Goal: Use online tool/utility: Use online tool/utility

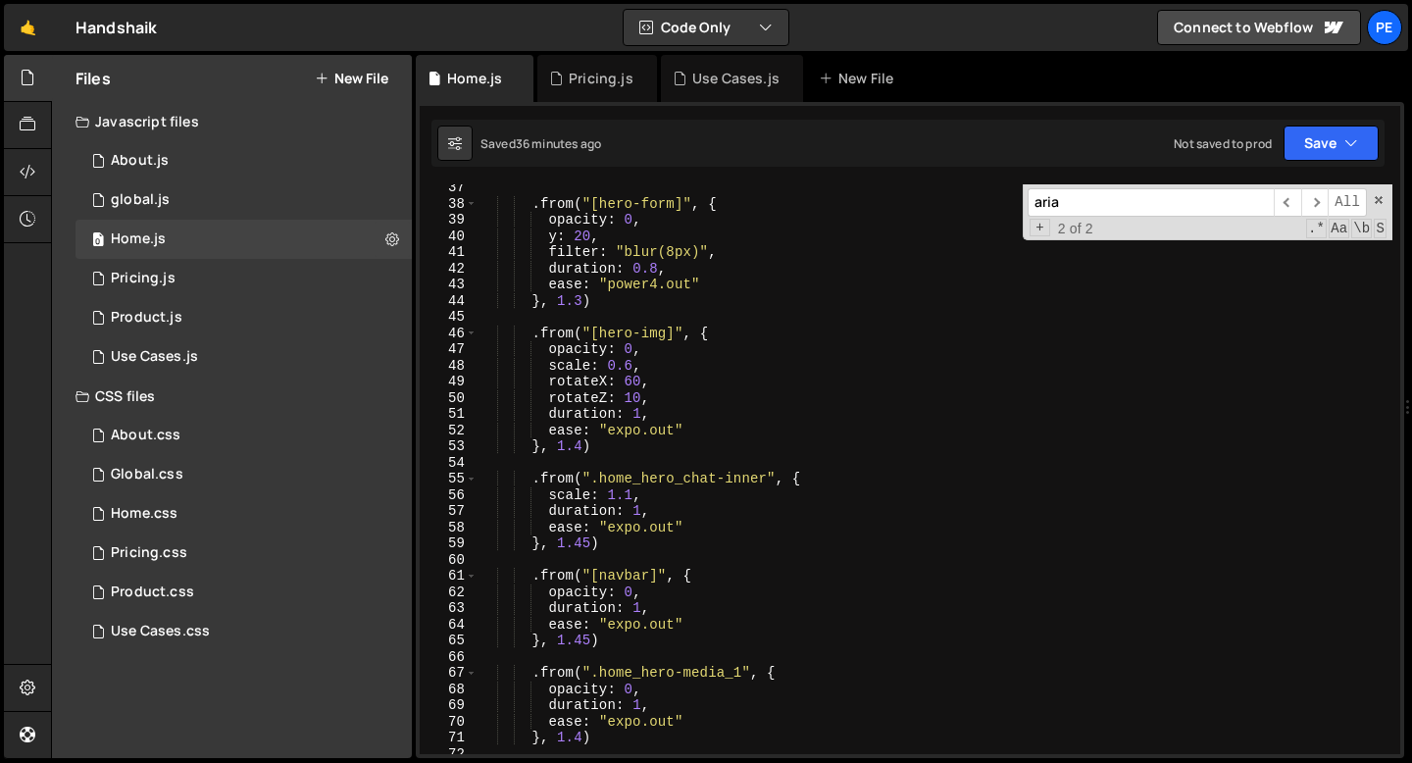
scroll to position [600, 0]
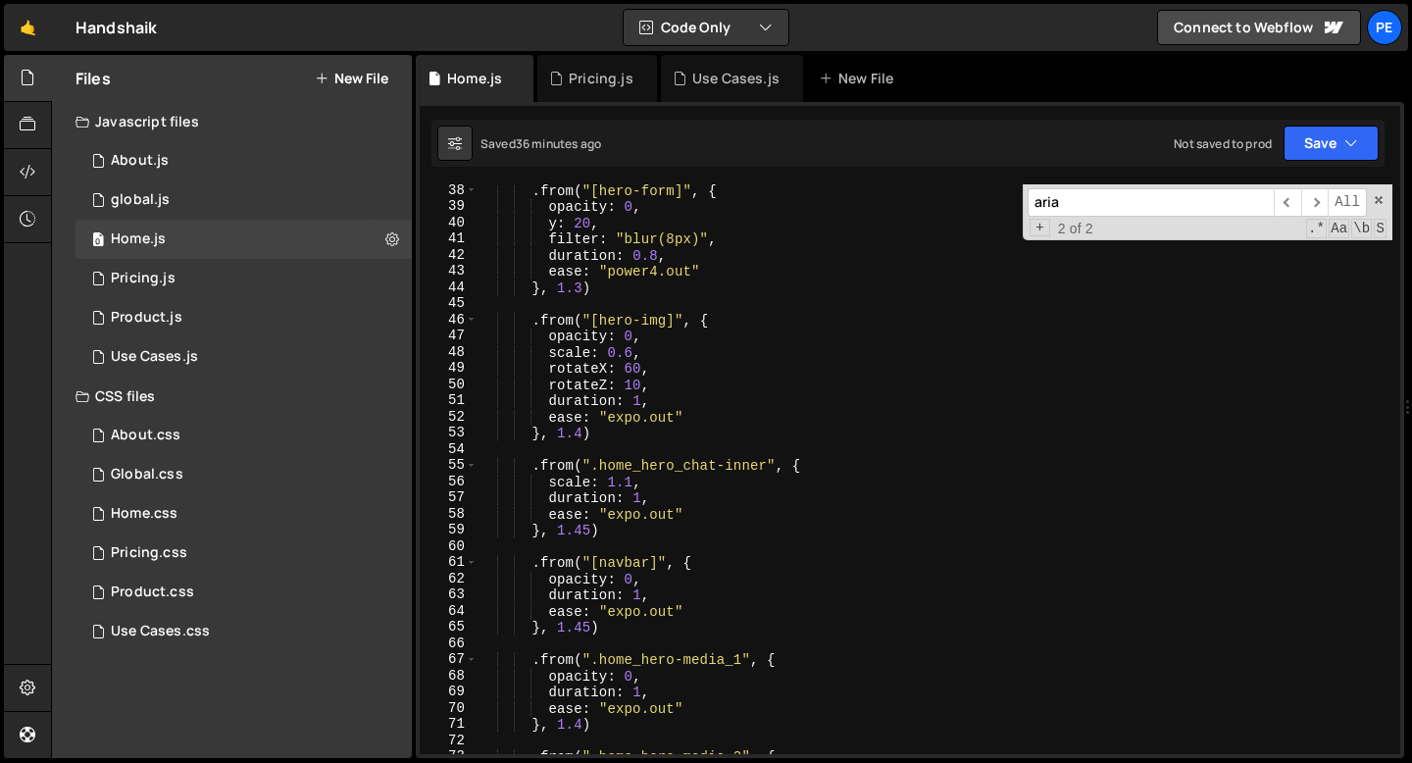
click at [597, 438] on div ". from ( "[hero-form]" , { opacity : 0 , y : 20 , filter : "blur(8px)" , durati…" at bounding box center [935, 483] width 915 height 602
type textarea "}, 1.4)"
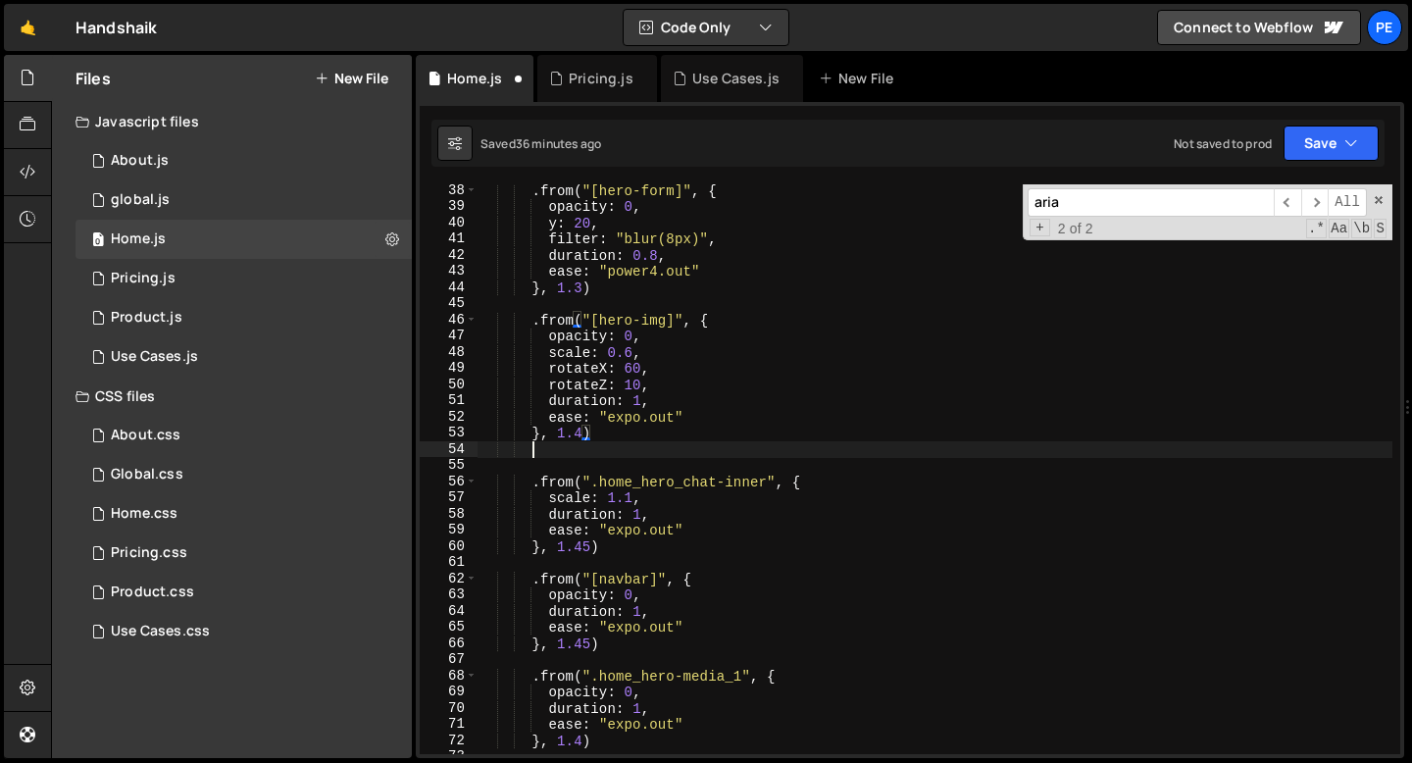
scroll to position [0, 2]
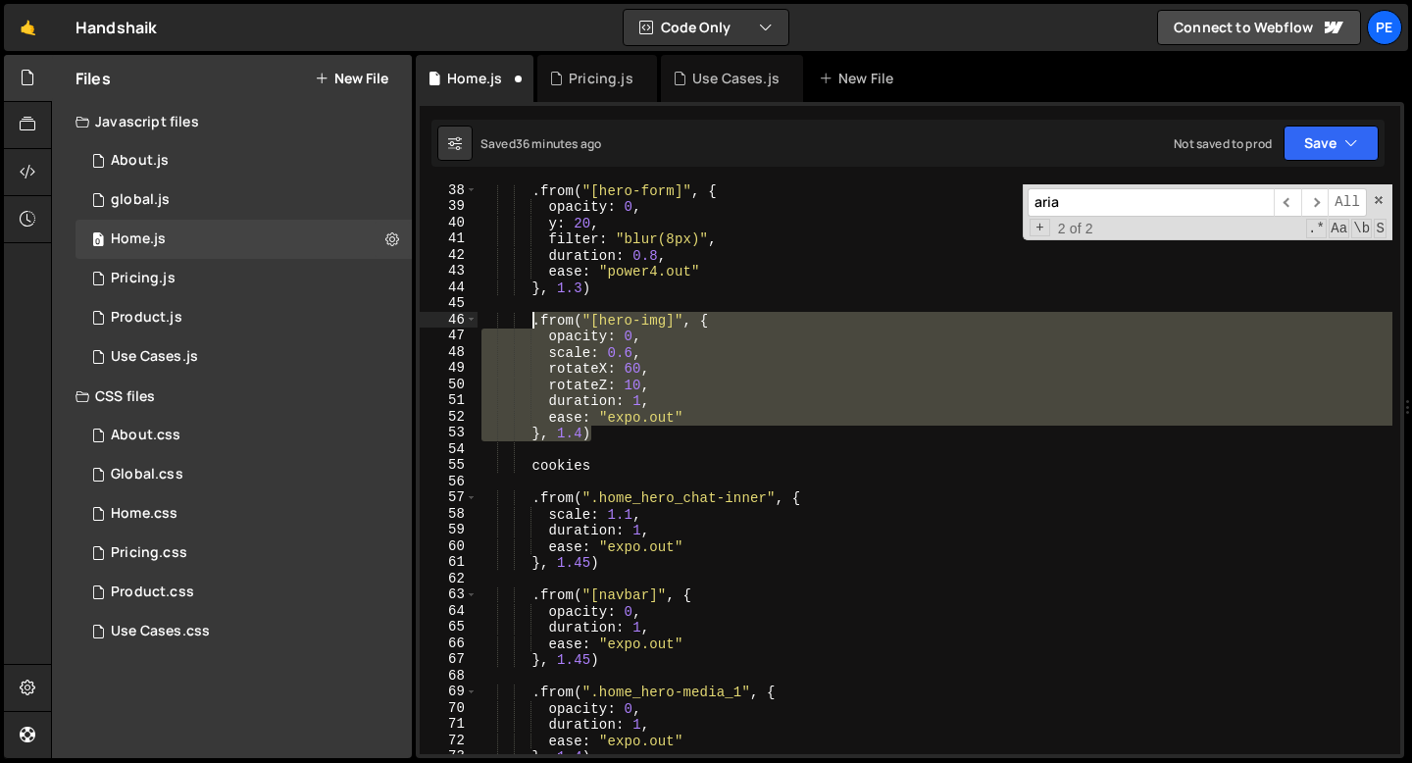
drag, startPoint x: 599, startPoint y: 433, endPoint x: 532, endPoint y: 324, distance: 129.0
click at [532, 324] on div ". from ( "[hero-form]" , { opacity : 0 , y : 20 , filter : "blur(8px)" , durati…" at bounding box center [935, 483] width 915 height 602
type textarea "}, 1.4)"
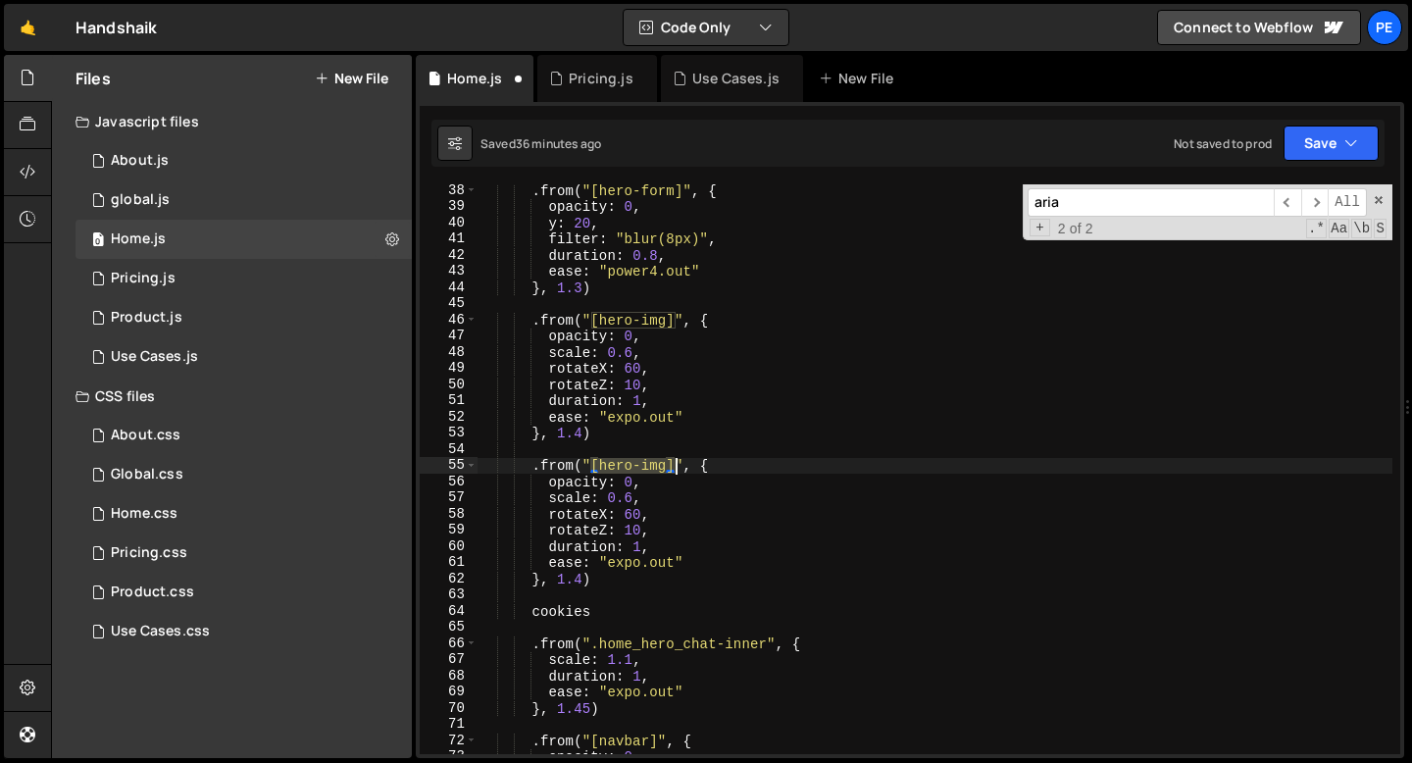
drag, startPoint x: 591, startPoint y: 469, endPoint x: 676, endPoint y: 469, distance: 84.3
click at [676, 469] on div ". from ( "[hero-form]" , { opacity : 0 , y : 20 , filter : "blur(8px)" , durati…" at bounding box center [935, 483] width 915 height 602
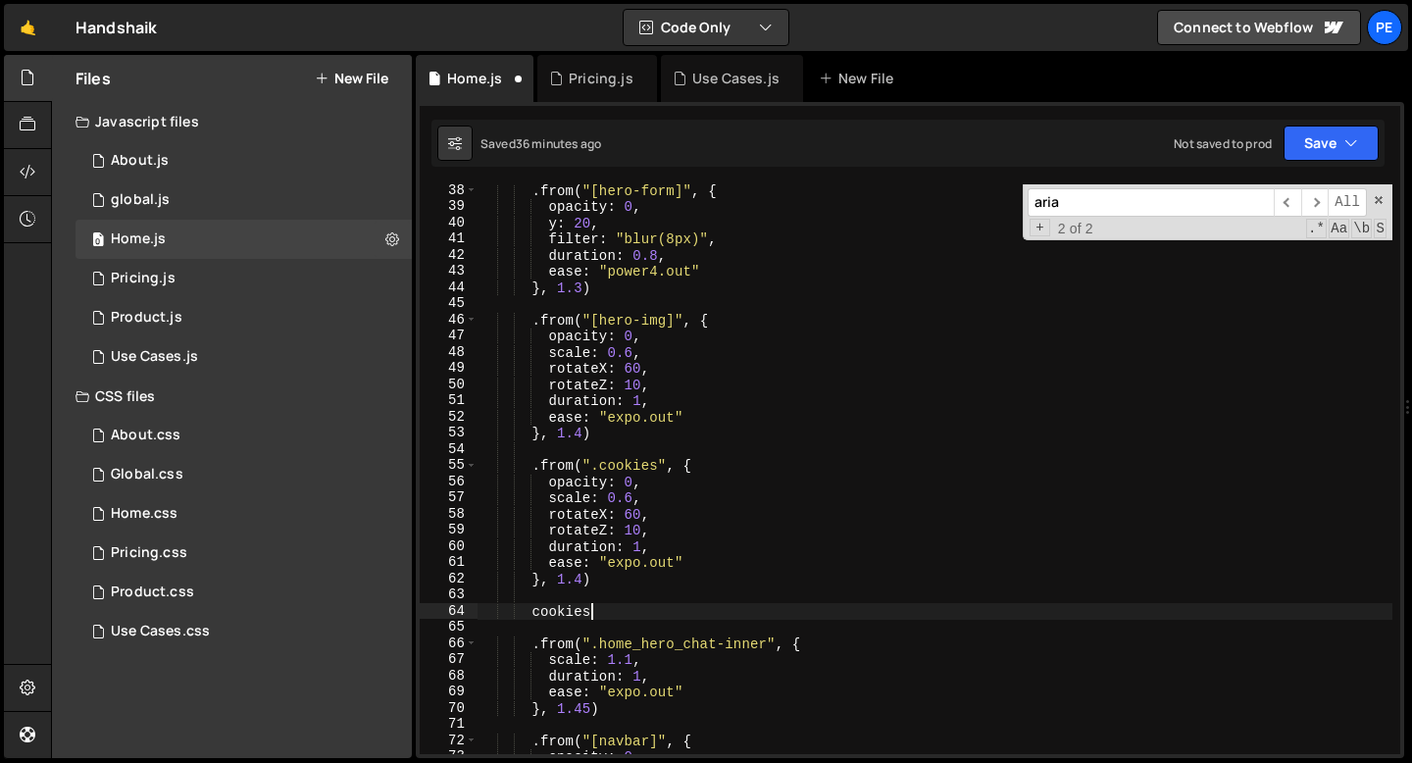
click at [591, 610] on div ". from ( "[hero-form]" , { opacity : 0 , y : 20 , filter : "blur(8px)" , durati…" at bounding box center [935, 483] width 915 height 602
type textarea "cookies"
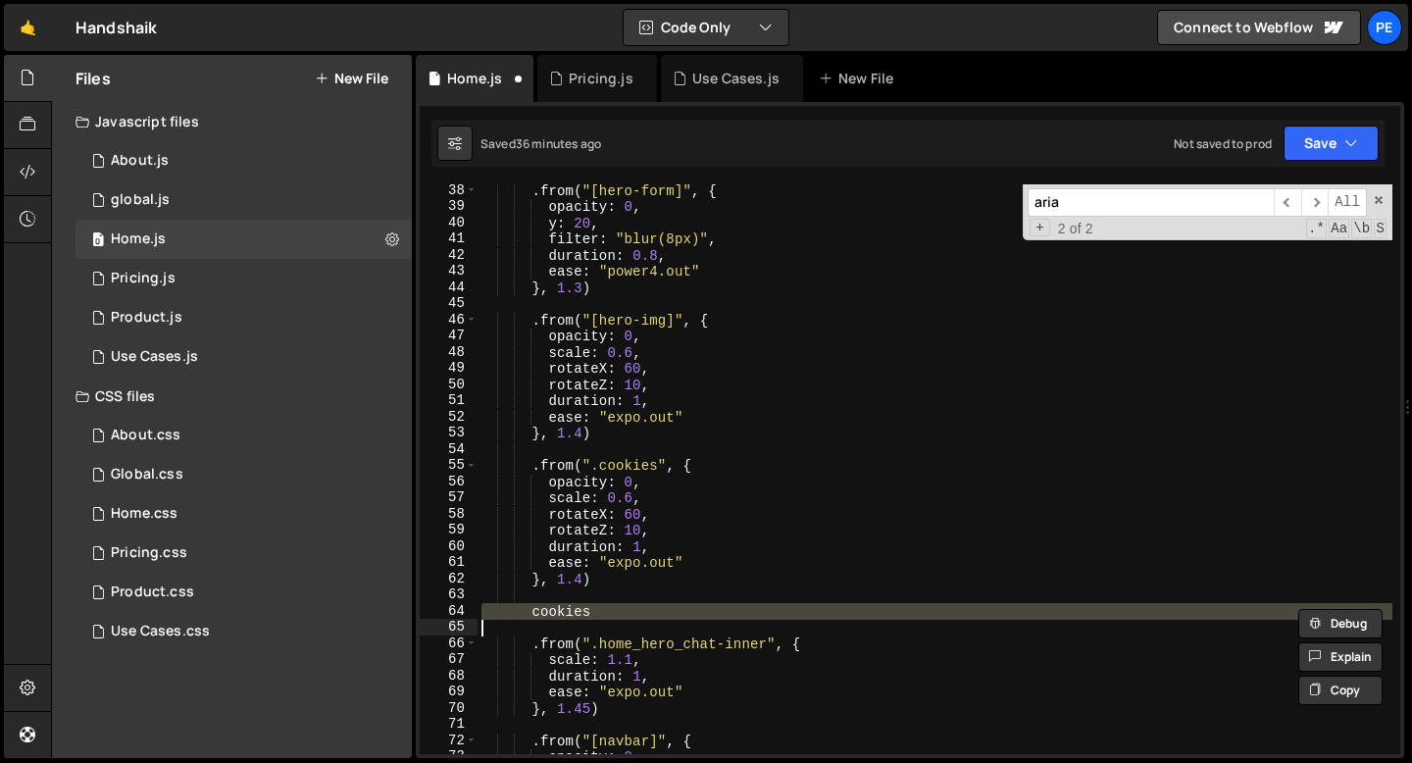
scroll to position [0, 0]
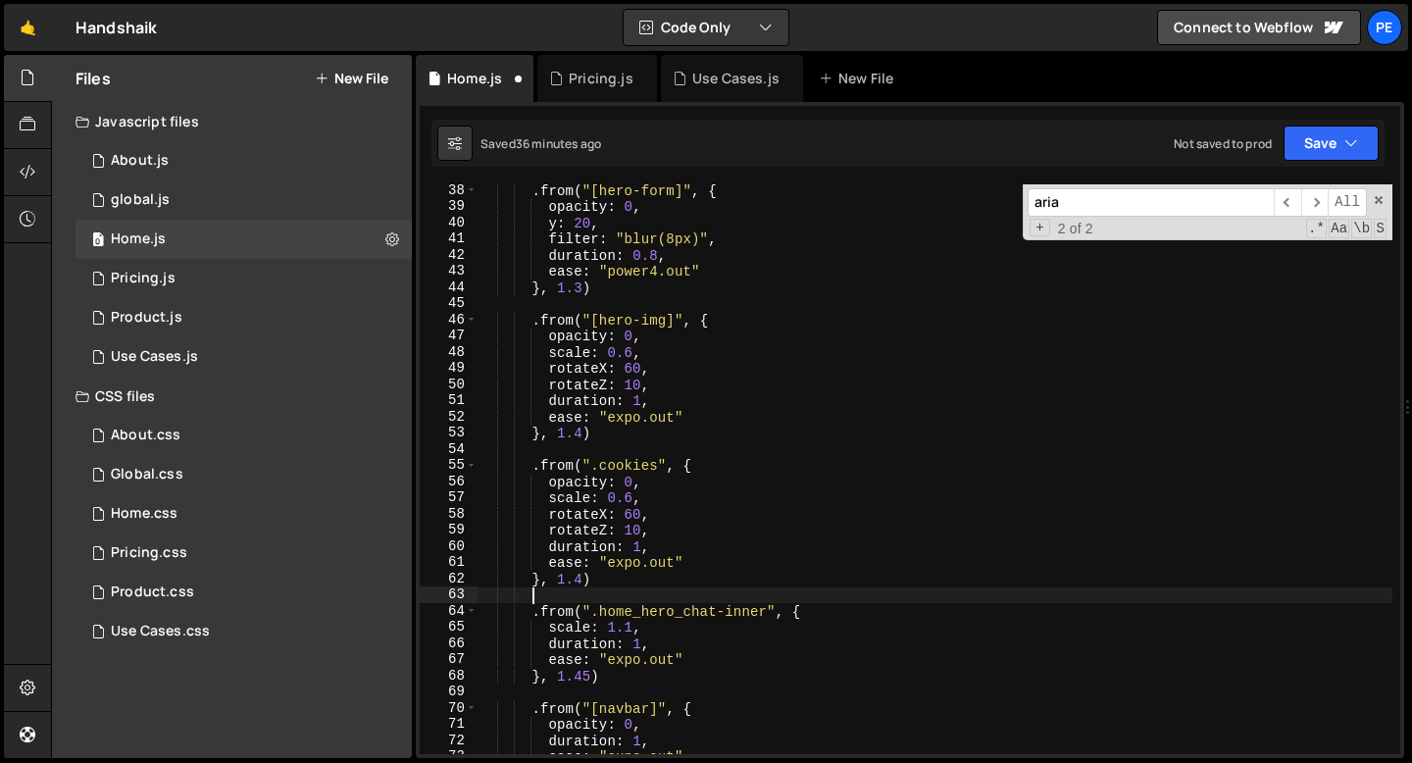
click at [647, 499] on div ". from ( "[hero-form]" , { opacity : 0 , y : 20 , filter : "blur(8px)" , durati…" at bounding box center [935, 483] width 915 height 602
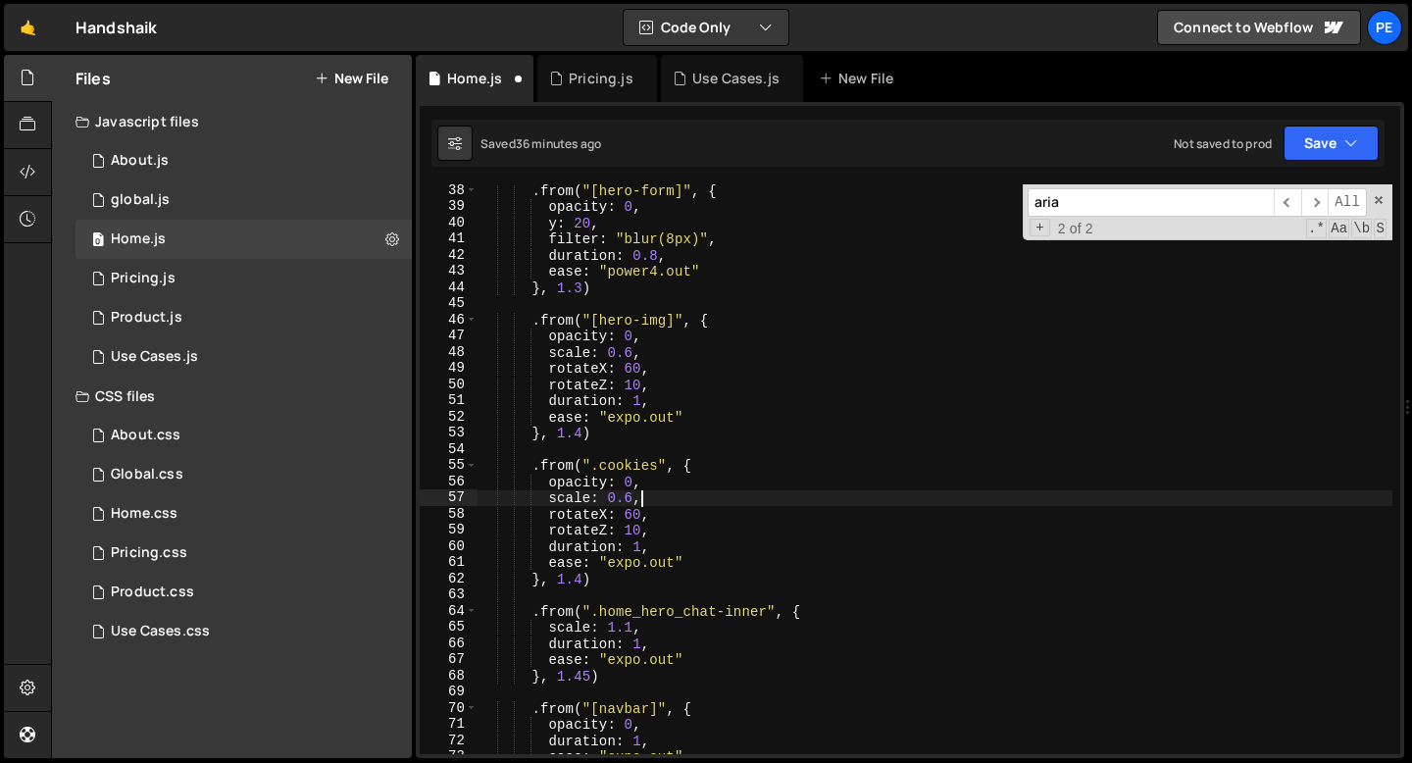
click at [647, 499] on div ". from ( "[hero-form]" , { opacity : 0 , y : 20 , filter : "blur(8px)" , durati…" at bounding box center [935, 483] width 915 height 602
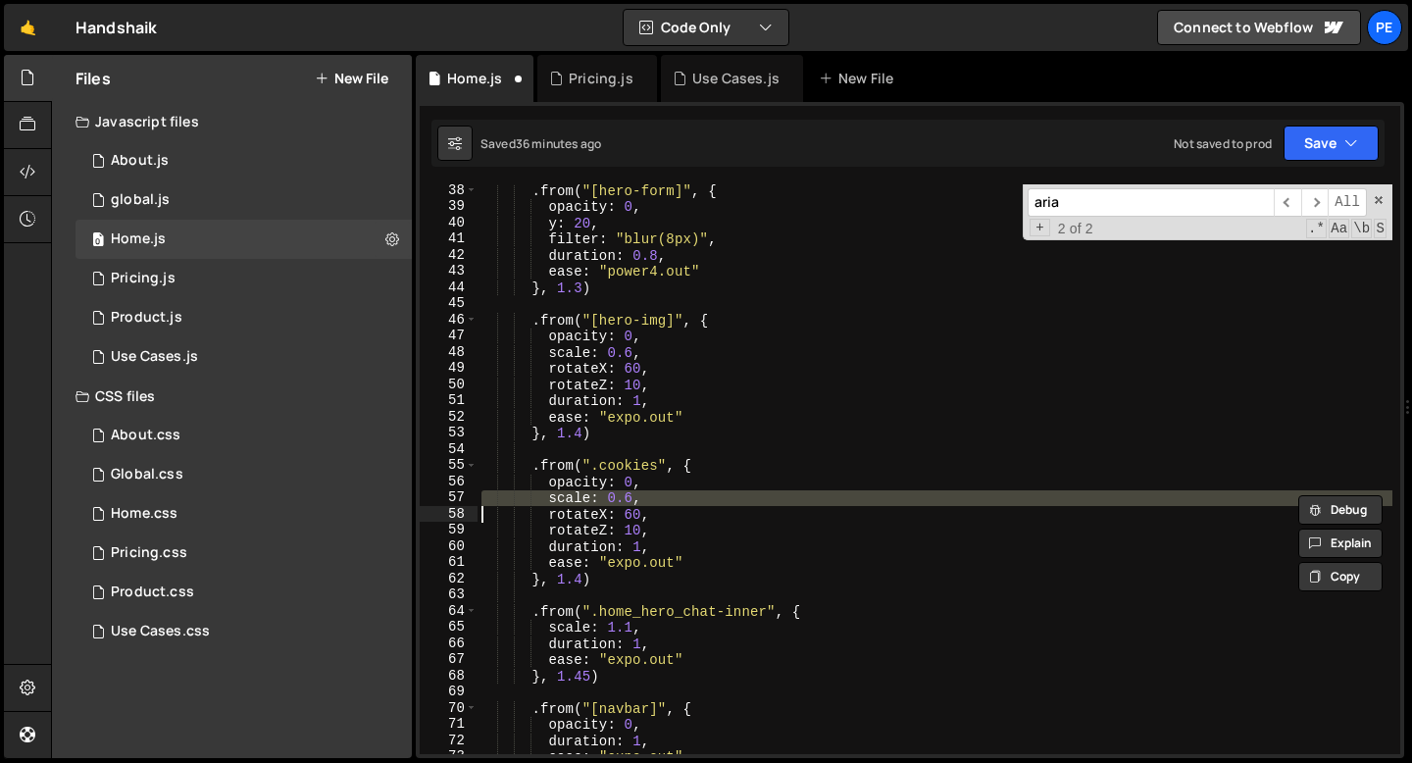
click at [647, 499] on div ". from ( "[hero-form]" , { opacity : 0 , y : 20 , filter : "blur(8px)" , durati…" at bounding box center [935, 483] width 915 height 602
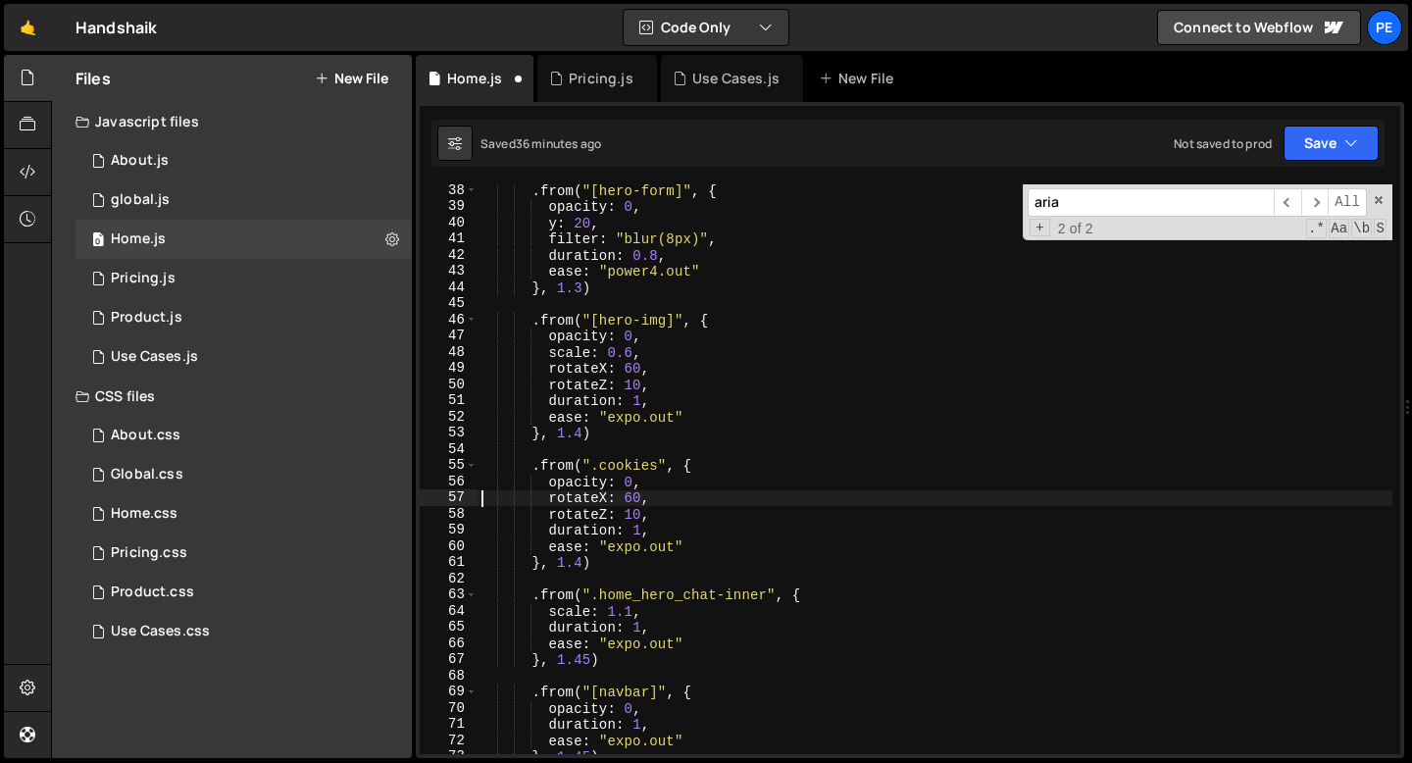
click at [647, 499] on div ". from ( "[hero-form]" , { opacity : 0 , y : 20 , filter : "blur(8px)" , durati…" at bounding box center [935, 483] width 915 height 602
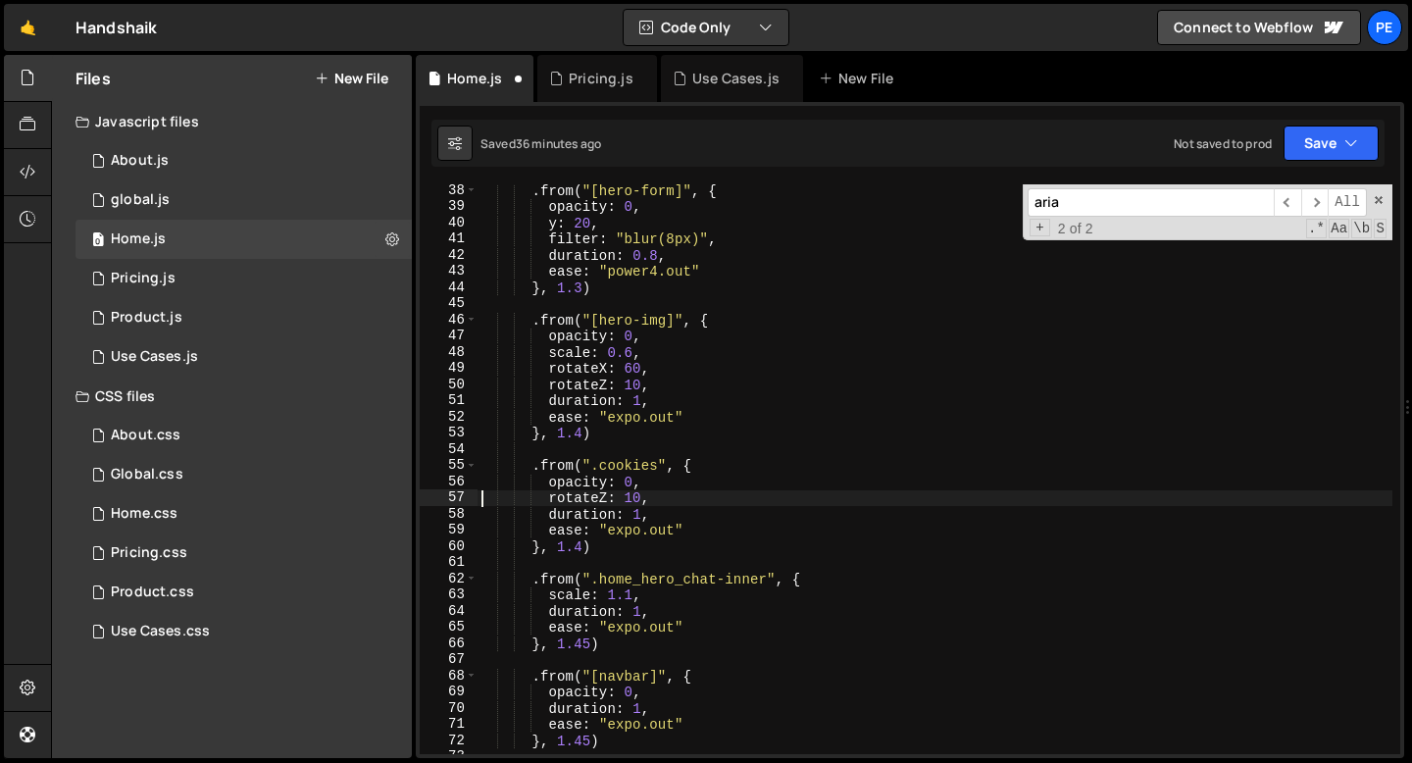
click at [647, 499] on div ". from ( "[hero-form]" , { opacity : 0 , y : 20 , filter : "blur(8px)" , durati…" at bounding box center [935, 483] width 915 height 602
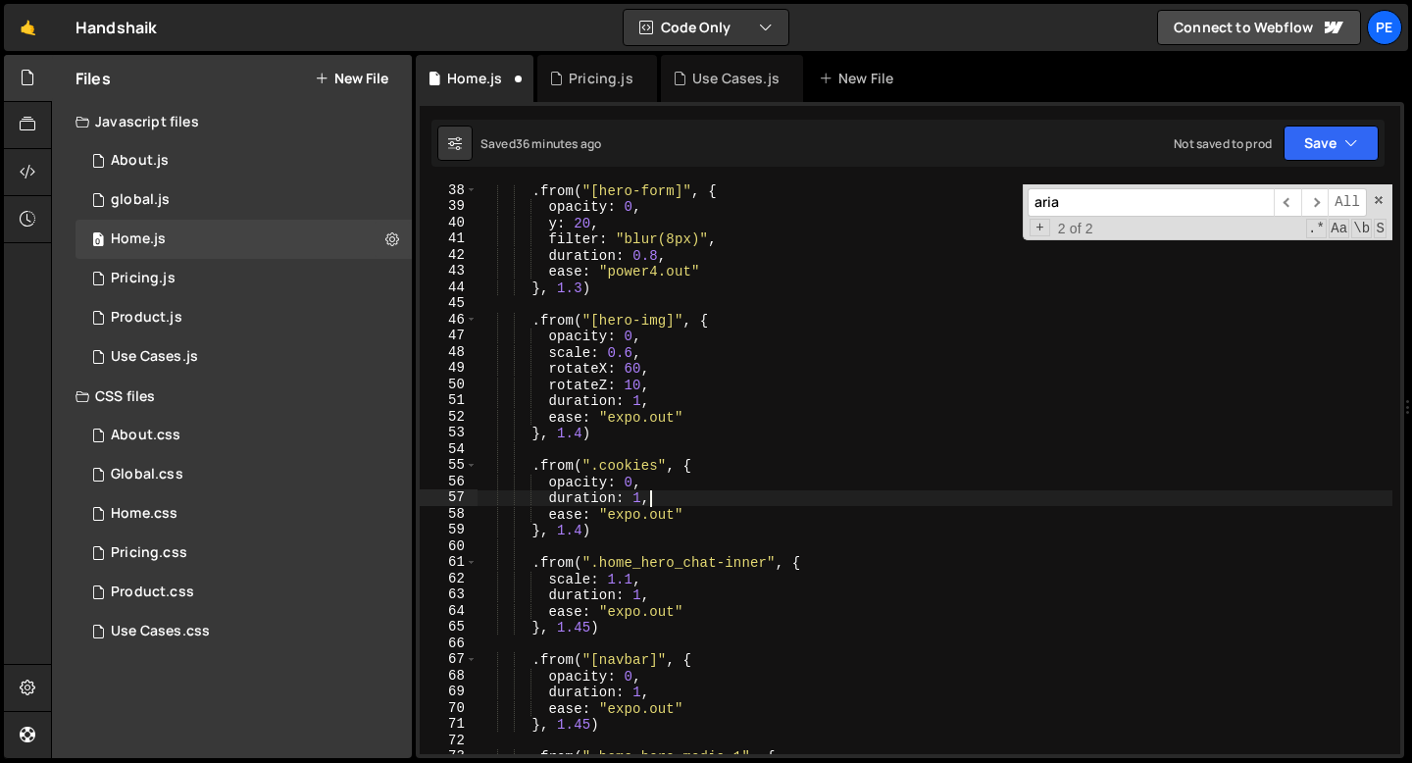
click at [647, 499] on div ". from ( "[hero-form]" , { opacity : 0 , y : 20 , filter : "blur(8px)" , durati…" at bounding box center [935, 483] width 915 height 602
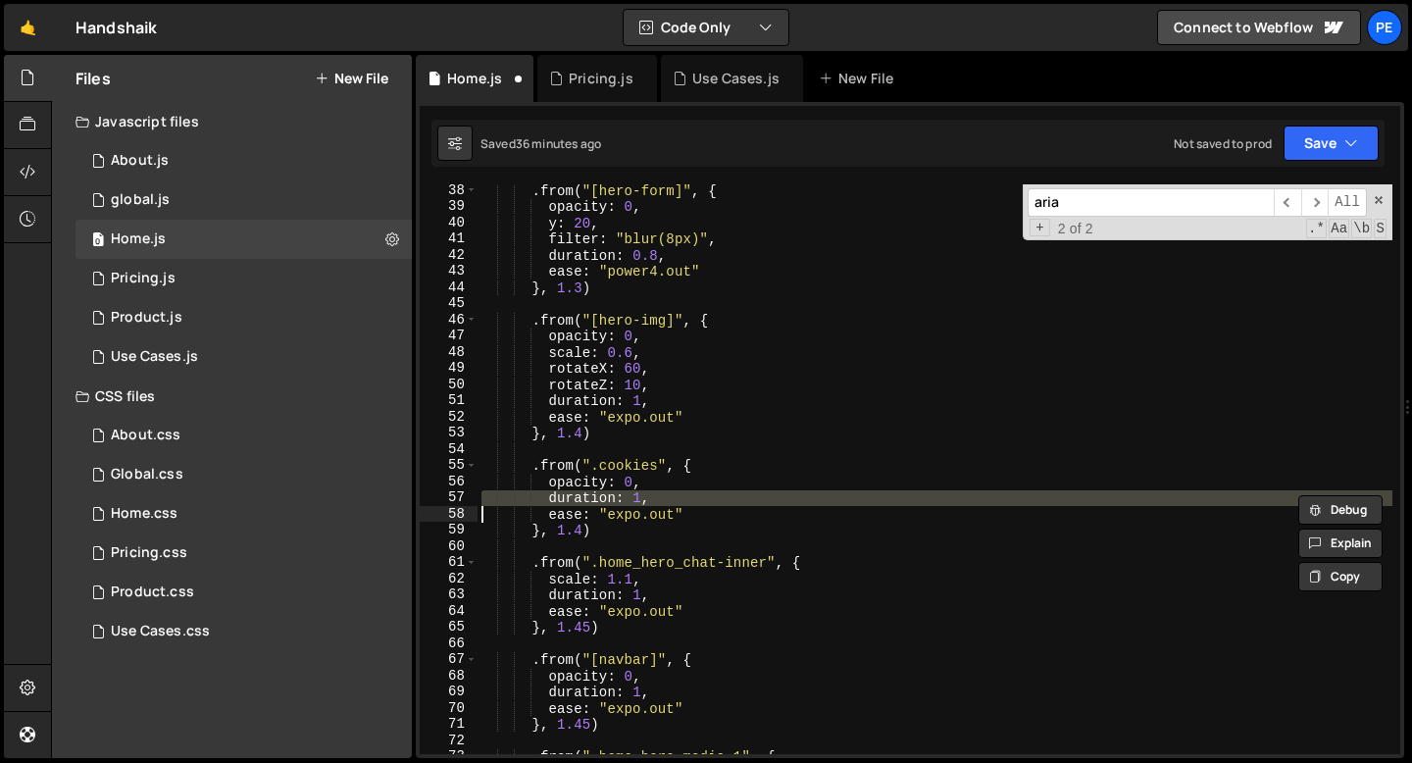
click at [647, 499] on div ". from ( "[hero-form]" , { opacity : 0 , y : 20 , filter : "blur(8px)" , durati…" at bounding box center [935, 483] width 915 height 602
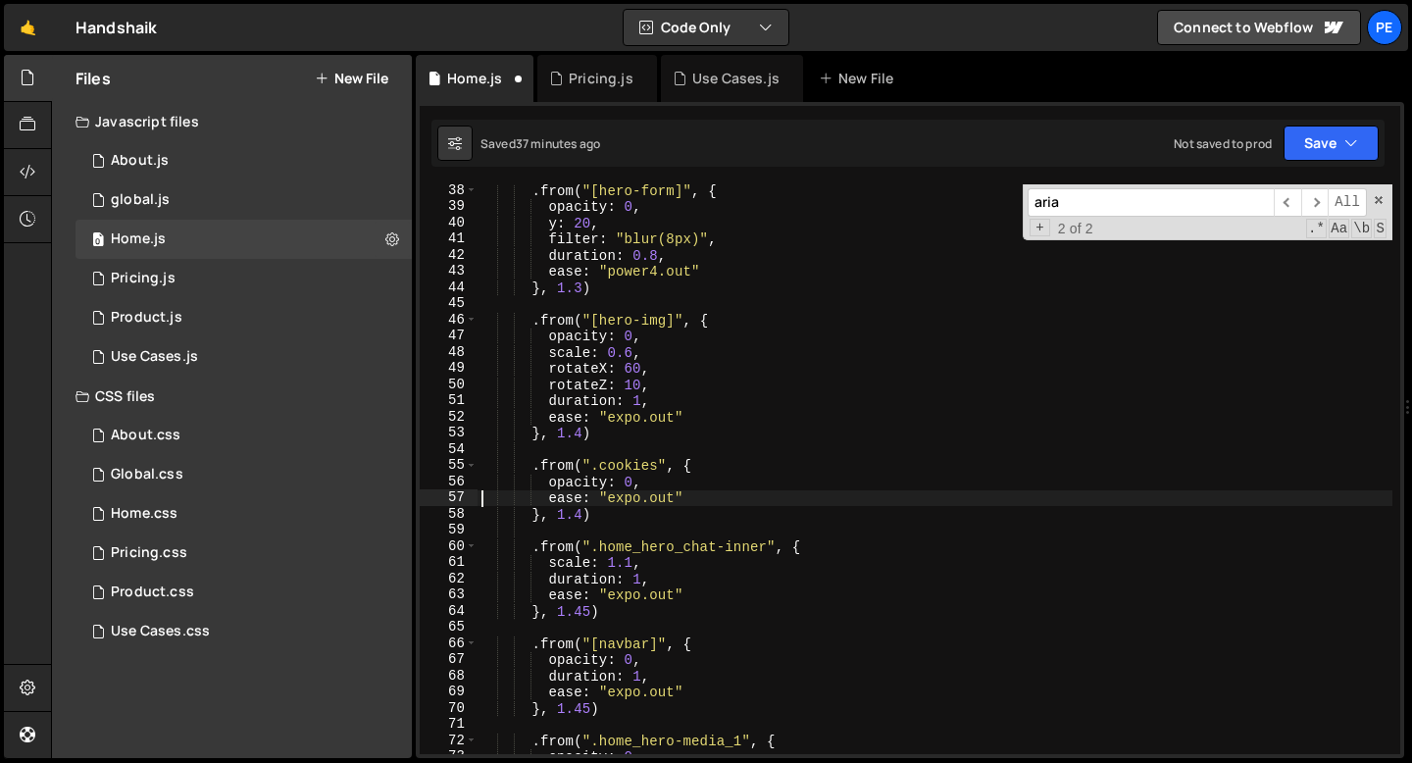
click at [582, 512] on div ". from ( "[hero-form]" , { opacity : 0 , y : 20 , filter : "blur(8px)" , durati…" at bounding box center [935, 483] width 915 height 602
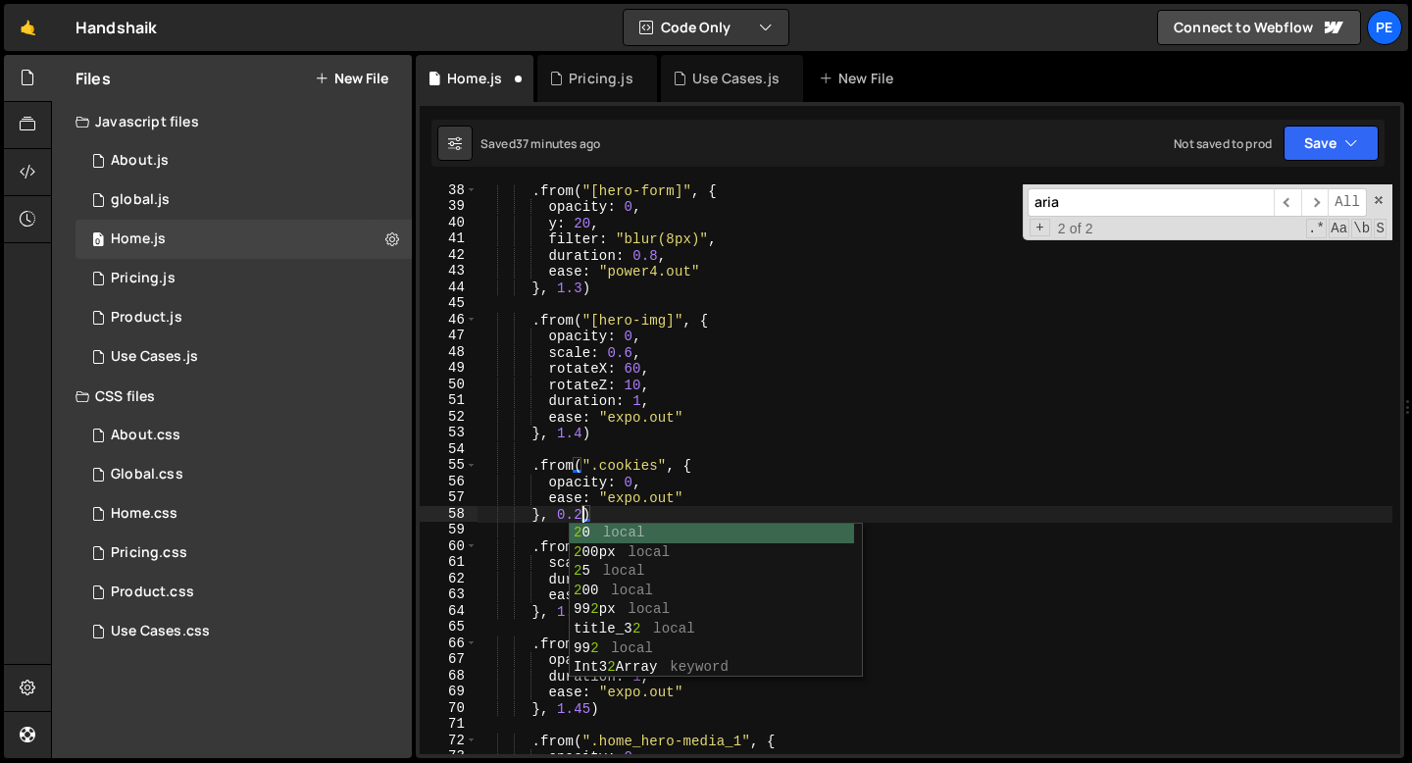
click at [654, 498] on div ". from ( "[hero-form]" , { opacity : 0 , y : 20 , filter : "blur(8px)" , durati…" at bounding box center [935, 483] width 915 height 602
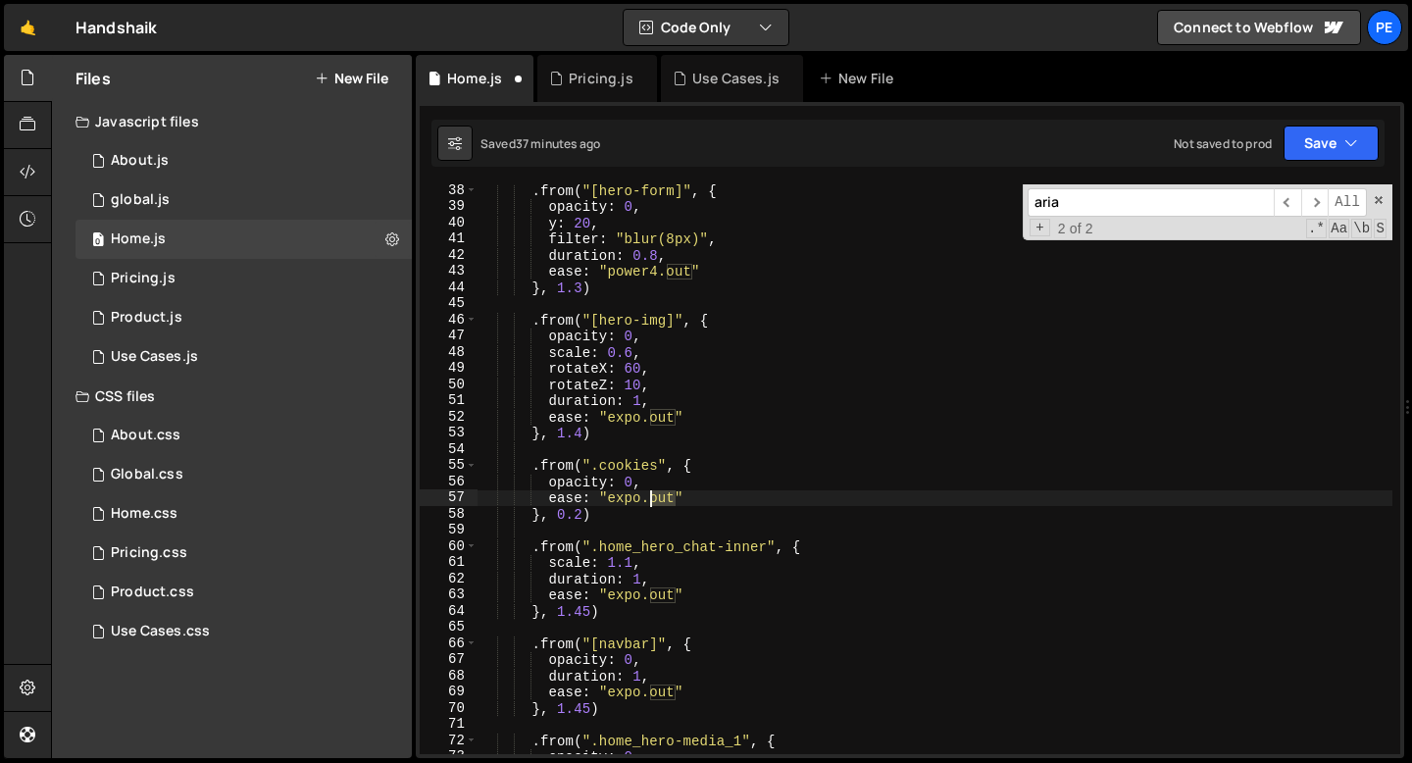
click at [654, 498] on div ". from ( "[hero-form]" , { opacity : 0 , y : 20 , filter : "blur(8px)" , durati…" at bounding box center [935, 483] width 915 height 602
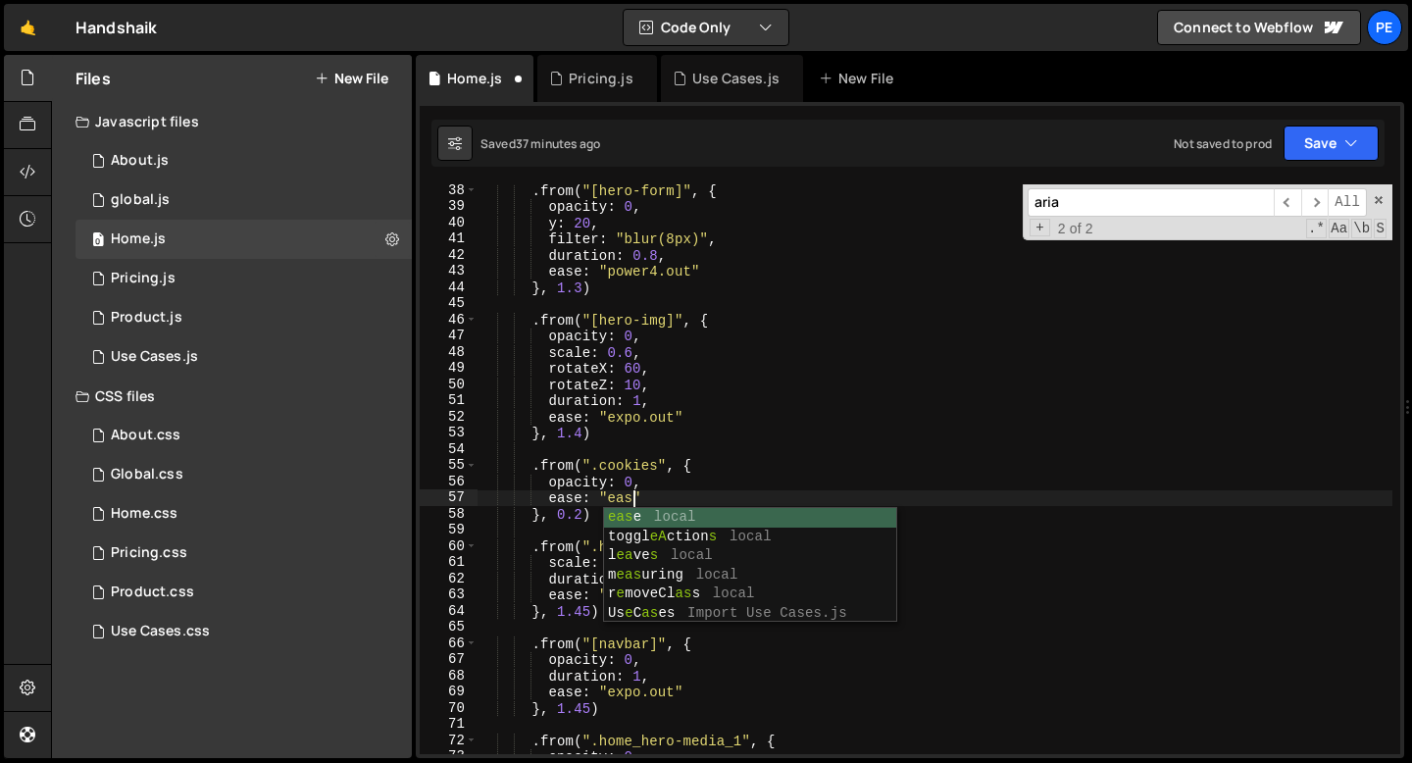
scroll to position [0, 11]
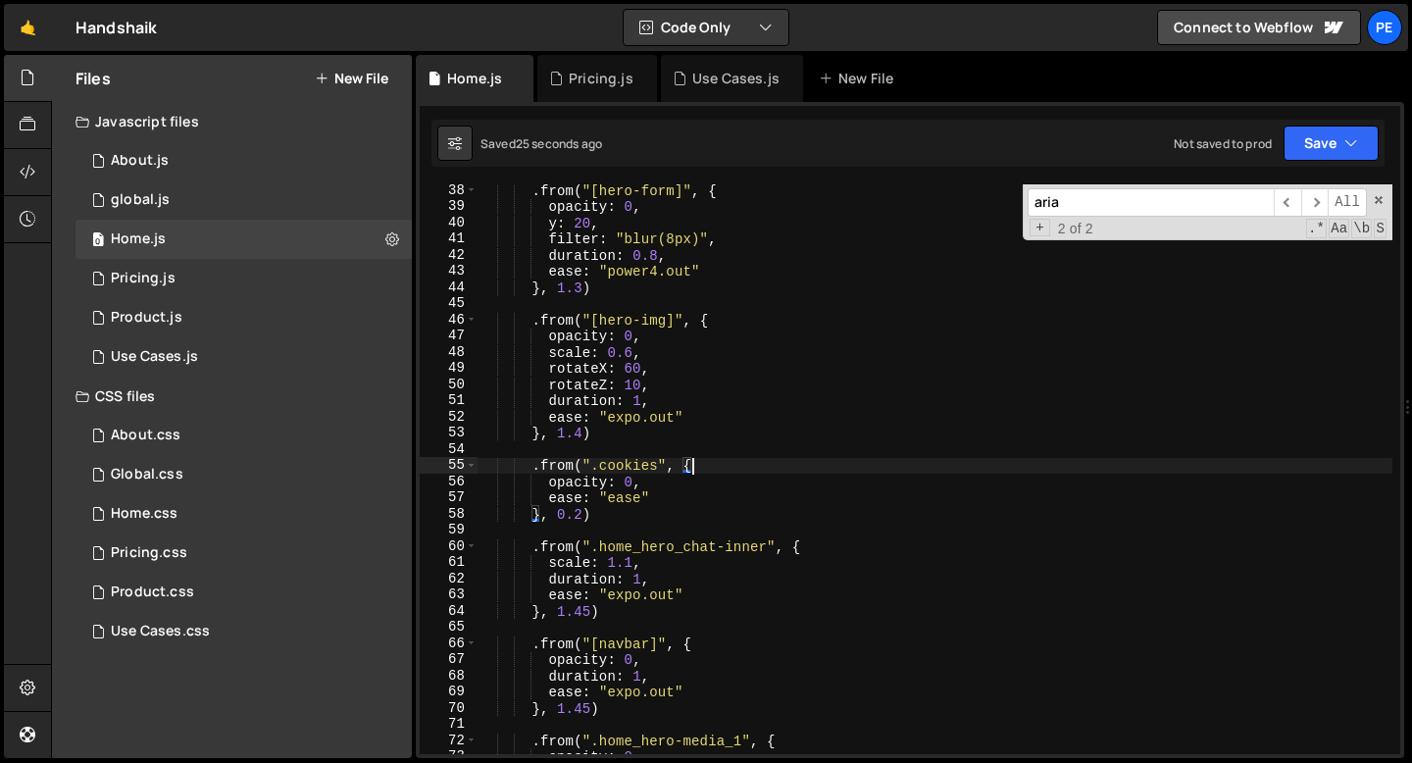
click at [700, 465] on div ". from ( "[hero-form]" , { opacity : 0 , y : 20 , filter : "blur(8px)" , durati…" at bounding box center [935, 483] width 915 height 602
type textarea ".from(".cookies", {"
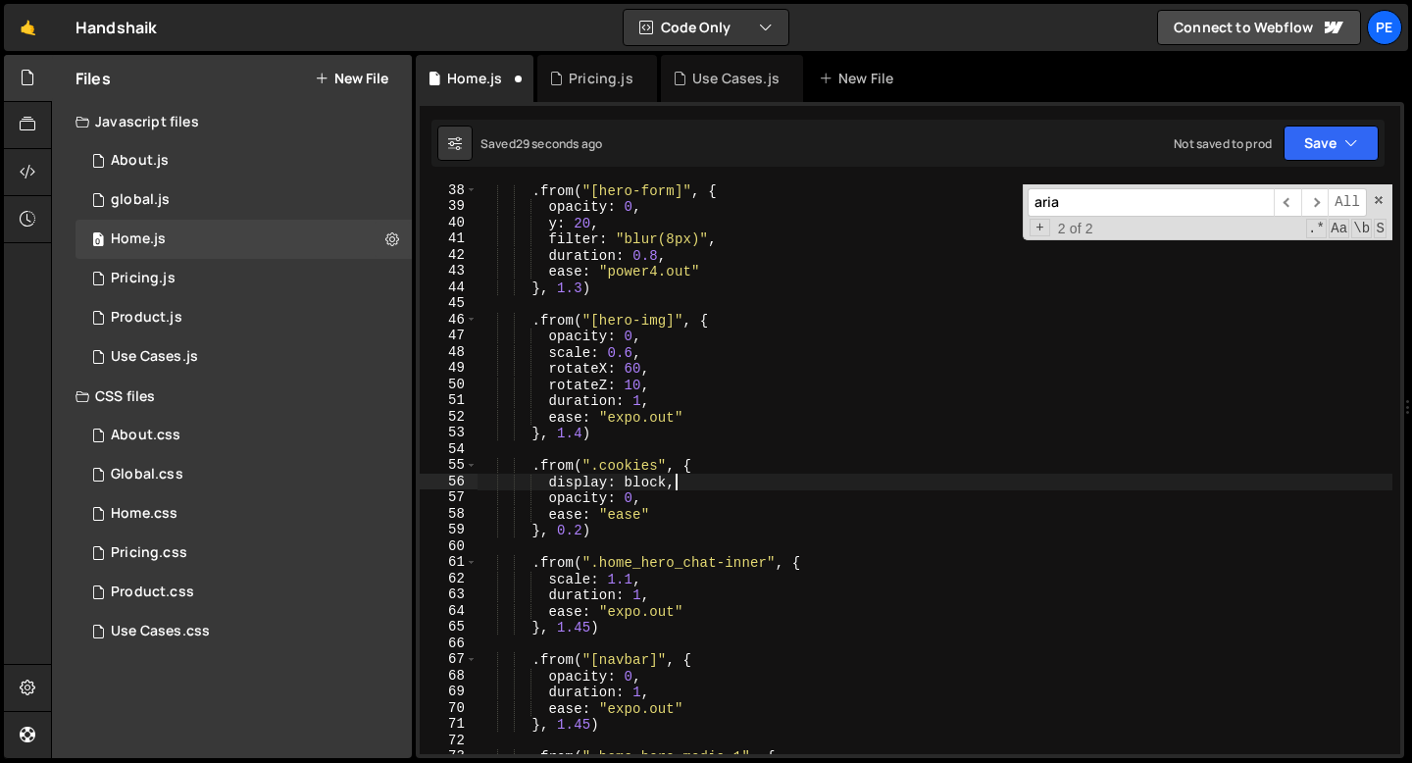
scroll to position [0, 12]
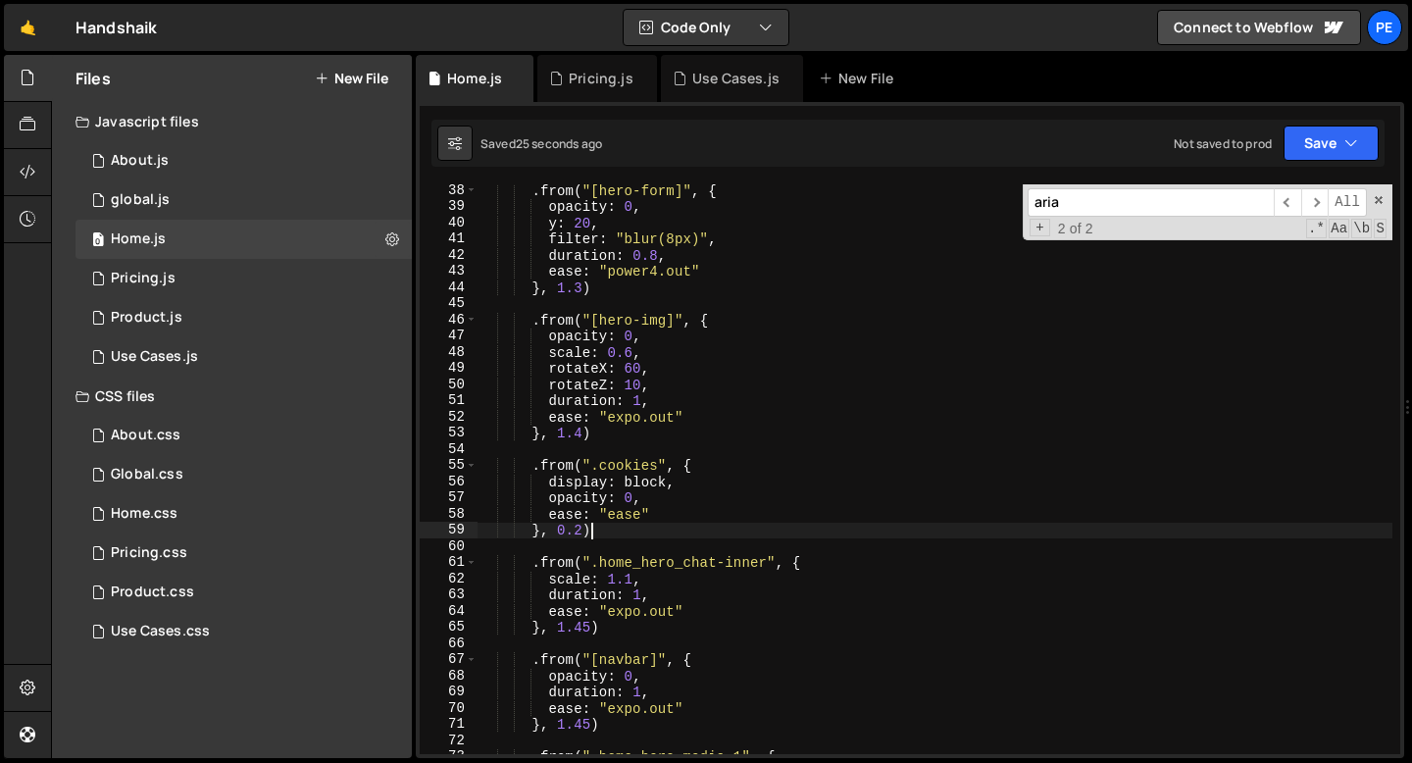
click at [614, 532] on div ". from ( "[hero-form]" , { opacity : 0 , y : 20 , filter : "blur(8px)" , durati…" at bounding box center [935, 483] width 915 height 602
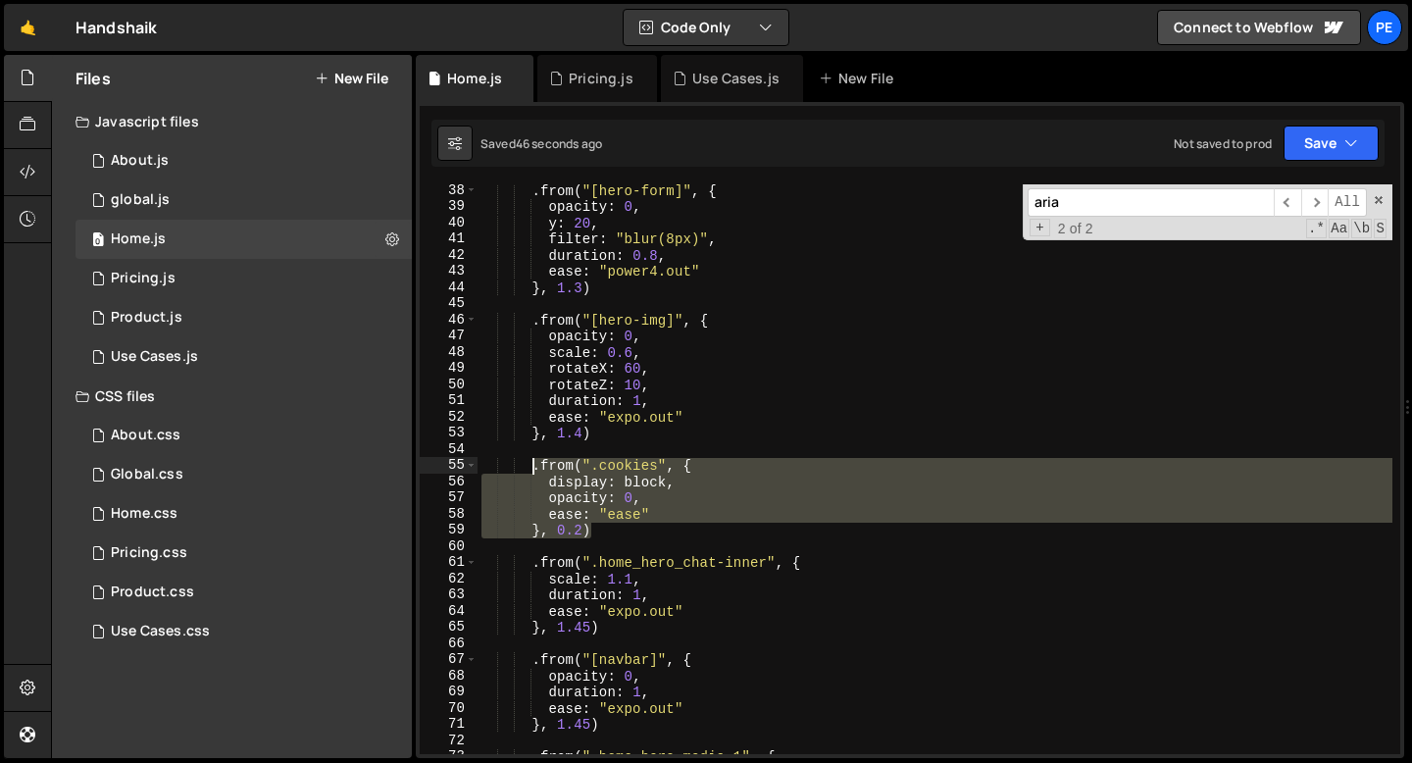
drag, startPoint x: 602, startPoint y: 530, endPoint x: 534, endPoint y: 471, distance: 89.7
click at [534, 471] on div ". from ( "[hero-form]" , { opacity : 0 , y : 20 , filter : "blur(8px)" , durati…" at bounding box center [935, 483] width 915 height 602
click at [655, 500] on div ". from ( "[hero-form]" , { opacity : 0 , y : 20 , filter : "blur(8px)" , durati…" at bounding box center [935, 469] width 915 height 570
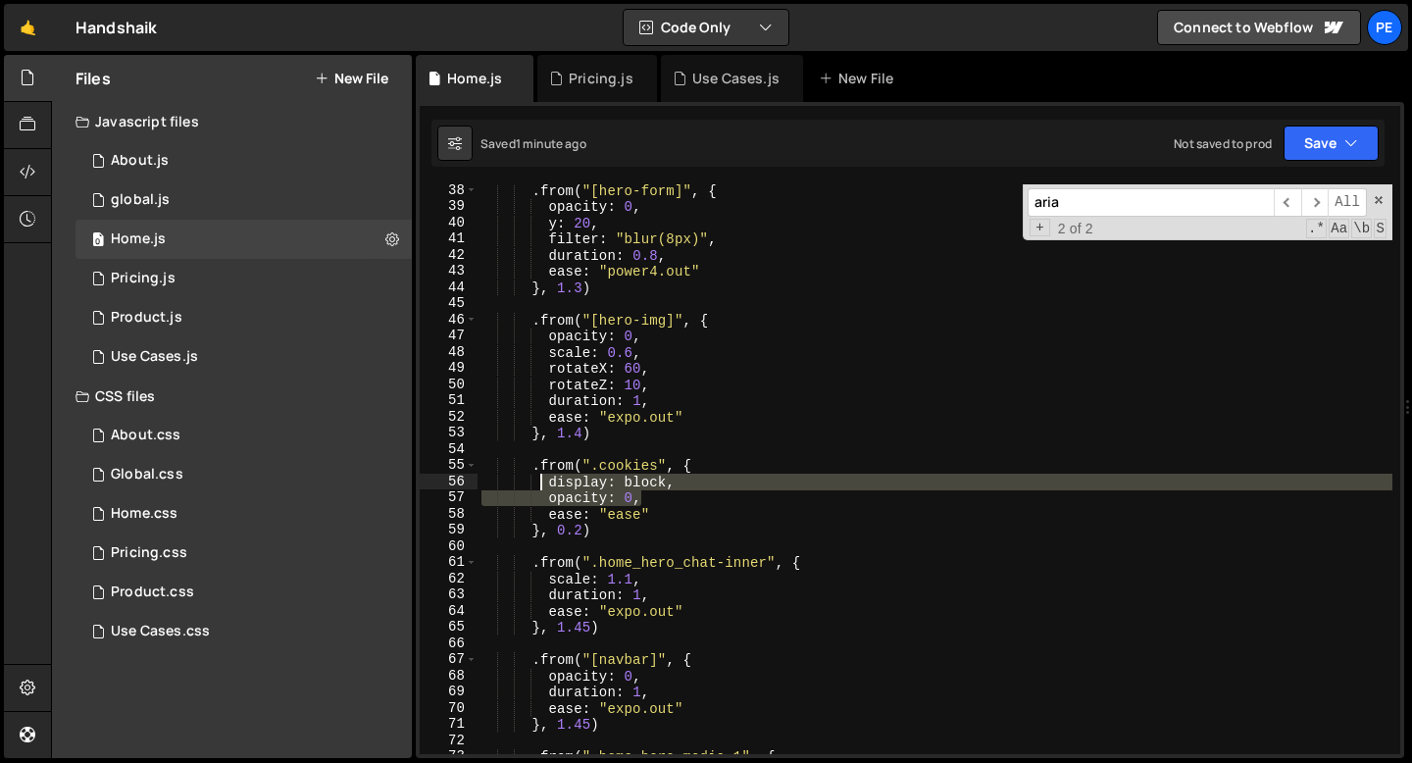
drag, startPoint x: 646, startPoint y: 499, endPoint x: 543, endPoint y: 487, distance: 103.6
click at [543, 487] on div ". from ( "[hero-form]" , { opacity : 0 , y : 20 , filter : "blur(8px)" , durati…" at bounding box center [935, 483] width 915 height 602
paste textarea
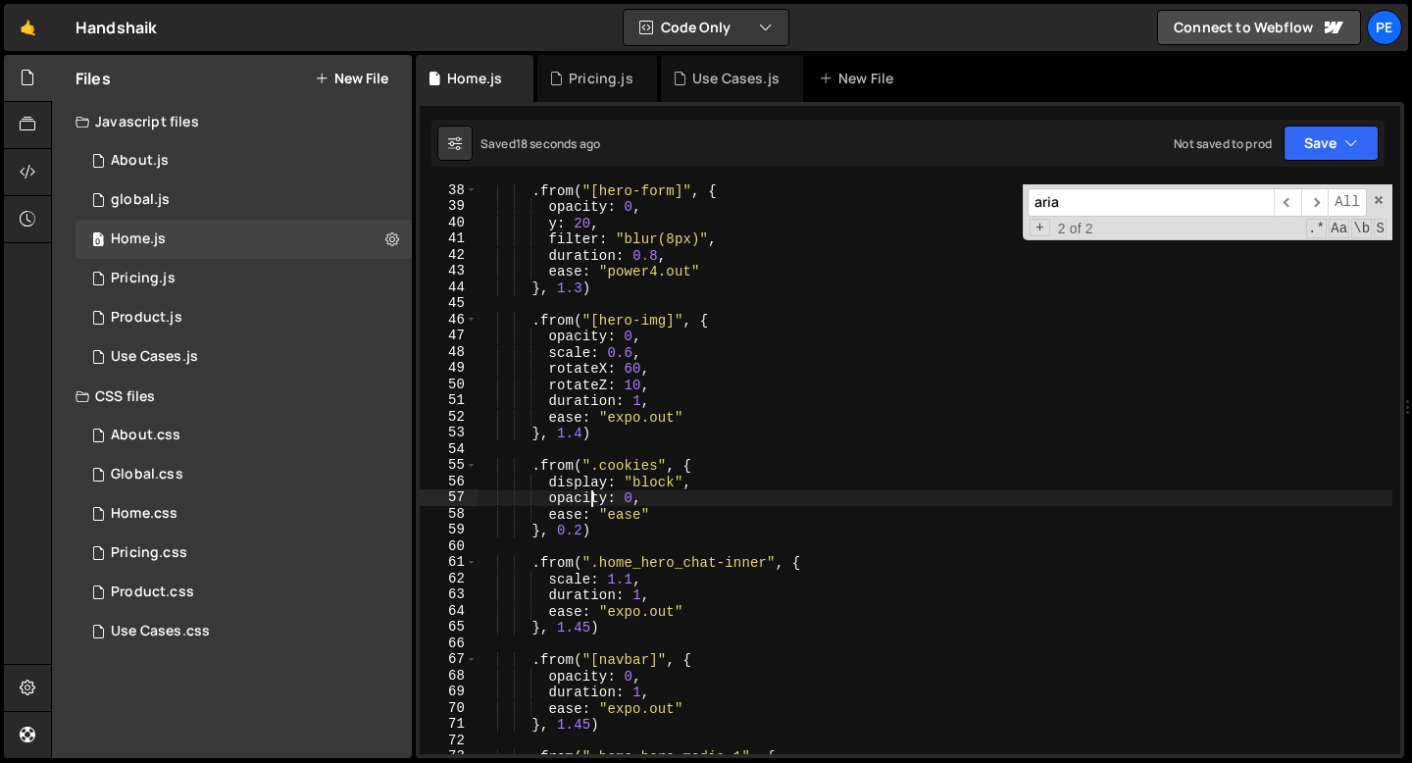
click at [635, 496] on div ". from ( "[hero-form]" , { opacity : 0 , y : 20 , filter : "blur(8px)" , durati…" at bounding box center [935, 483] width 915 height 602
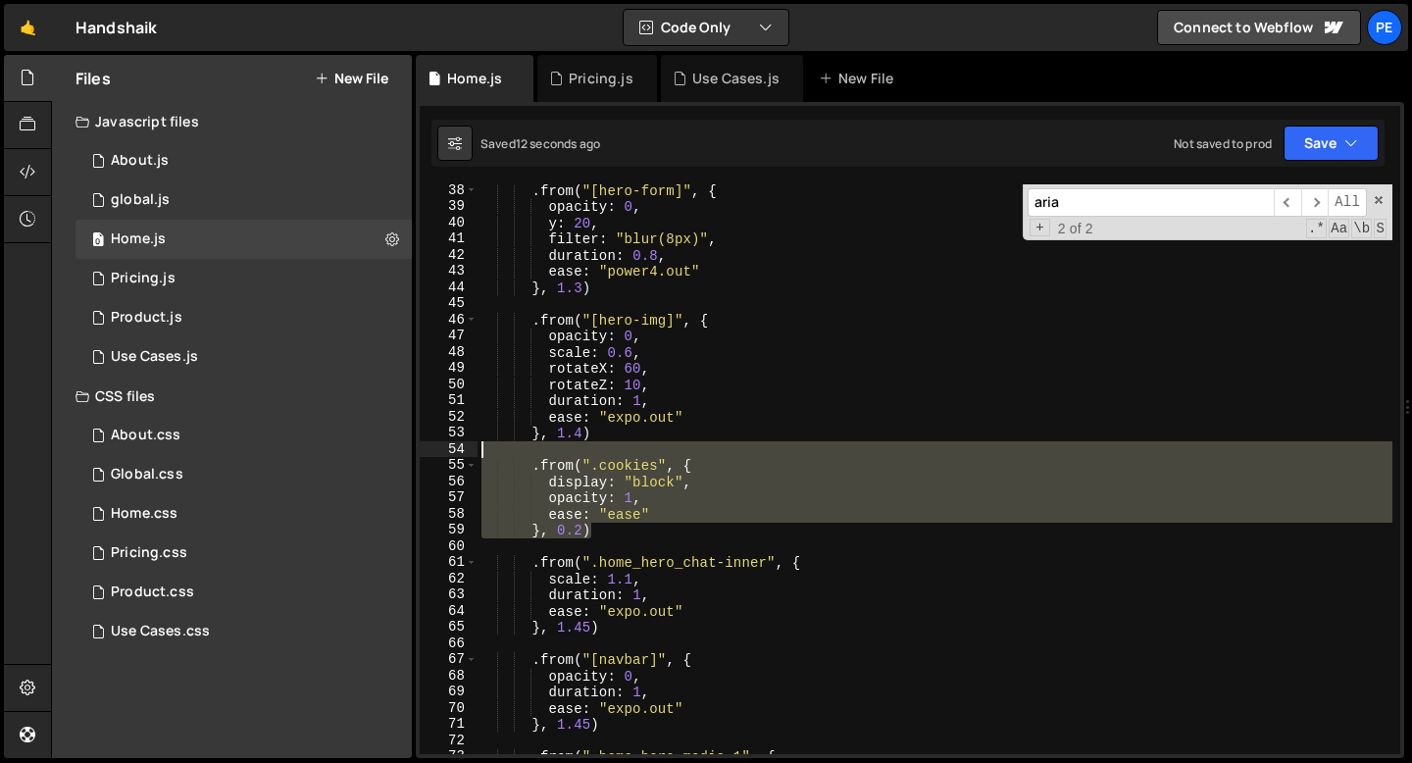
drag, startPoint x: 590, startPoint y: 529, endPoint x: 435, endPoint y: 452, distance: 172.8
click at [435, 452] on div "opacity: 1, 38 39 40 41 42 43 44 45 46 47 48 49 50 51 52 53 54 55 56 57 58 59 6…" at bounding box center [910, 469] width 981 height 570
type textarea ".from(".cookies", {"
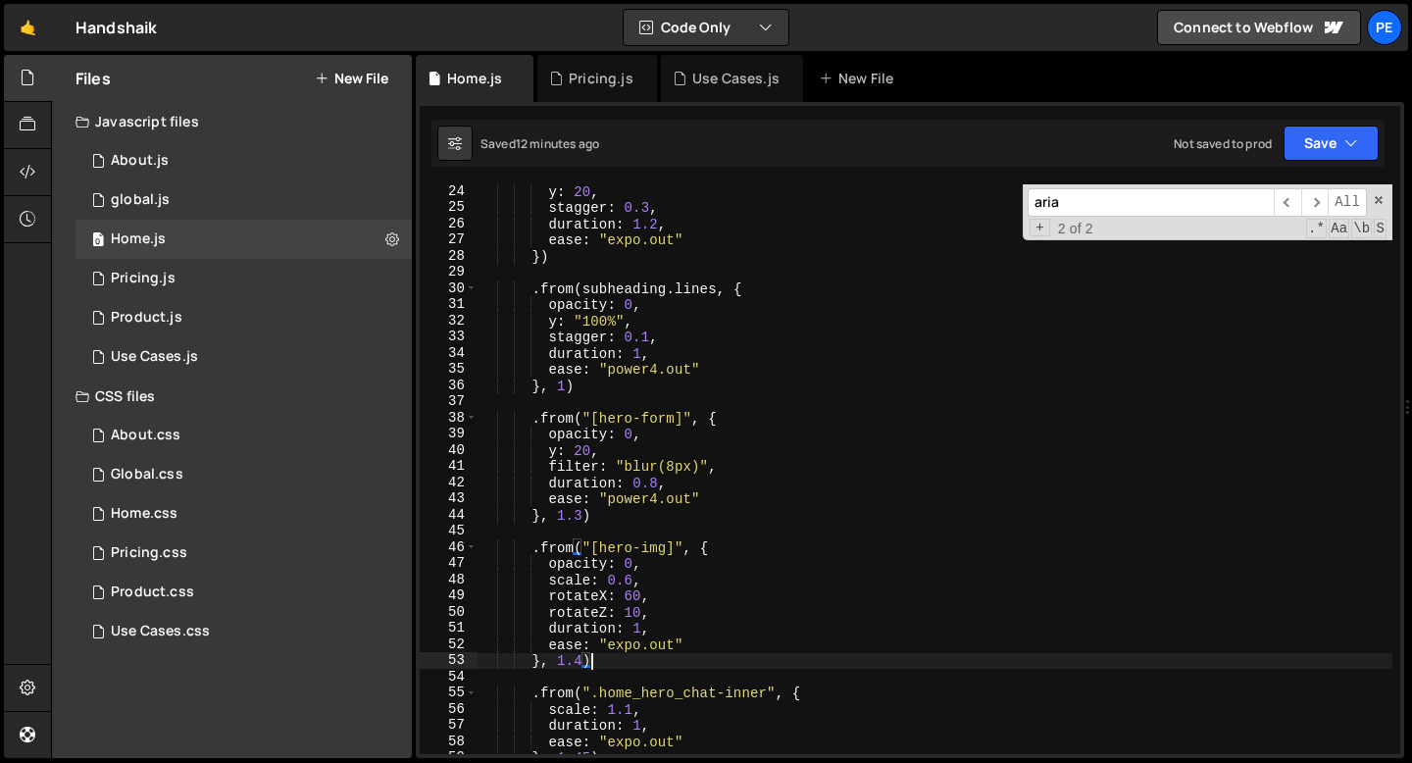
scroll to position [0, 0]
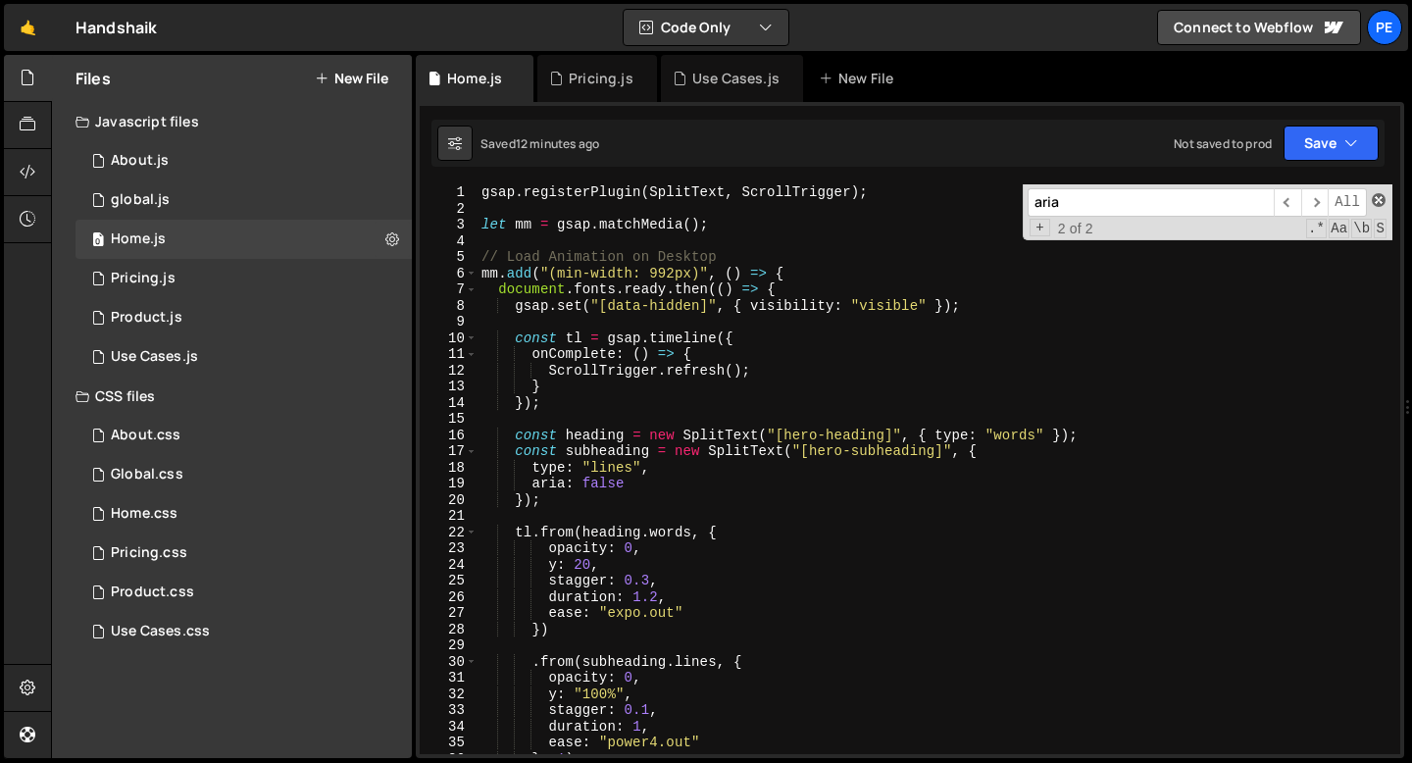
click at [1381, 199] on span at bounding box center [1379, 200] width 14 height 14
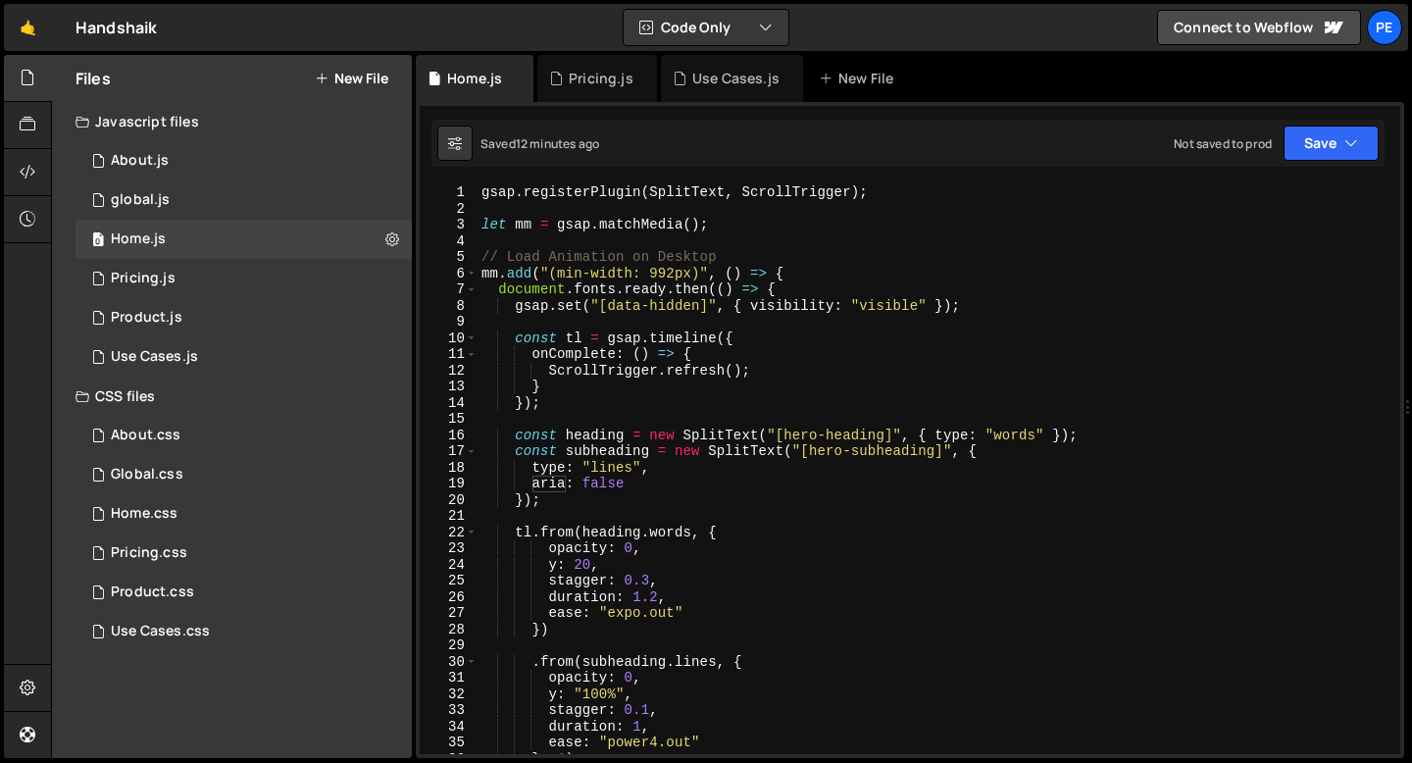
scroll to position [185, 0]
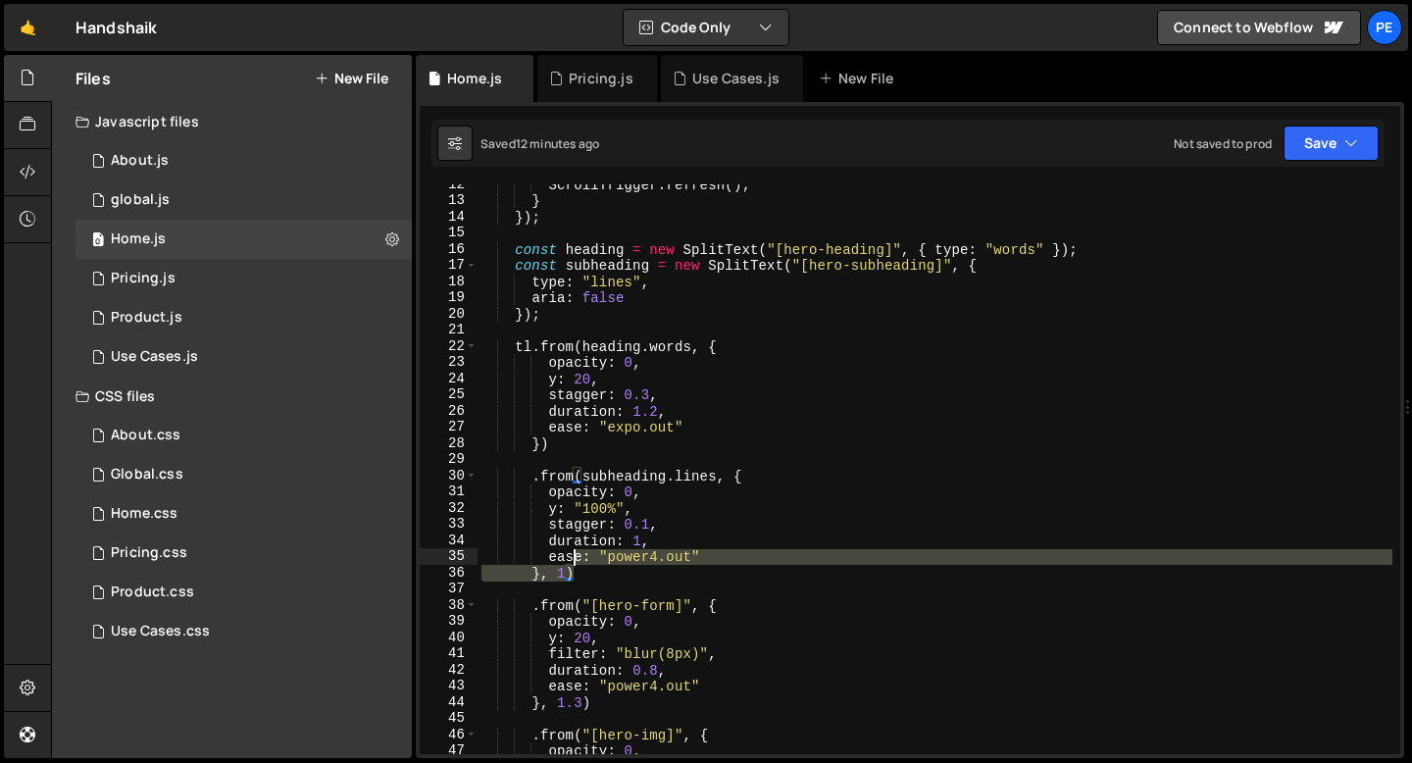
drag, startPoint x: 580, startPoint y: 574, endPoint x: 561, endPoint y: 541, distance: 37.3
click at [562, 541] on div "ScrollTrigger . refresh ( ) ; } }) ; const heading = new SplitText ( "[hero-hea…" at bounding box center [935, 478] width 915 height 602
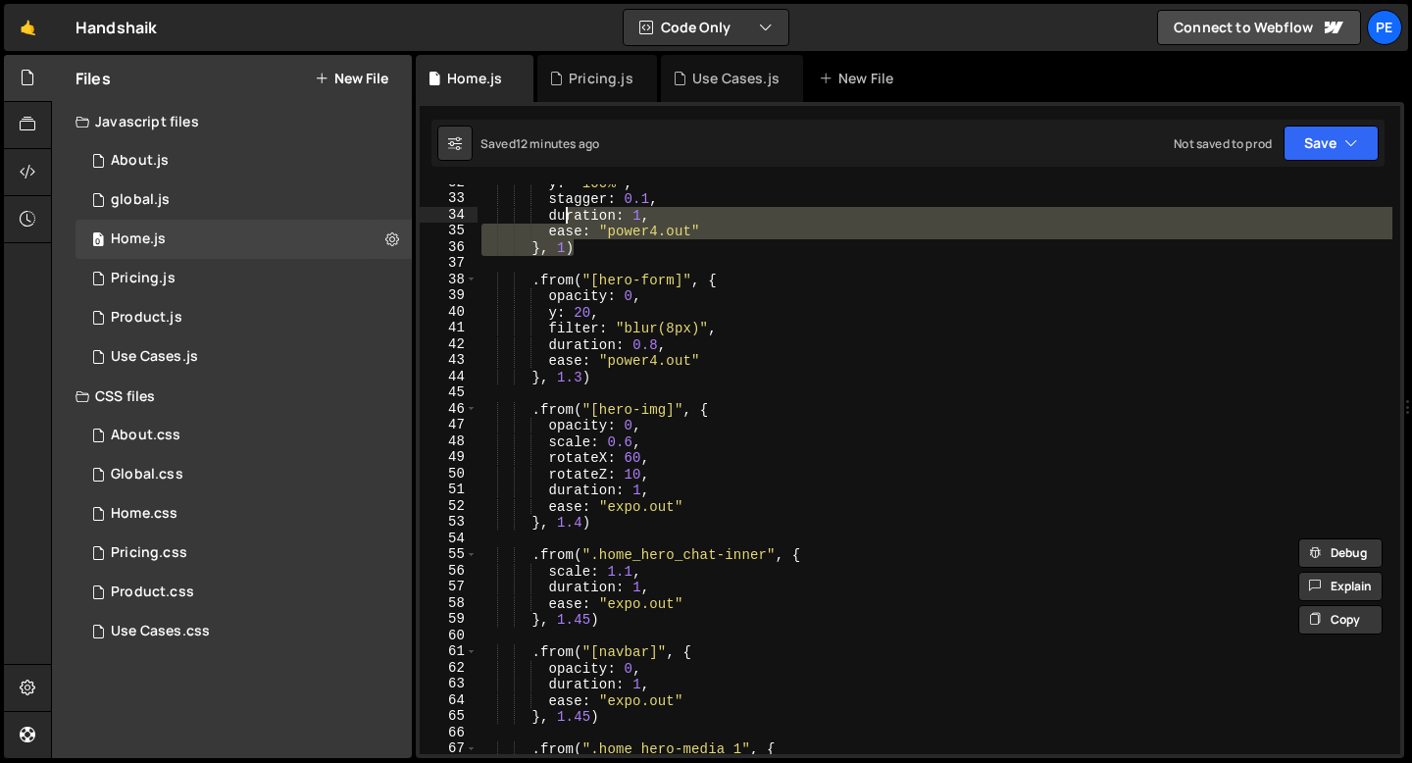
scroll to position [512, 0]
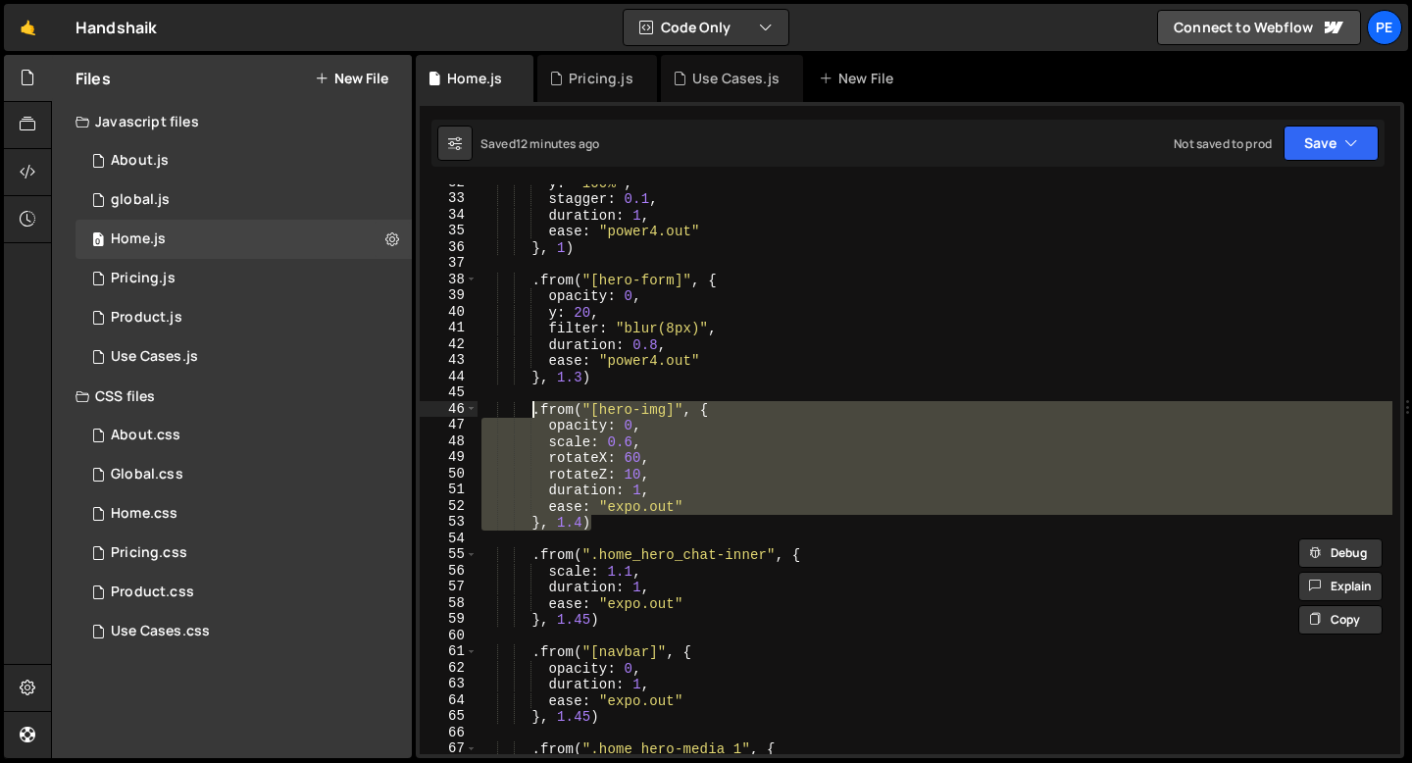
drag, startPoint x: 591, startPoint y: 525, endPoint x: 533, endPoint y: 415, distance: 124.6
click at [533, 415] on div "y : "100%" , stagger : 0.1 , duration : 1 , ease : "power4.out" } , 1 ) . from …" at bounding box center [935, 476] width 915 height 602
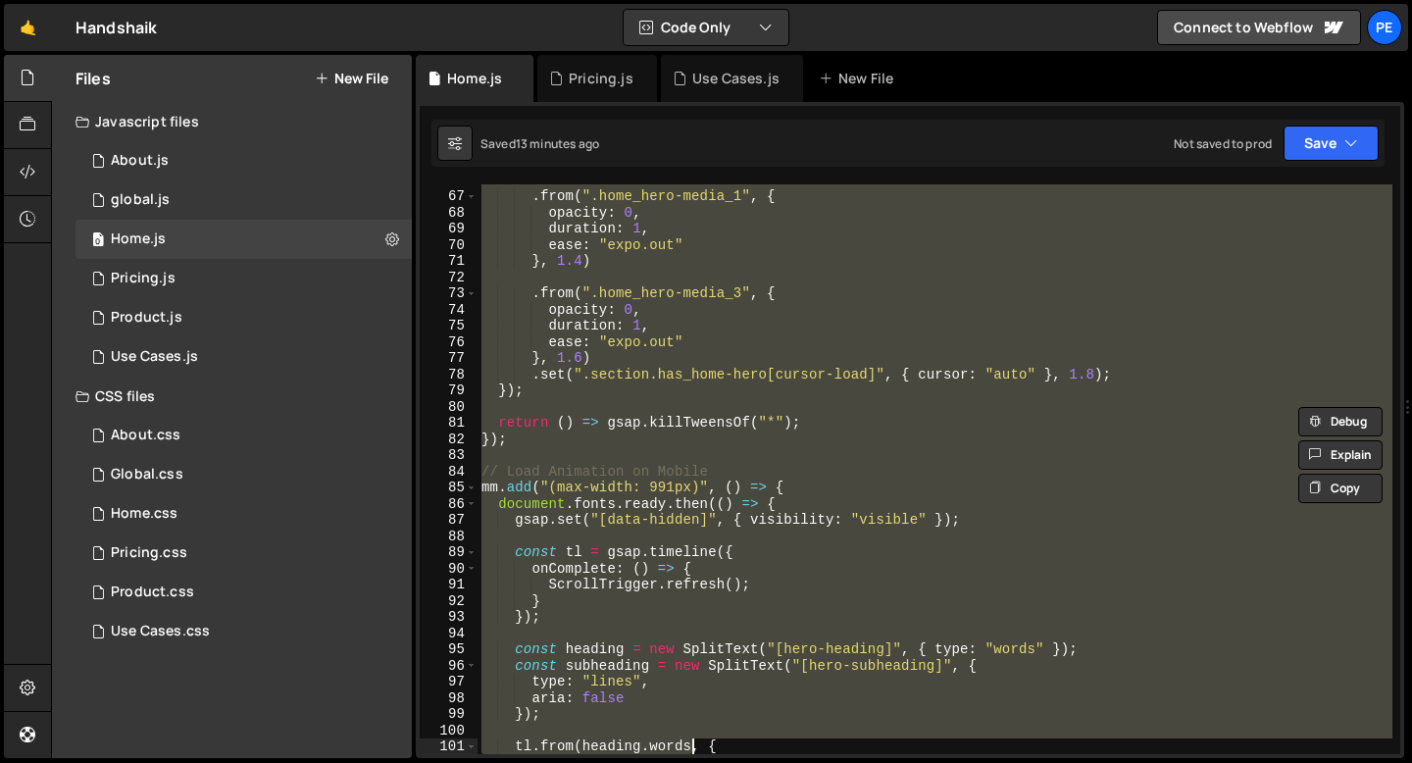
scroll to position [1161, 0]
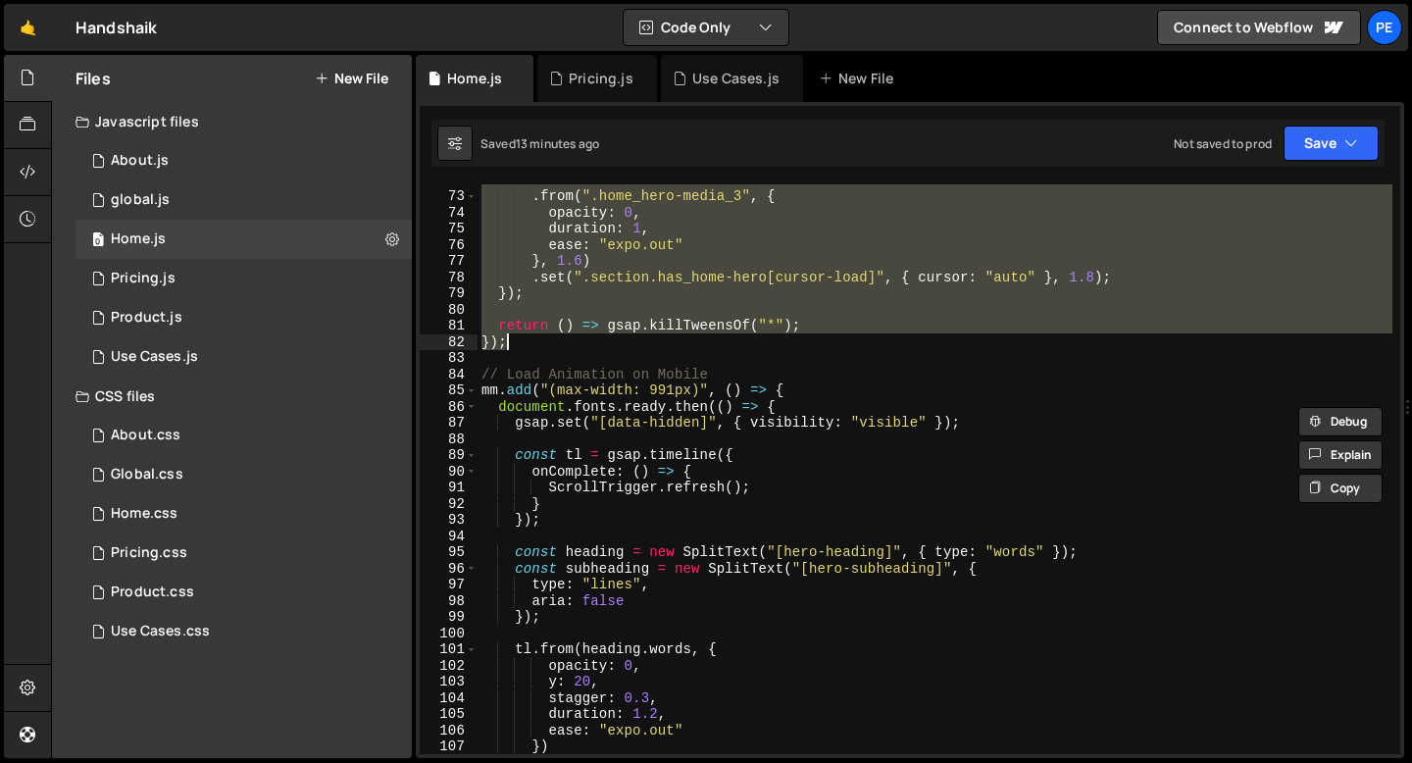
drag, startPoint x: 483, startPoint y: 260, endPoint x: 676, endPoint y: 346, distance: 211.6
click at [676, 346] on div ". from ( ".home_hero-media_3" , { opacity : 0 , duration : 1 , ease : "expo.out…" at bounding box center [935, 473] width 915 height 602
type textarea "return () => gsap.killTweensOf("*"); });"
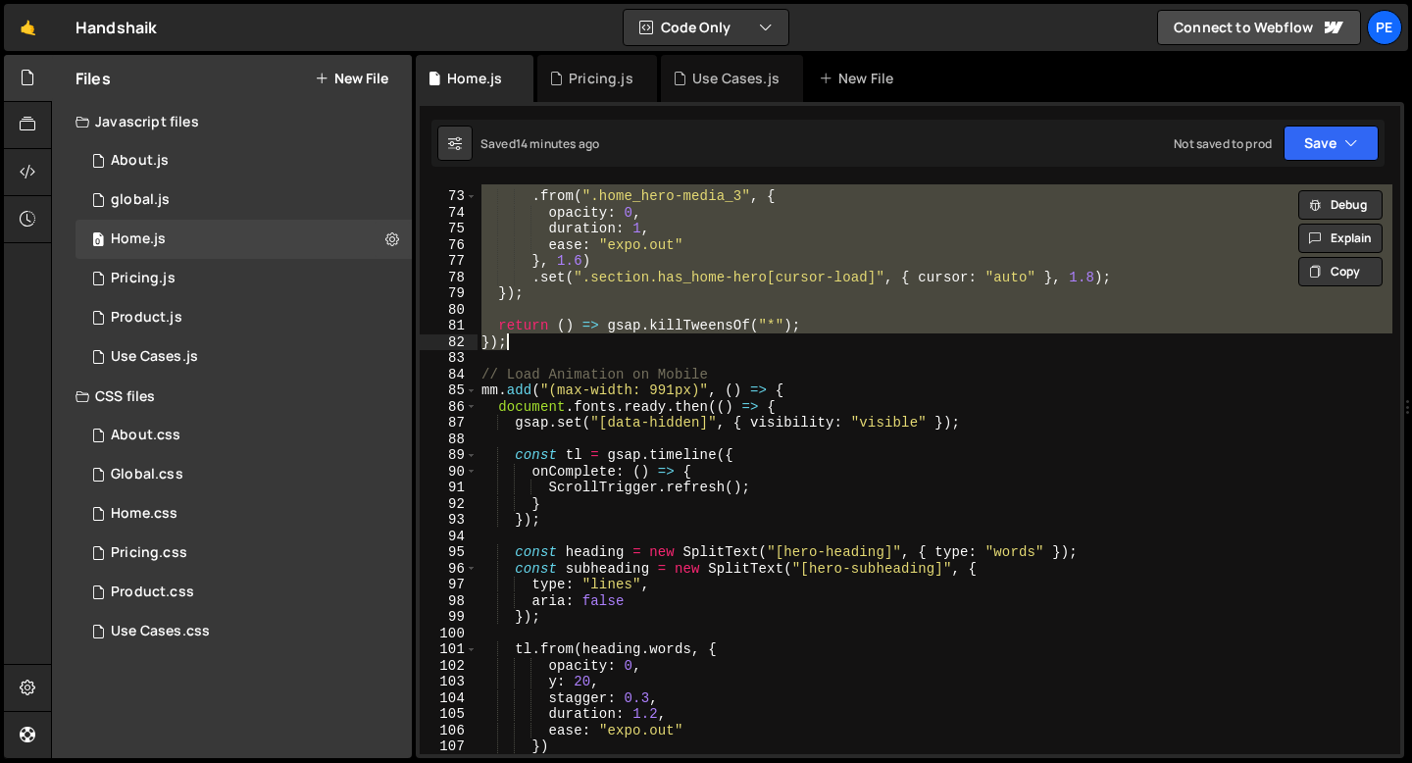
paste textarea
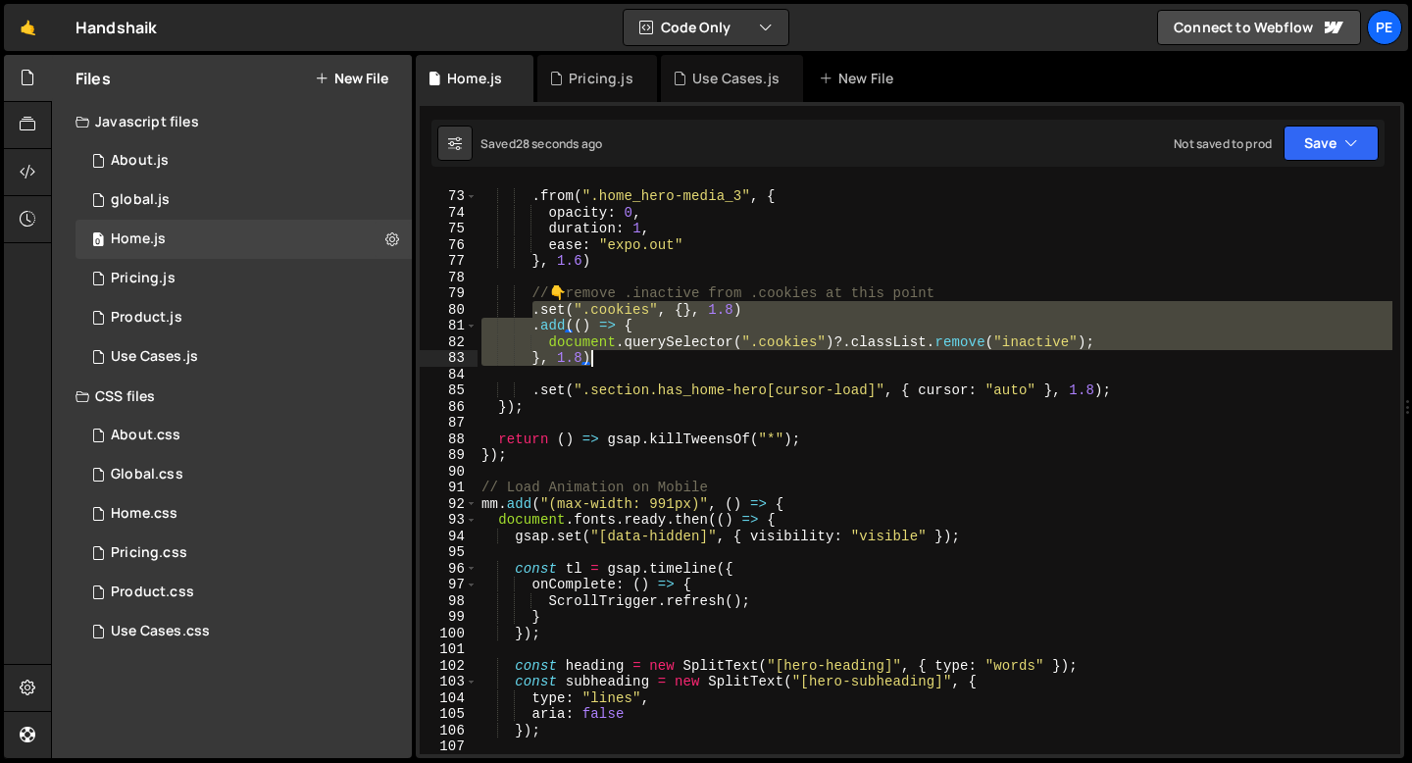
drag, startPoint x: 535, startPoint y: 314, endPoint x: 857, endPoint y: 357, distance: 324.6
click at [857, 357] on div ". from ( ".home_hero-media_3" , { opacity : 0 , duration : 1 , ease : "expo.out…" at bounding box center [935, 473] width 915 height 602
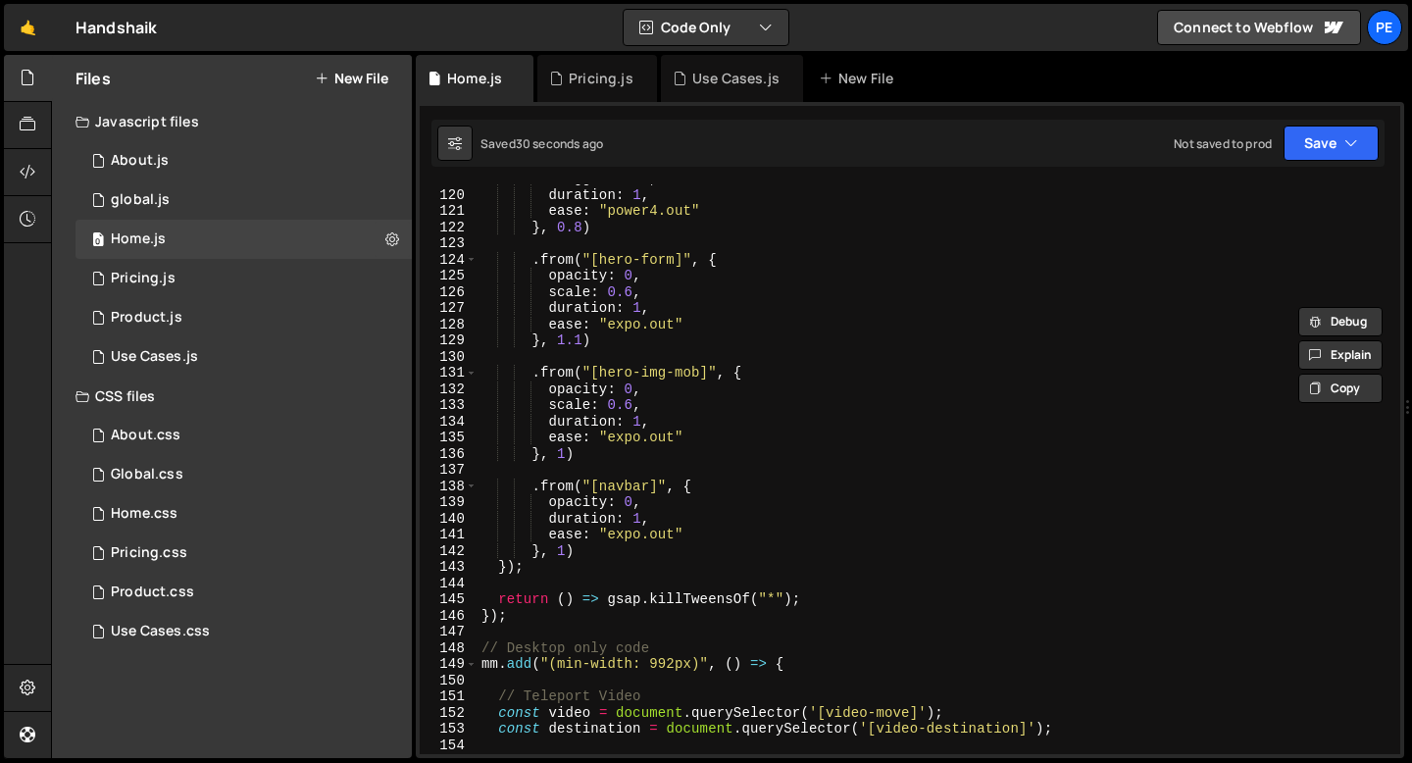
scroll to position [1940, 0]
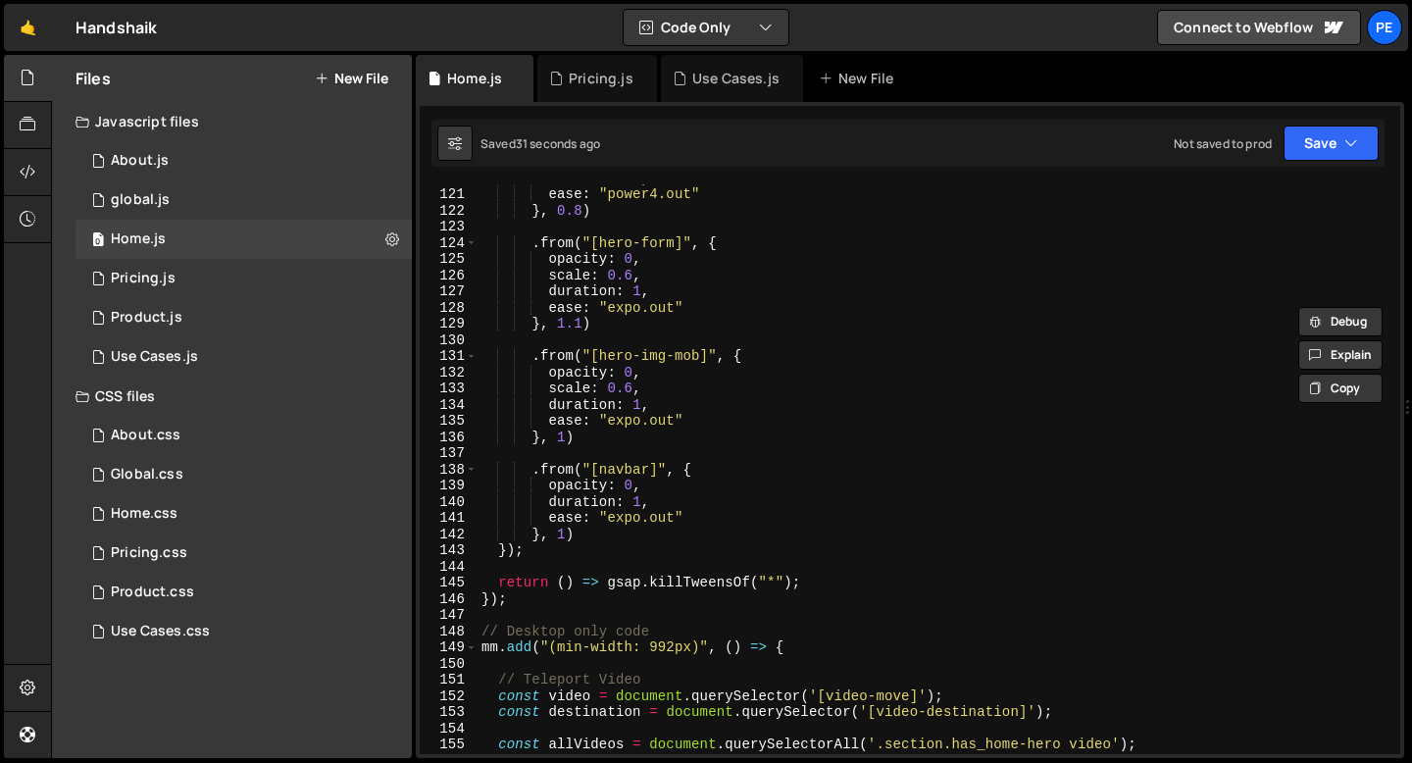
click at [597, 532] on div "duration : 1 , ease : "power4.out" } , 0.8 ) . from ( "[hero-form]" , { opacity…" at bounding box center [935, 471] width 915 height 602
type textarea "}, 1)"
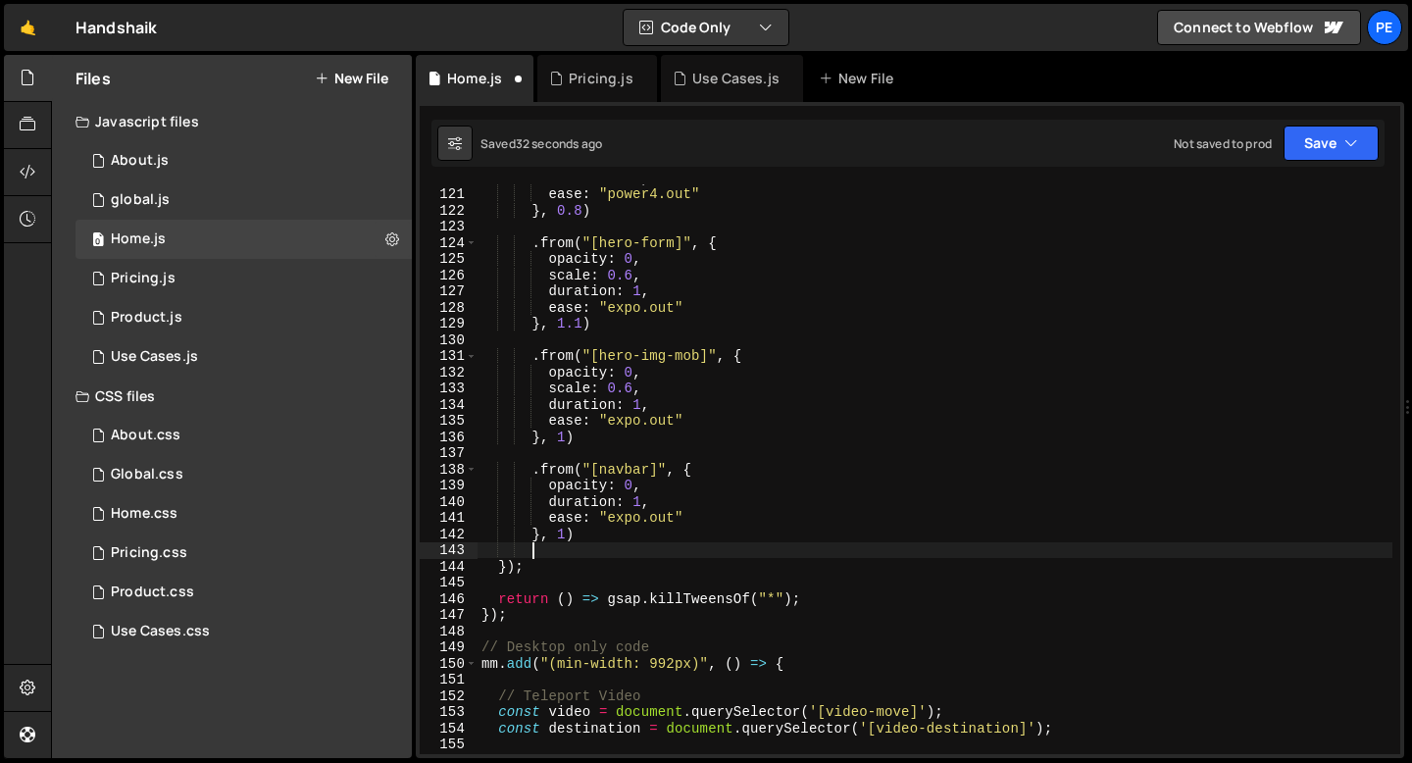
scroll to position [0, 2]
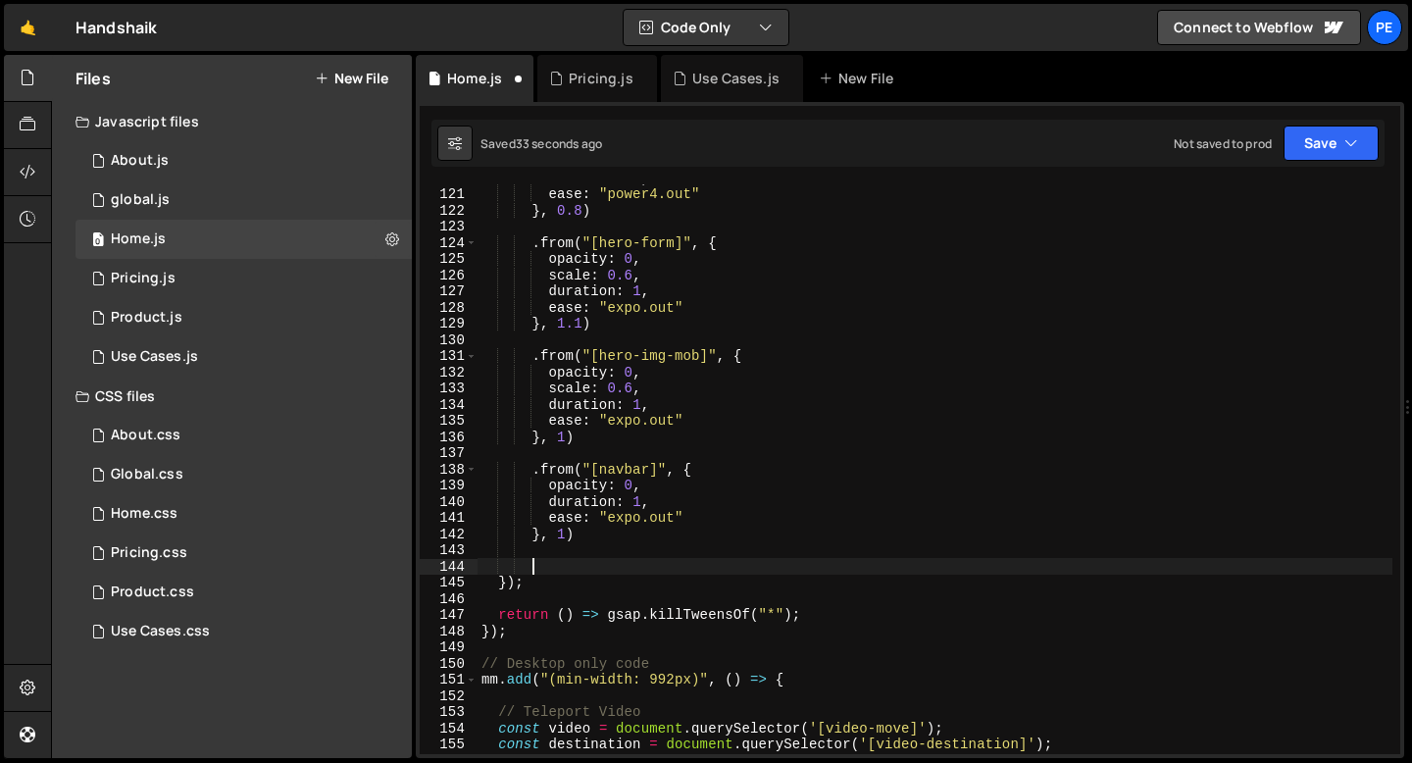
paste textarea "}, 1.8)"
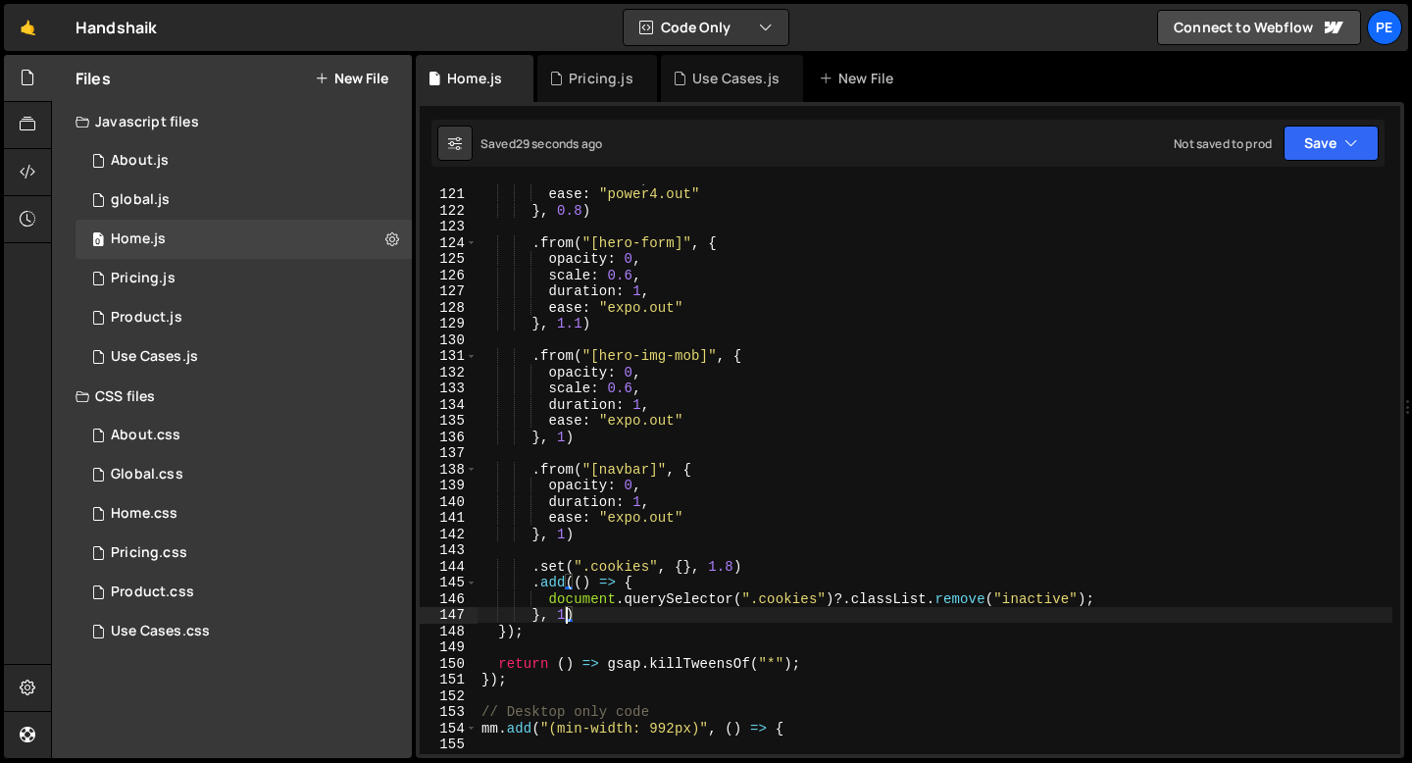
click at [732, 565] on div "duration : 1 , ease : "power4.out" } , 0.8 ) . from ( "[hero-form]" , { opacity…" at bounding box center [935, 471] width 915 height 602
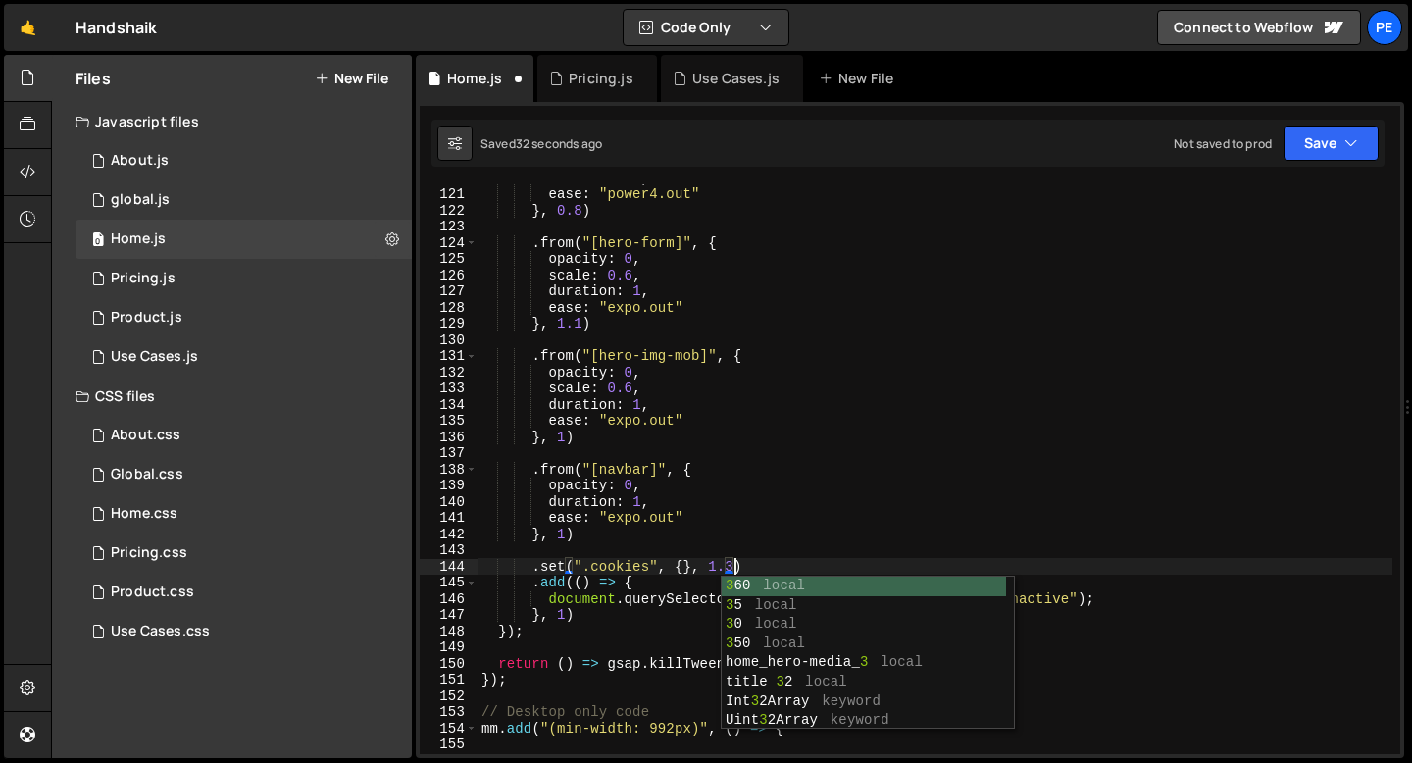
scroll to position [0, 17]
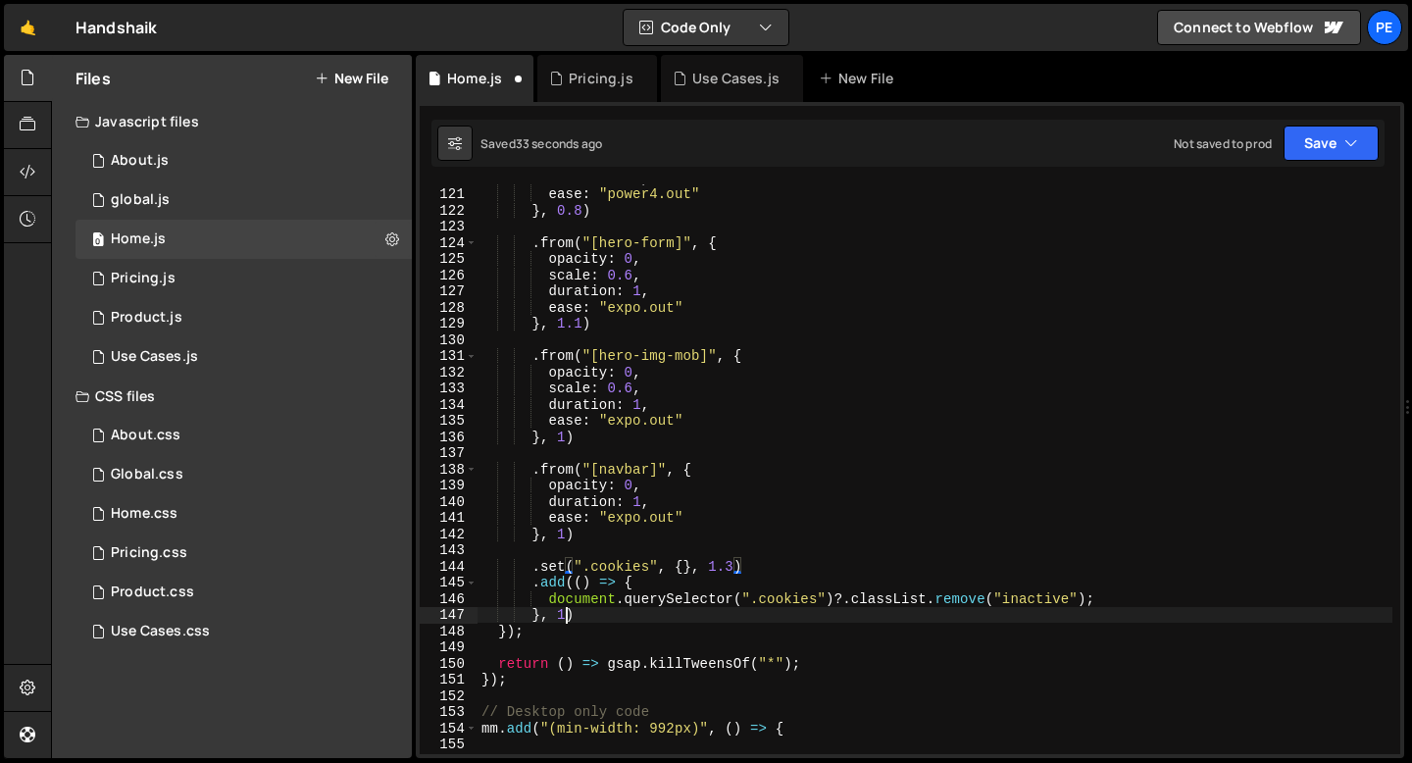
click at [568, 608] on div "duration : 1 , ease : "power4.out" } , 0.8 ) . from ( "[hero-form]" , { opacity…" at bounding box center [935, 471] width 915 height 602
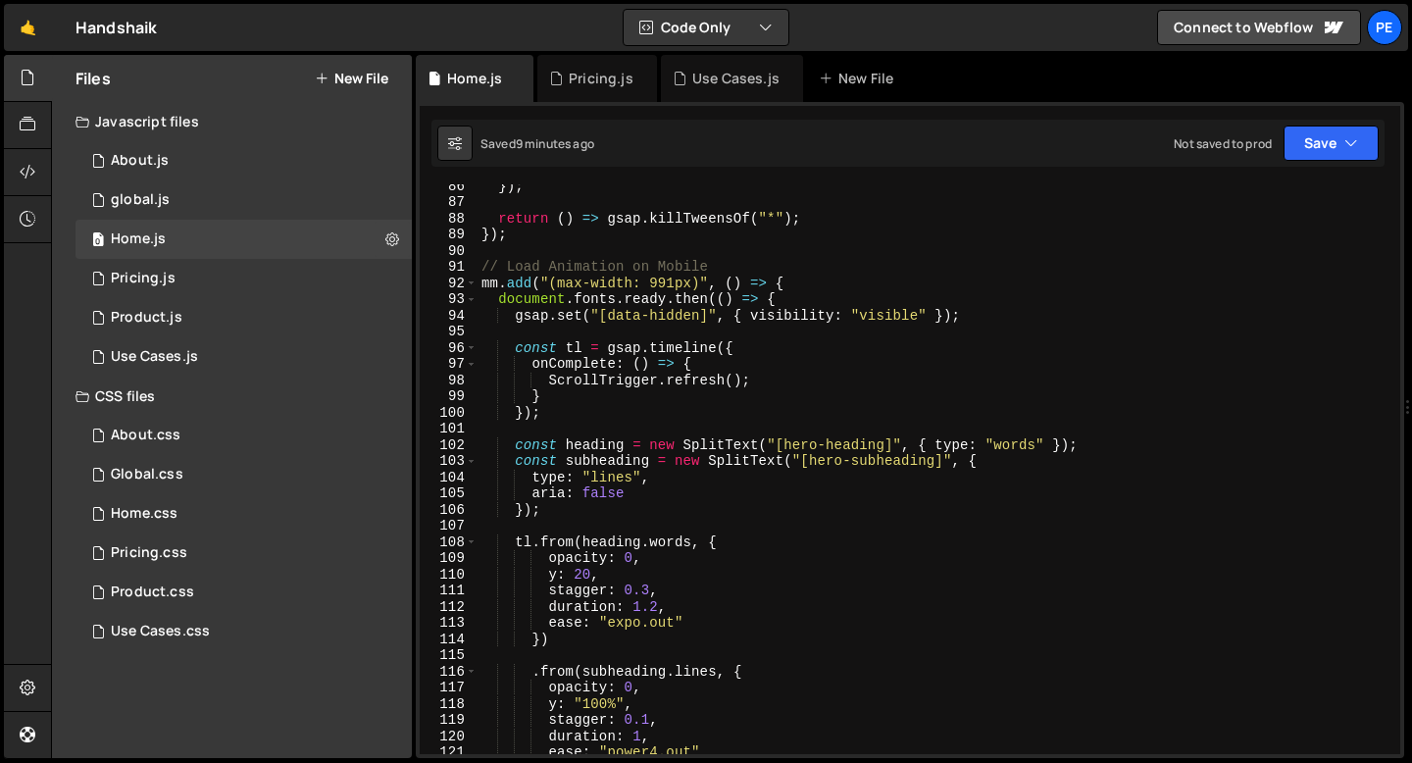
scroll to position [1392, 0]
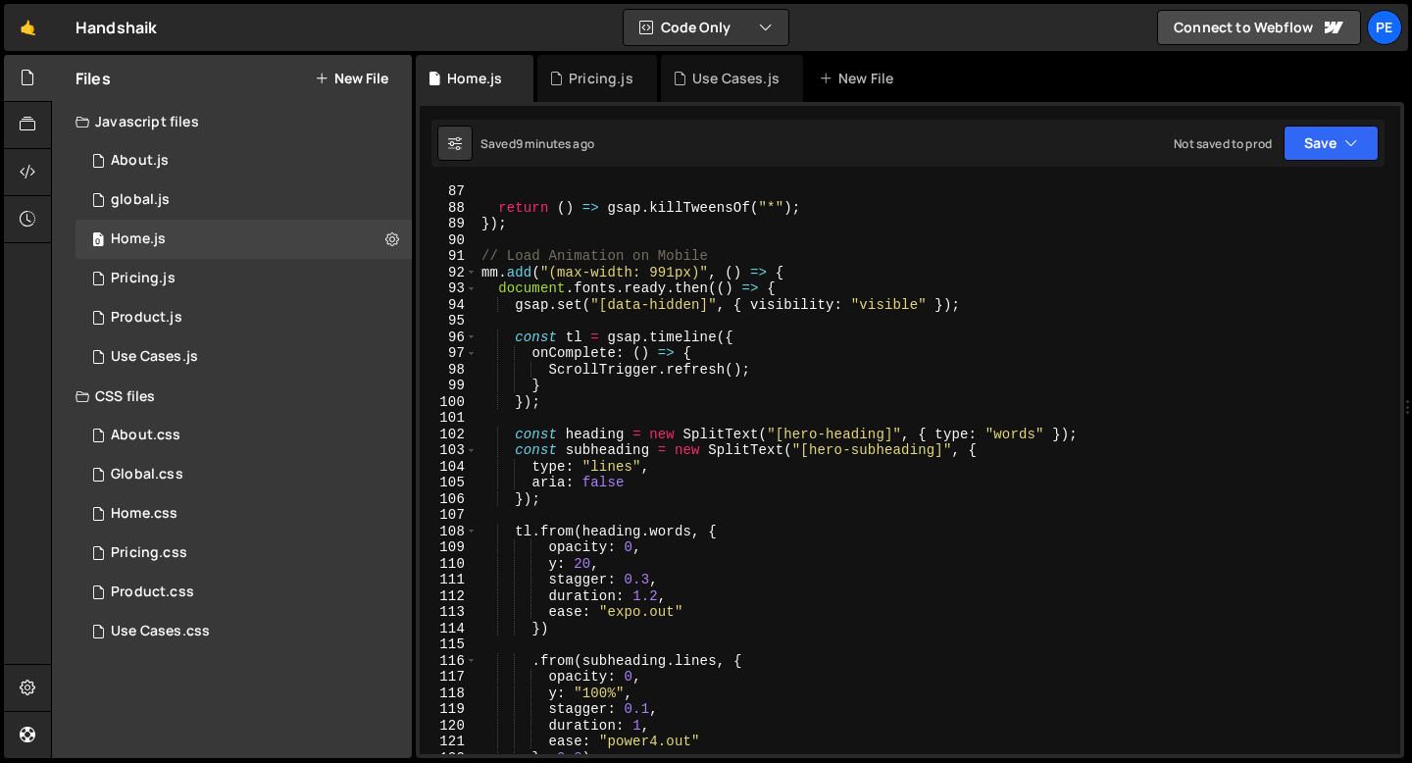
click at [971, 303] on div "return ( ) => gsap . killTweensOf ( "*" ) ; }) ; // Load Animation on Mobile mm…" at bounding box center [935, 484] width 915 height 602
type textarea "gsap.set("[data-hidden]", { visibility: "visible" });"
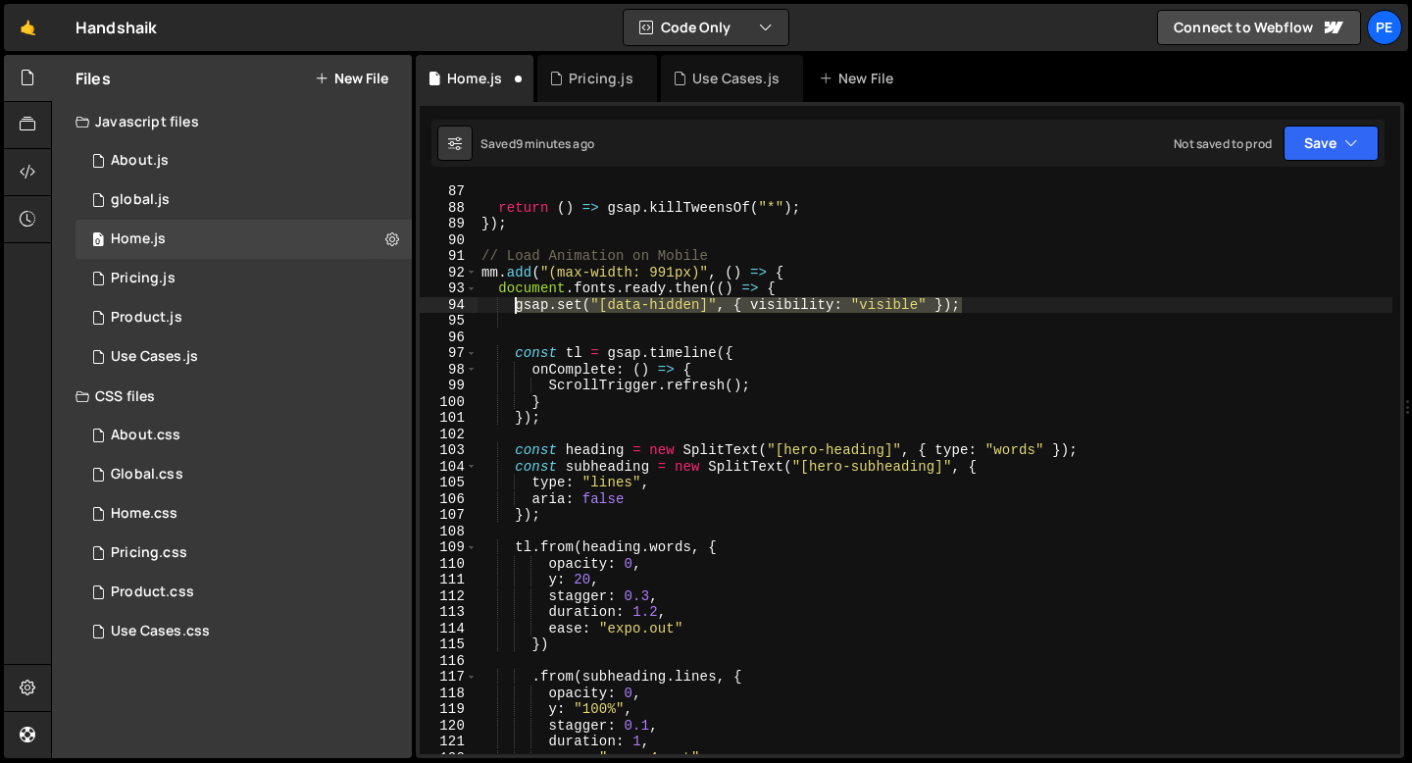
drag, startPoint x: 971, startPoint y: 303, endPoint x: 515, endPoint y: 309, distance: 456.1
click at [515, 309] on div "return ( ) => gsap . killTweensOf ( "*" ) ; }) ; // Load Animation on Mobile mm…" at bounding box center [935, 484] width 915 height 602
type textarea "gsap.set("[data-hidden]", { visibility: "visible" });"
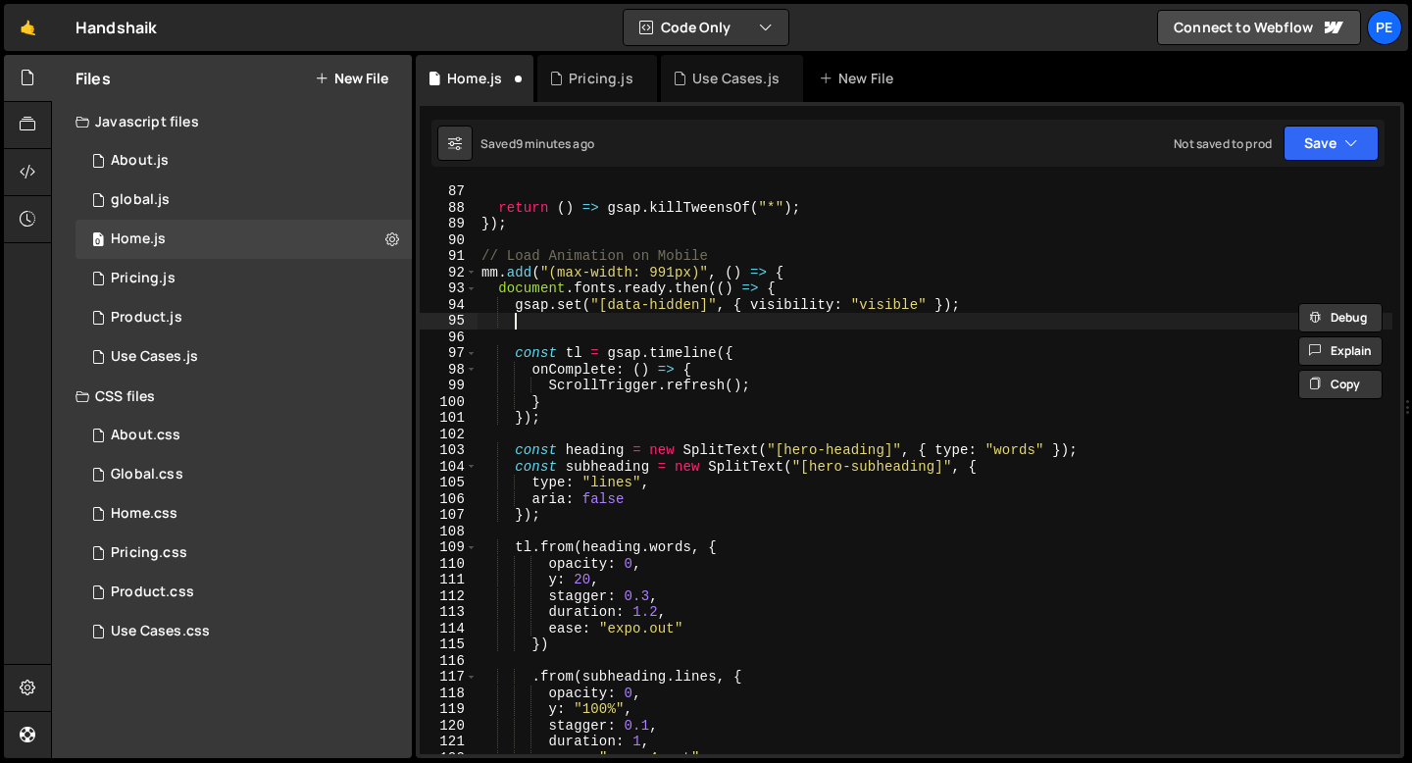
click at [989, 314] on div "return ( ) => gsap . killTweensOf ( "*" ) ; }) ; // Load Animation on Mobile mm…" at bounding box center [935, 484] width 915 height 602
paste textarea "gsap.set("[data-hidden]", { visibility: "visible" });"
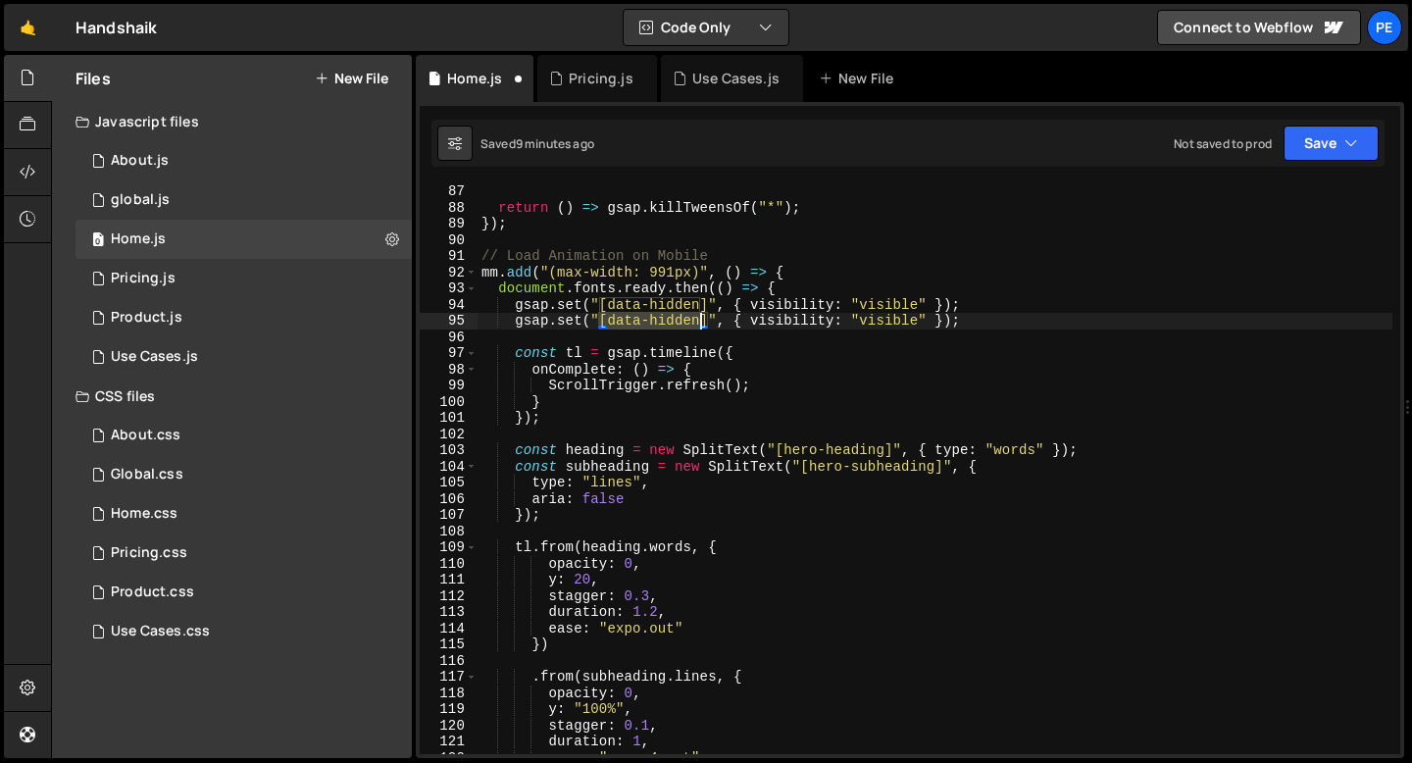
drag, startPoint x: 598, startPoint y: 319, endPoint x: 704, endPoint y: 318, distance: 105.9
click at [705, 318] on div "return ( ) => gsap . killTweensOf ( "*" ) ; }) ; // Load Animation on Mobile mm…" at bounding box center [935, 484] width 915 height 602
click at [768, 320] on div "return ( ) => gsap . killTweensOf ( "*" ) ; }) ; // Load Animation on Mobile mm…" at bounding box center [935, 484] width 915 height 602
click at [767, 320] on div "return ( ) => gsap . killTweensOf ( "*" ) ; }) ; // Load Animation on Mobile mm…" at bounding box center [935, 484] width 915 height 602
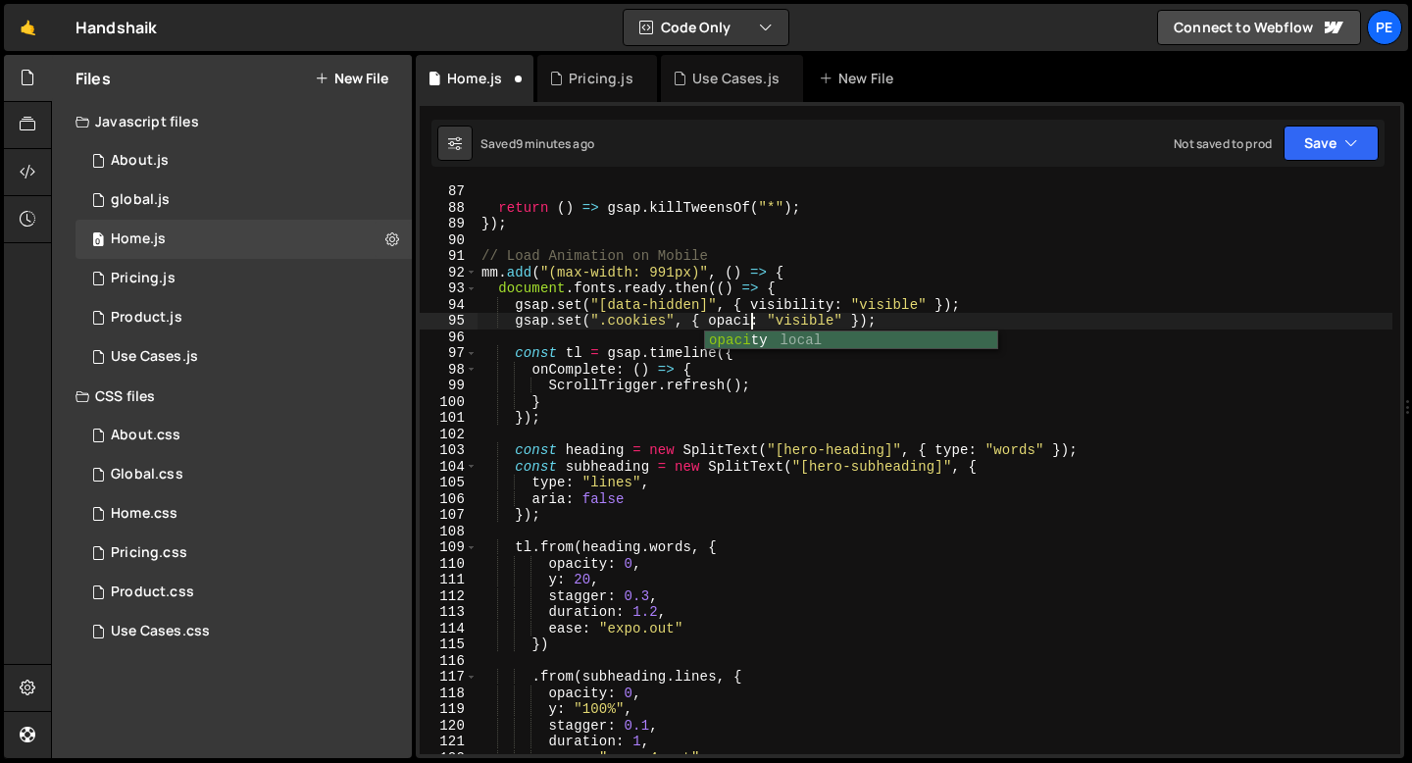
scroll to position [0, 20]
drag, startPoint x: 861, startPoint y: 315, endPoint x: 781, endPoint y: 315, distance: 80.4
click at [781, 315] on div "return ( ) => gsap . killTweensOf ( "*" ) ; }) ; // Load Animation on Mobile mm…" at bounding box center [935, 484] width 915 height 602
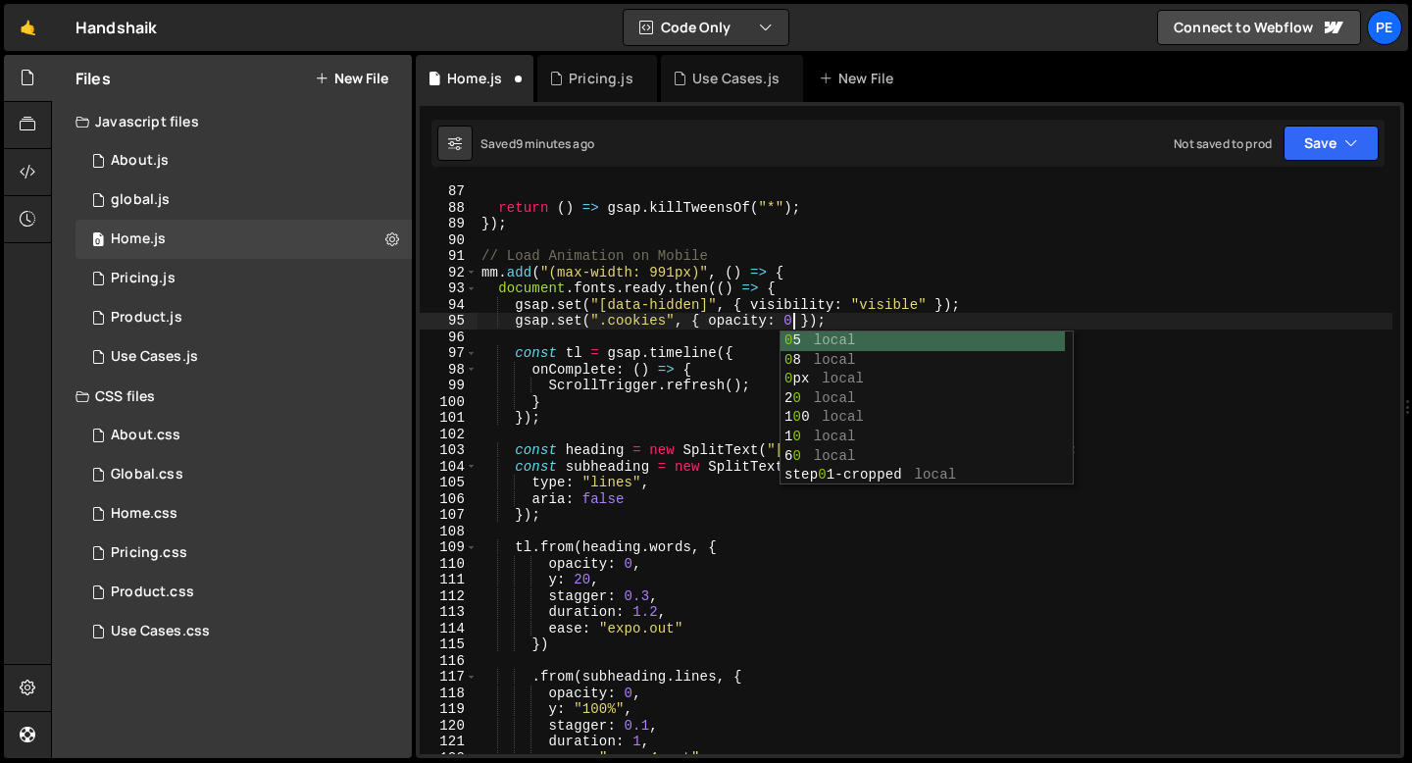
scroll to position [0, 22]
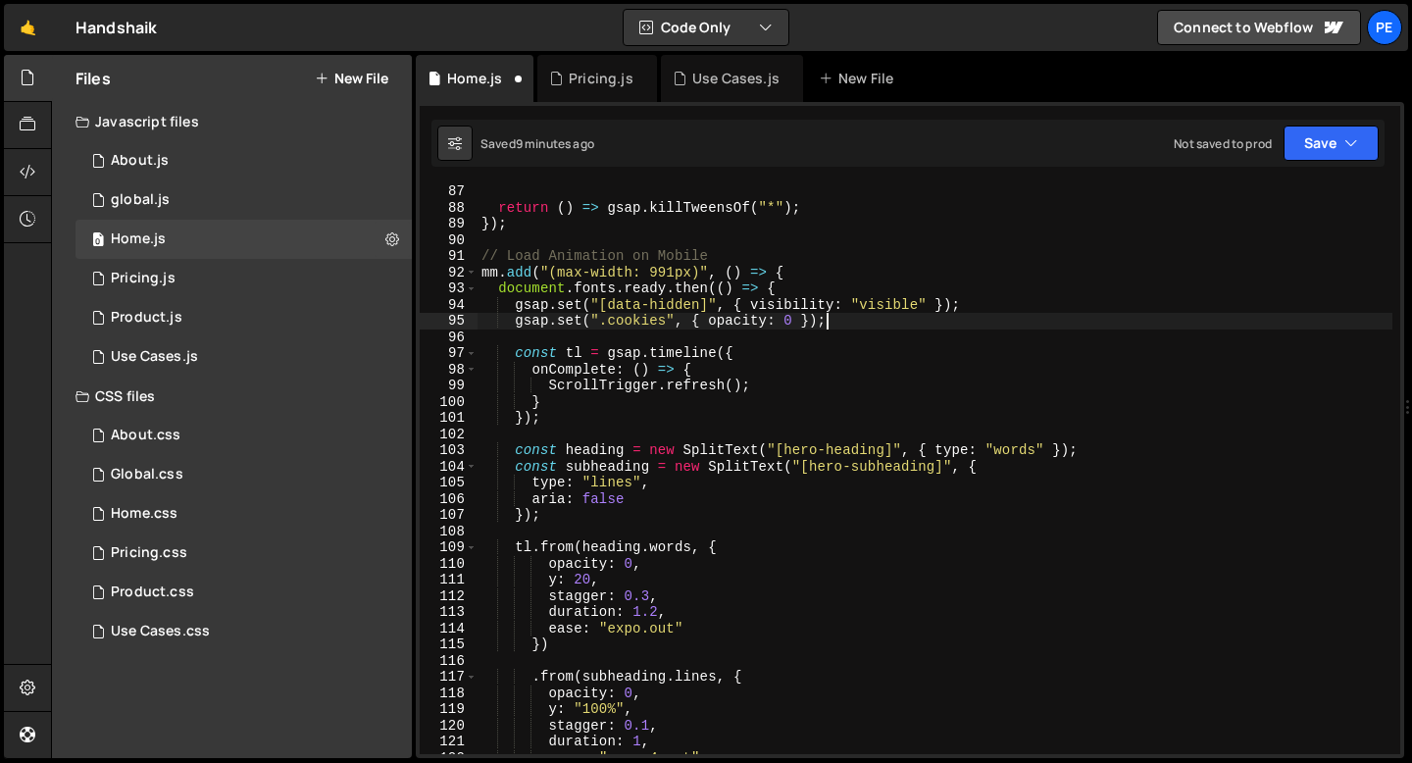
click at [832, 321] on div "return ( ) => gsap . killTweensOf ( "*" ) ; }) ; // Load Animation on Mobile mm…" at bounding box center [935, 484] width 915 height 602
drag, startPoint x: 832, startPoint y: 322, endPoint x: 510, endPoint y: 325, distance: 321.7
click at [510, 325] on div "return ( ) => gsap . killTweensOf ( "*" ) ; }) ; // Load Animation on Mobile mm…" at bounding box center [935, 484] width 915 height 602
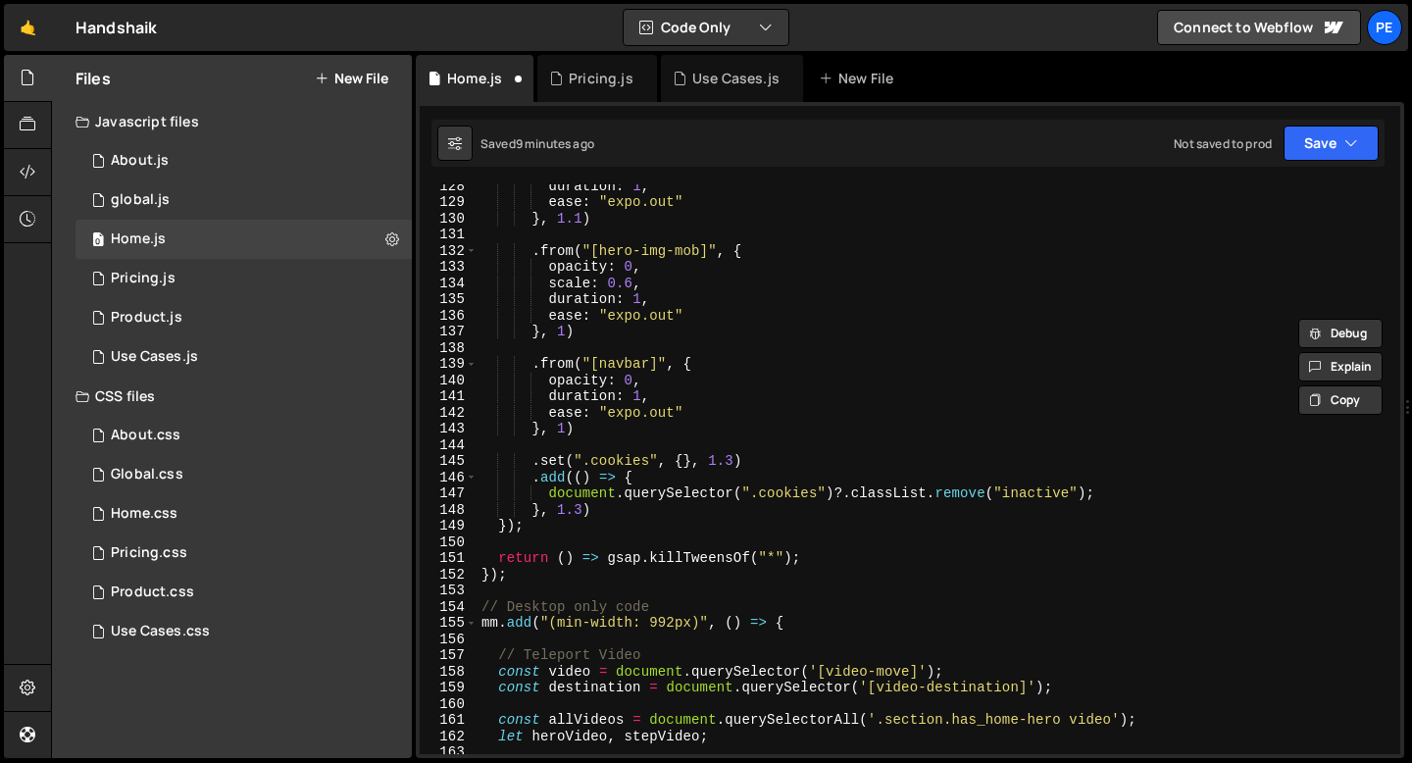
scroll to position [2061, 0]
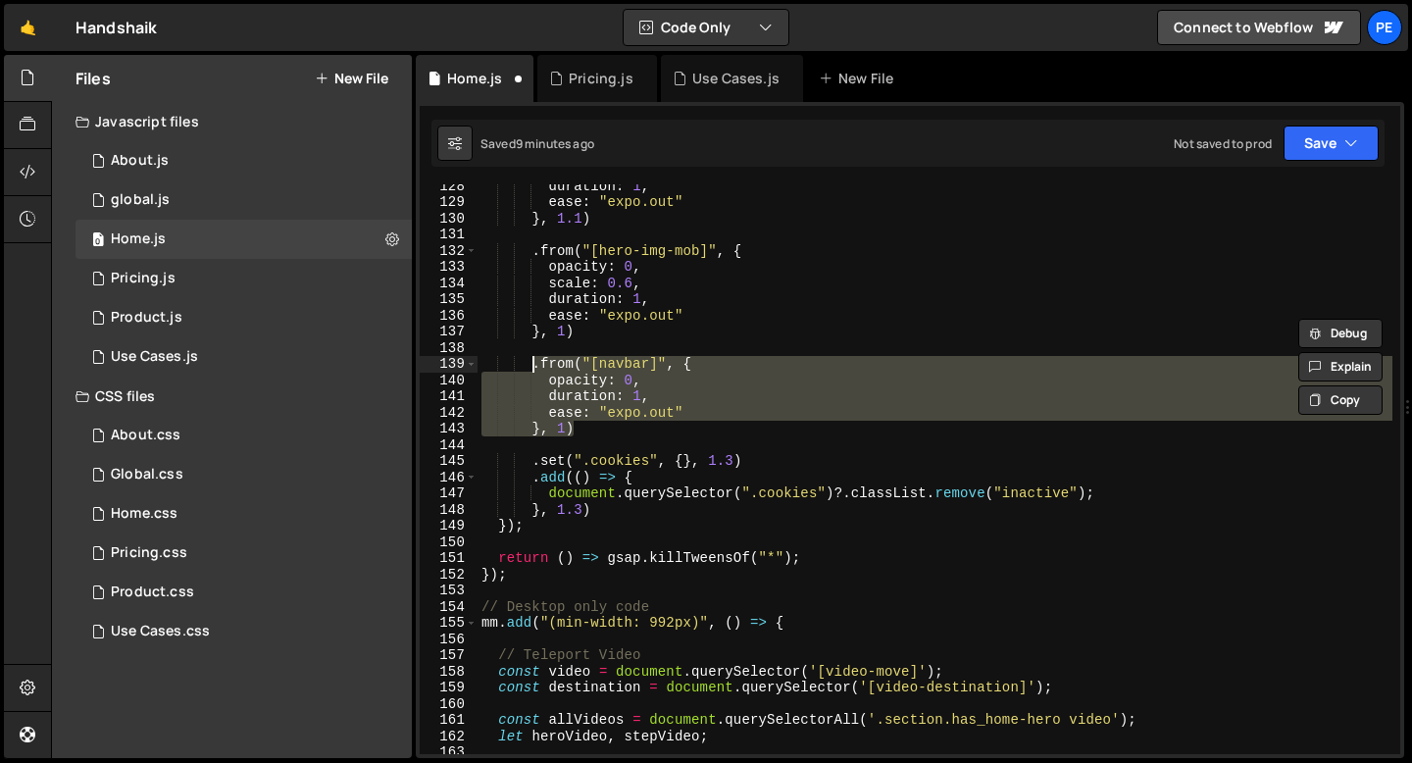
drag, startPoint x: 581, startPoint y: 430, endPoint x: 534, endPoint y: 371, distance: 74.7
click at [534, 371] on div "duration : 1 , ease : "expo.out" } , 1.1 ) . from ( "[hero-img-mob]" , { opacit…" at bounding box center [935, 479] width 915 height 602
click at [605, 514] on div "duration : 1 , ease : "expo.out" } , 1.1 ) . from ( "[hero-img-mob]" , { opacit…" at bounding box center [935, 479] width 915 height 602
type textarea "}, 1.3)"
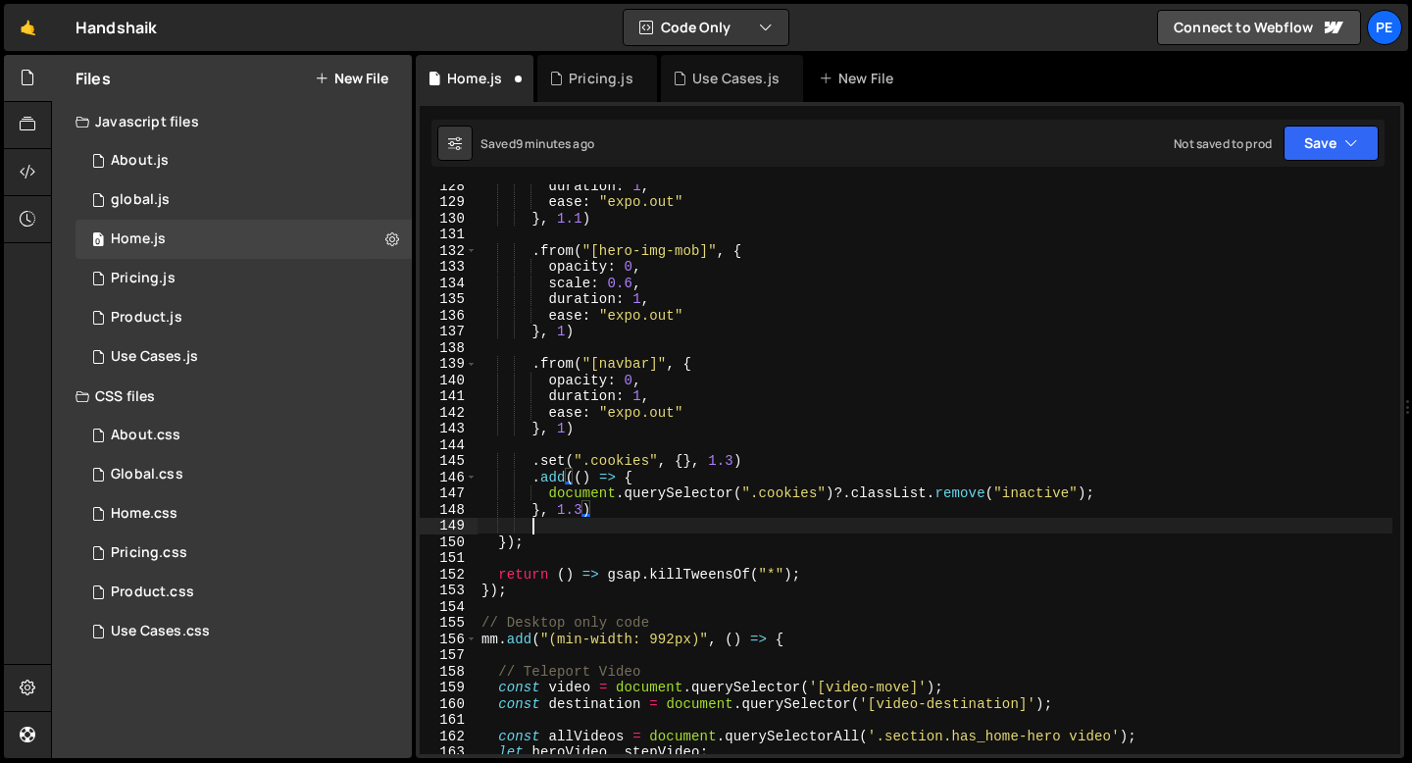
scroll to position [0, 2]
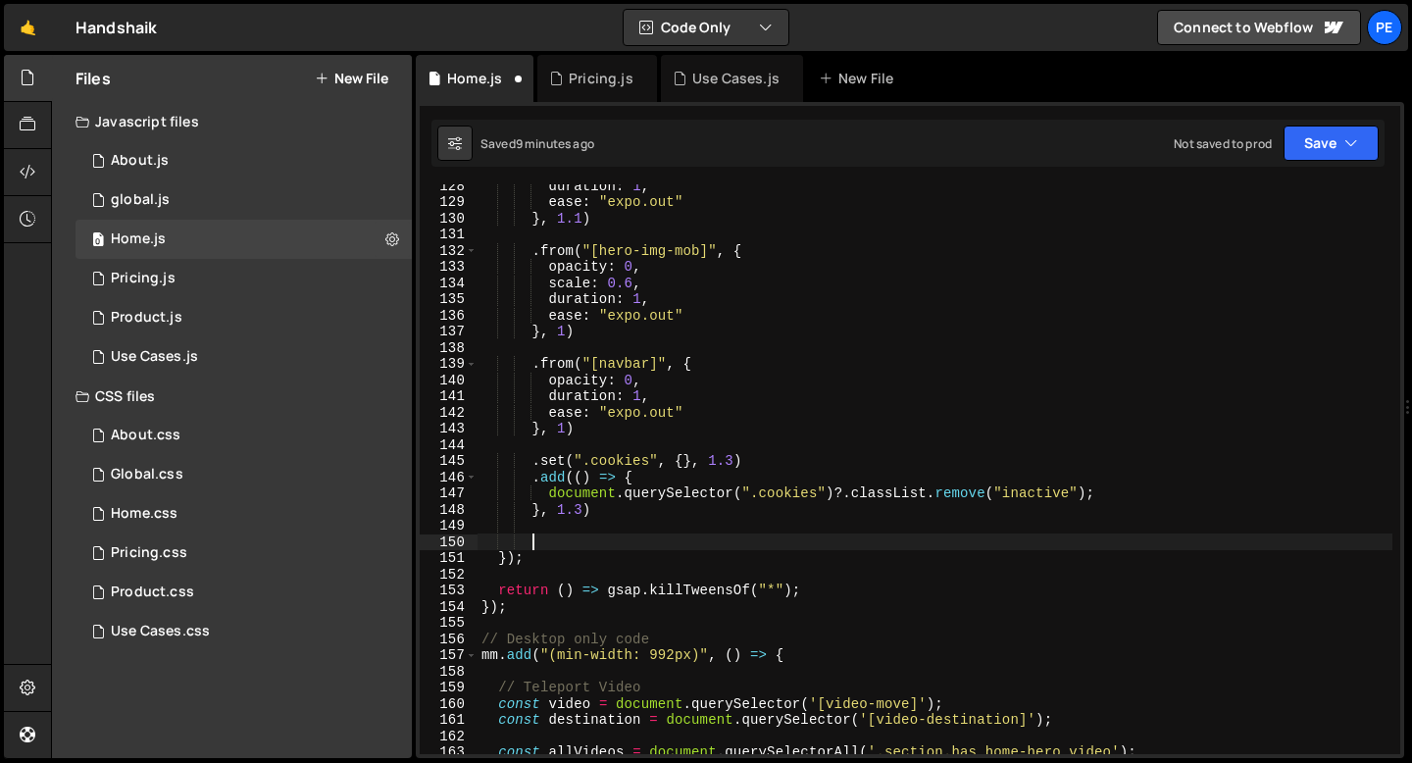
paste textarea "}, 1)"
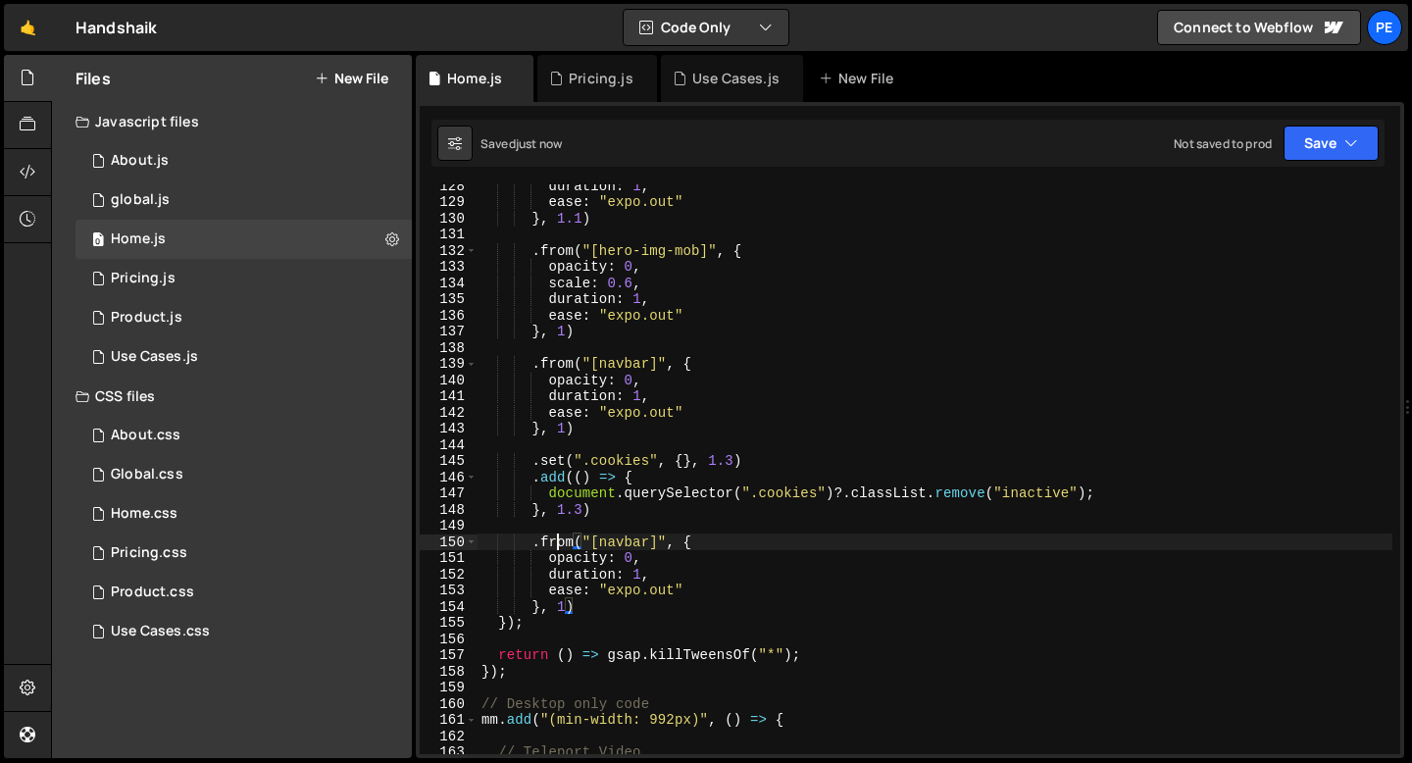
click at [559, 540] on div "duration : 1 , ease : "expo.out" } , 1.1 ) . from ( "[hero-img-mob]" , { opacit…" at bounding box center [935, 479] width 915 height 602
click at [629, 544] on div "duration : 1 , ease : "expo.out" } , 1.1 ) . from ( "[hero-img-mob]" , { opacit…" at bounding box center [935, 479] width 915 height 602
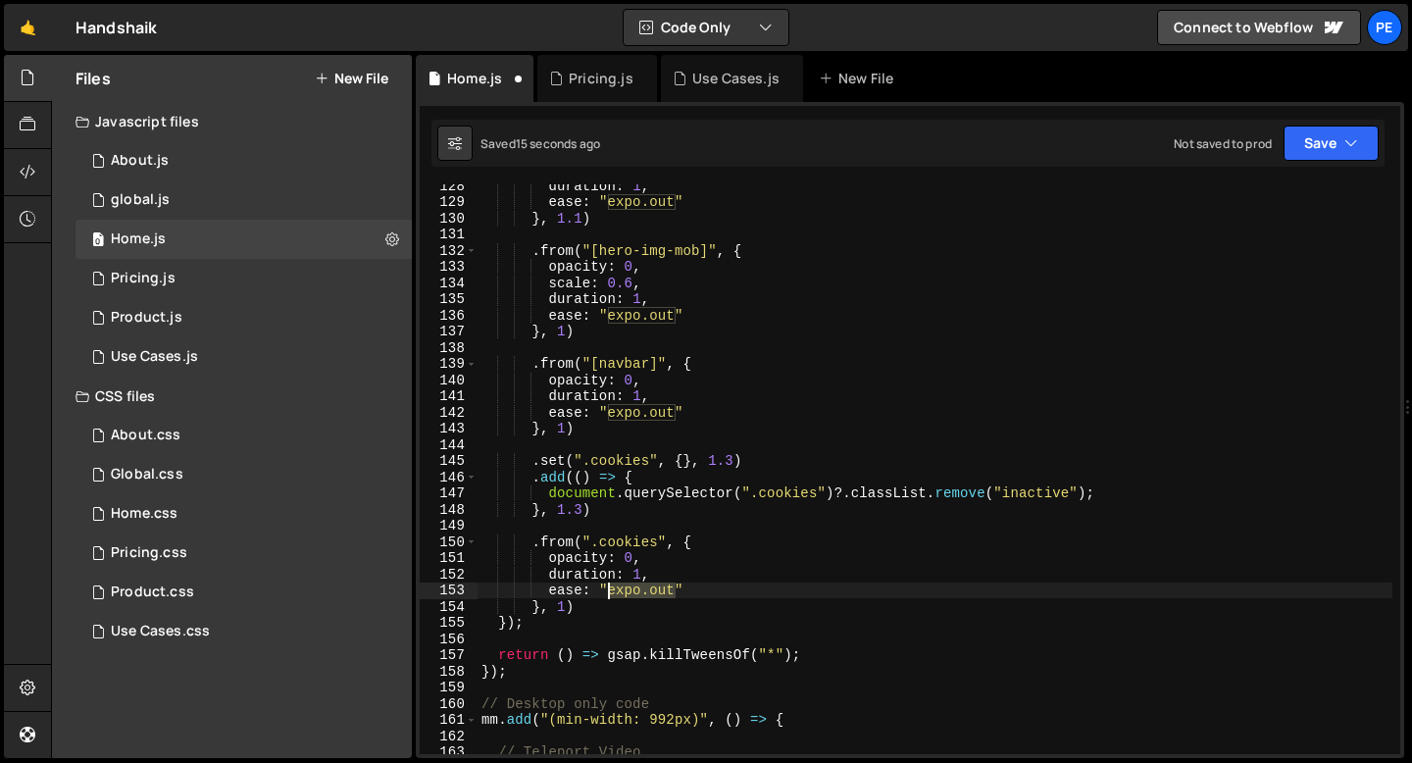
drag, startPoint x: 675, startPoint y: 592, endPoint x: 610, endPoint y: 593, distance: 64.7
click at [610, 593] on div "duration : 1 , ease : "expo.out" } , 1.1 ) . from ( "[hero-img-mob]" , { opacit…" at bounding box center [935, 479] width 915 height 602
click at [786, 594] on div "duration : 1 , ease : "expo.out" } , 1.1 ) . from ( "[hero-img-mob]" , { opacit…" at bounding box center [935, 479] width 915 height 602
click at [585, 512] on div "duration : 1 , ease : "expo.out" } , 1.1 ) . from ( "[hero-img-mob]" , { opacit…" at bounding box center [935, 479] width 915 height 602
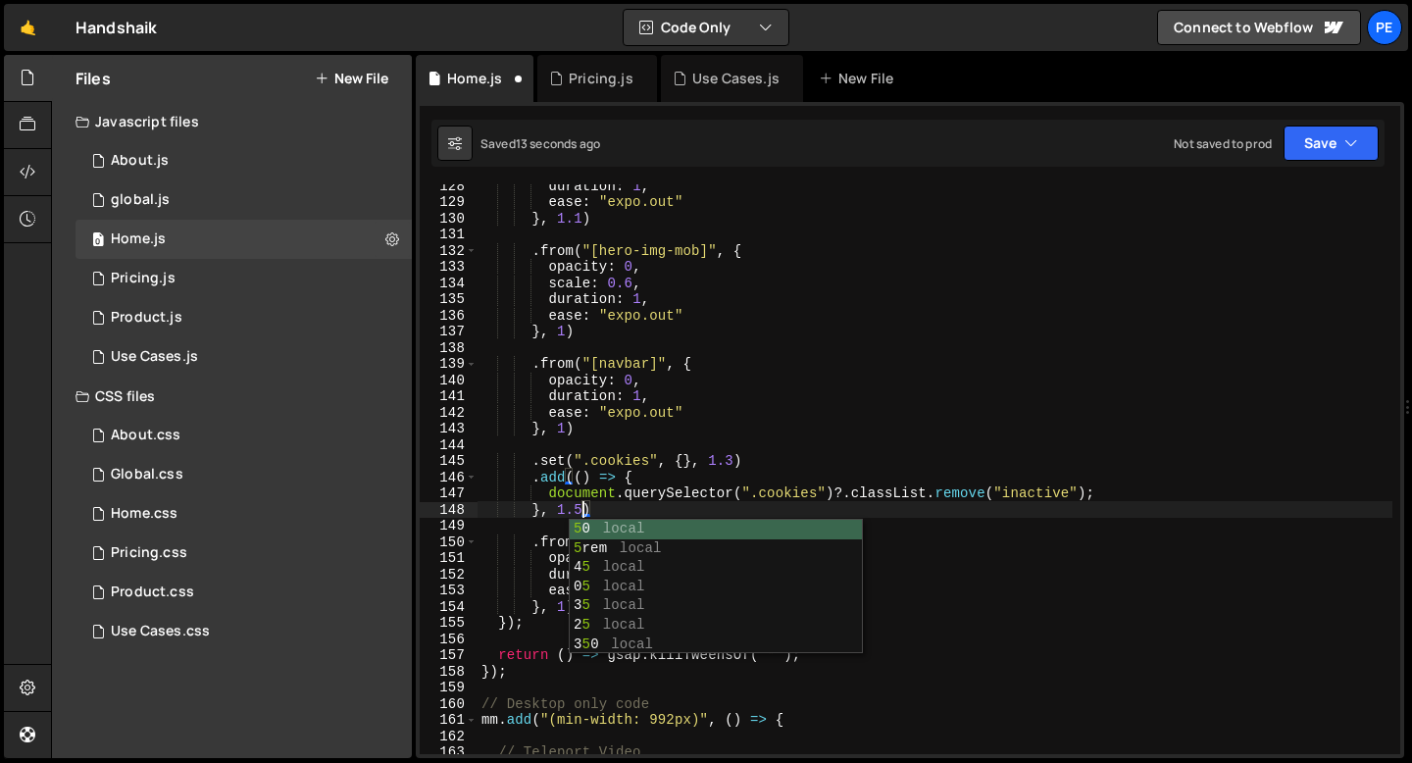
scroll to position [0, 6]
click at [732, 464] on div "duration : 1 , ease : "expo.out" } , 1.1 ) . from ( "[hero-img-mob]" , { opacit…" at bounding box center [935, 479] width 915 height 602
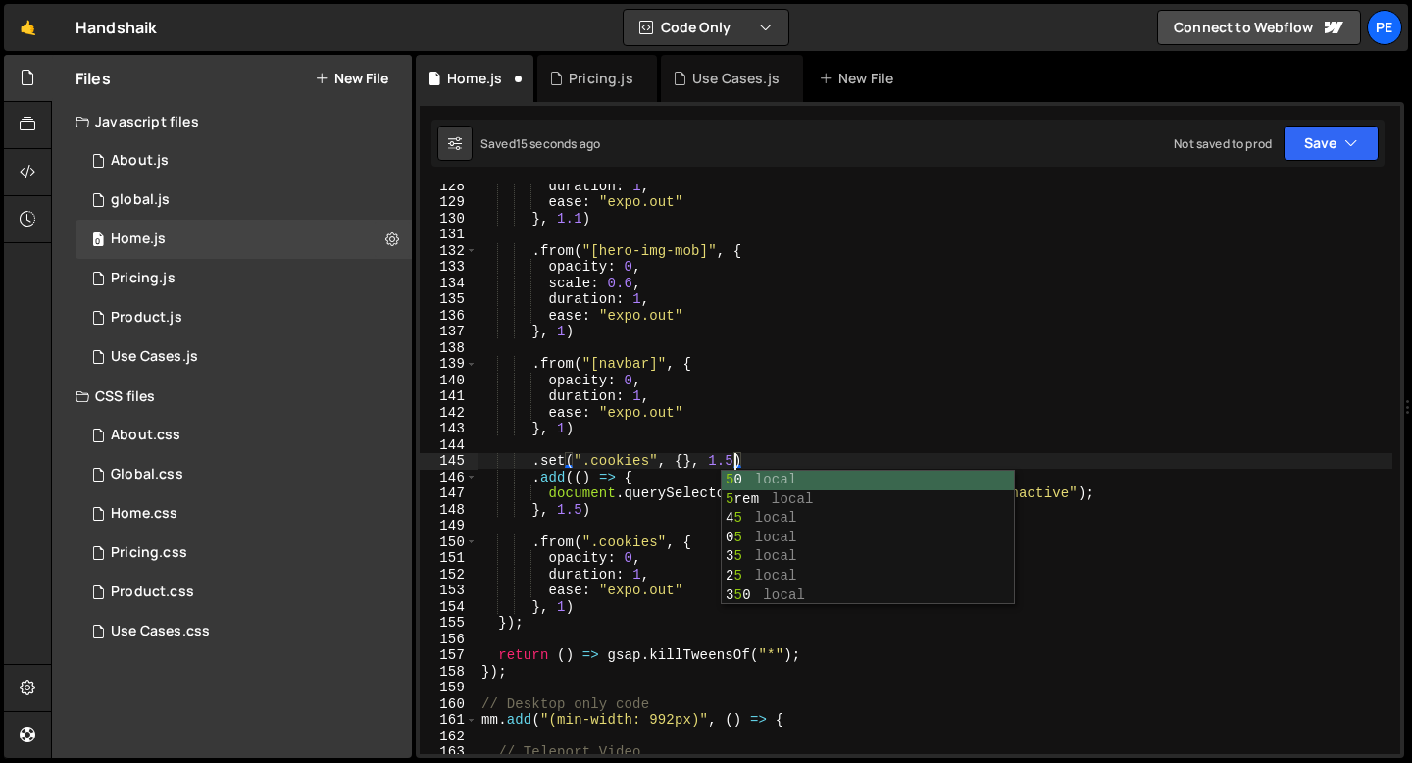
scroll to position [0, 17]
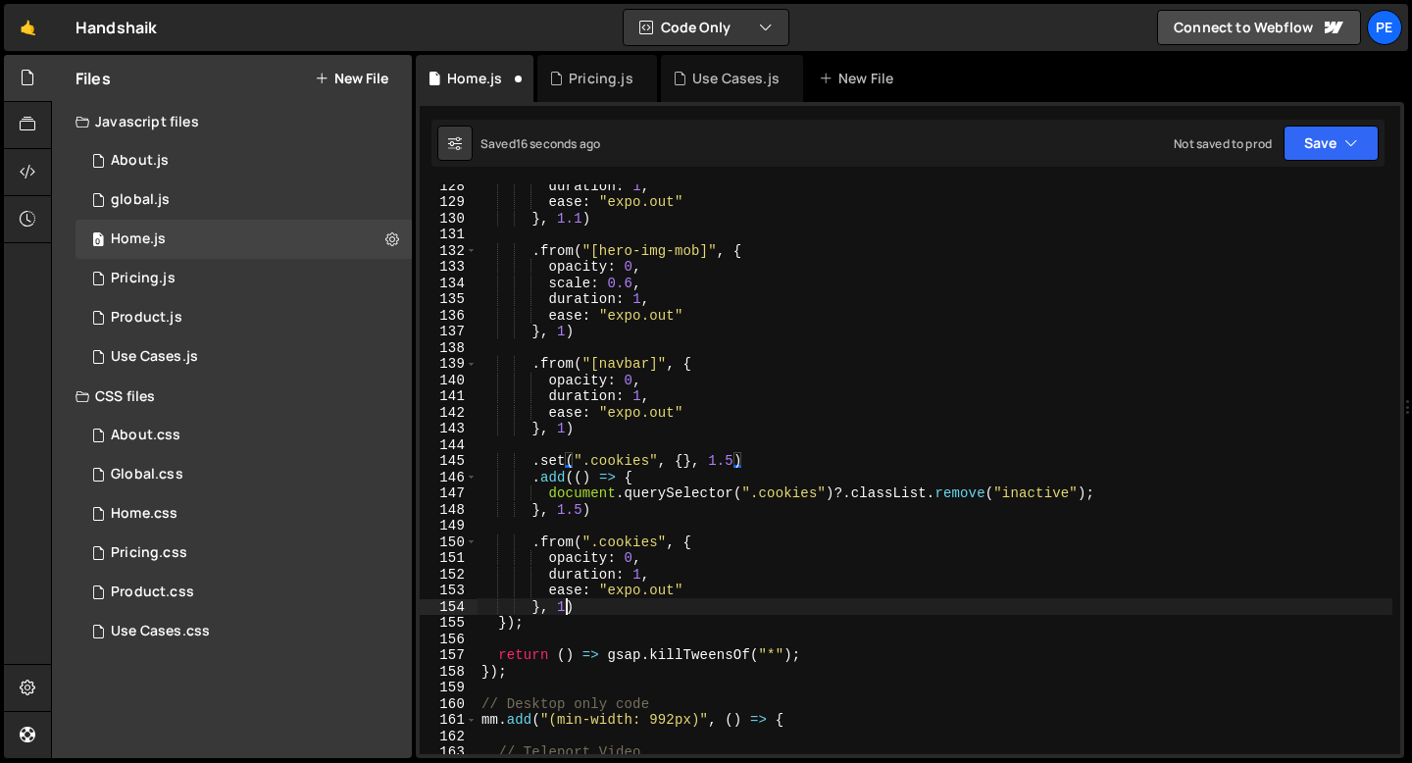
click at [563, 608] on div "duration : 1 , ease : "expo.out" } , 1.1 ) . from ( "[hero-img-mob]" , { opacit…" at bounding box center [935, 479] width 915 height 602
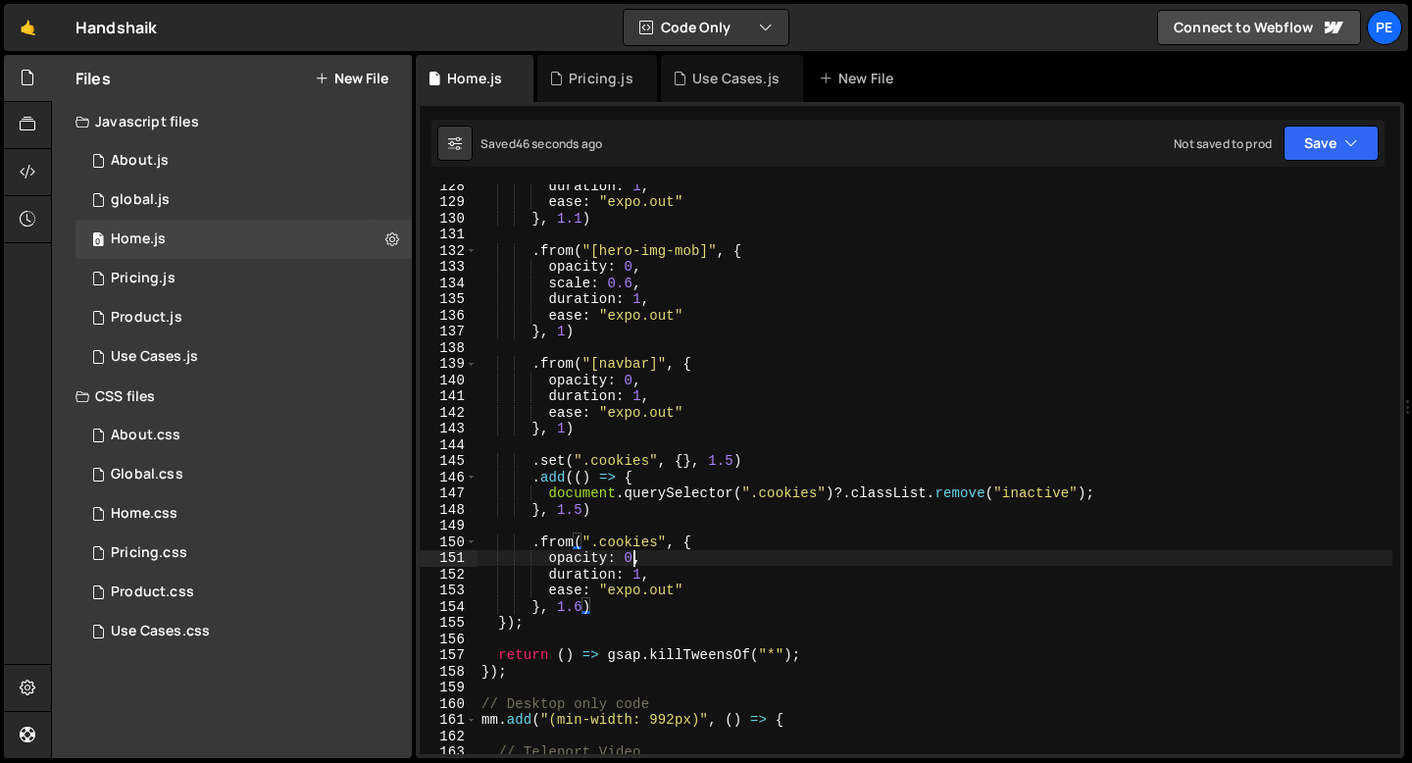
click at [631, 556] on div "duration : 1 , ease : "expo.out" } , 1.1 ) . from ( "[hero-img-mob]" , { opacit…" at bounding box center [935, 479] width 915 height 602
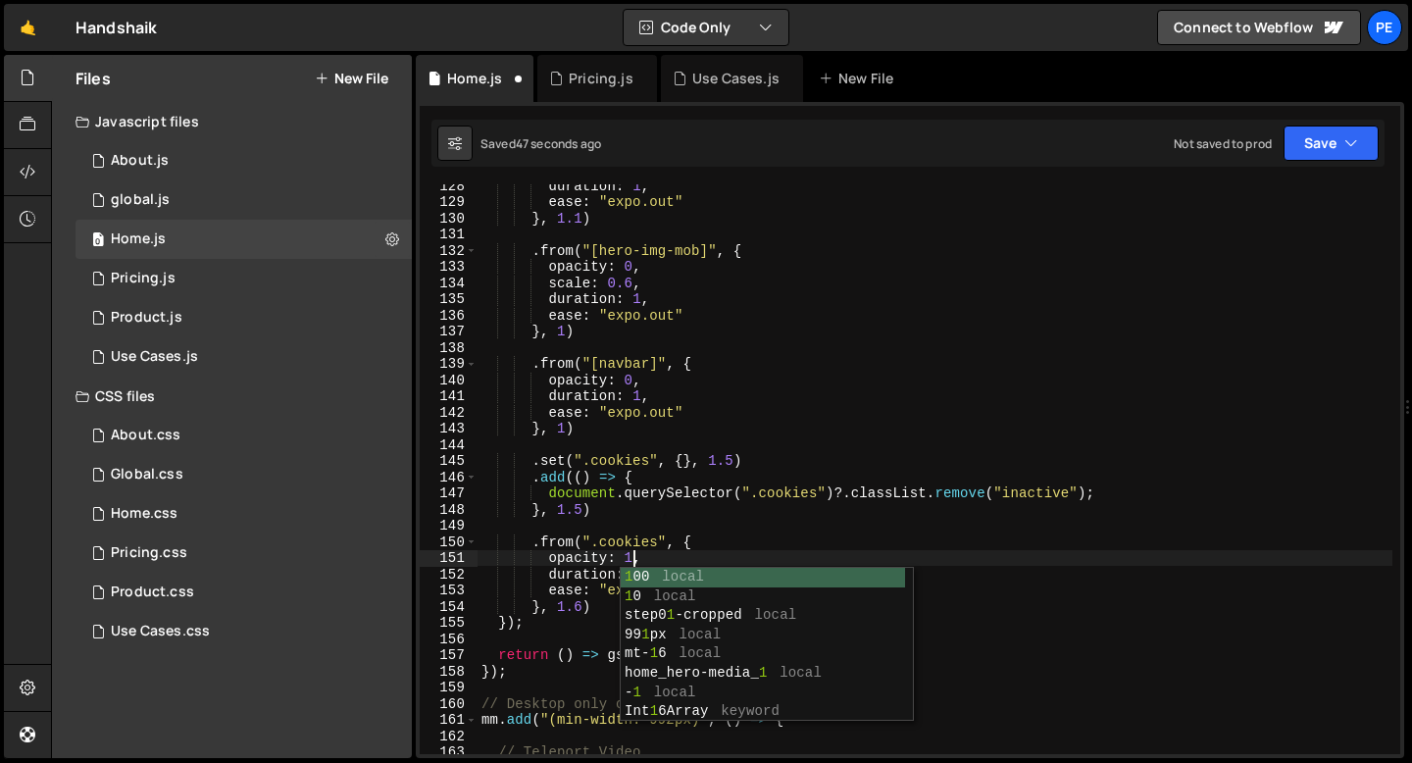
scroll to position [0, 10]
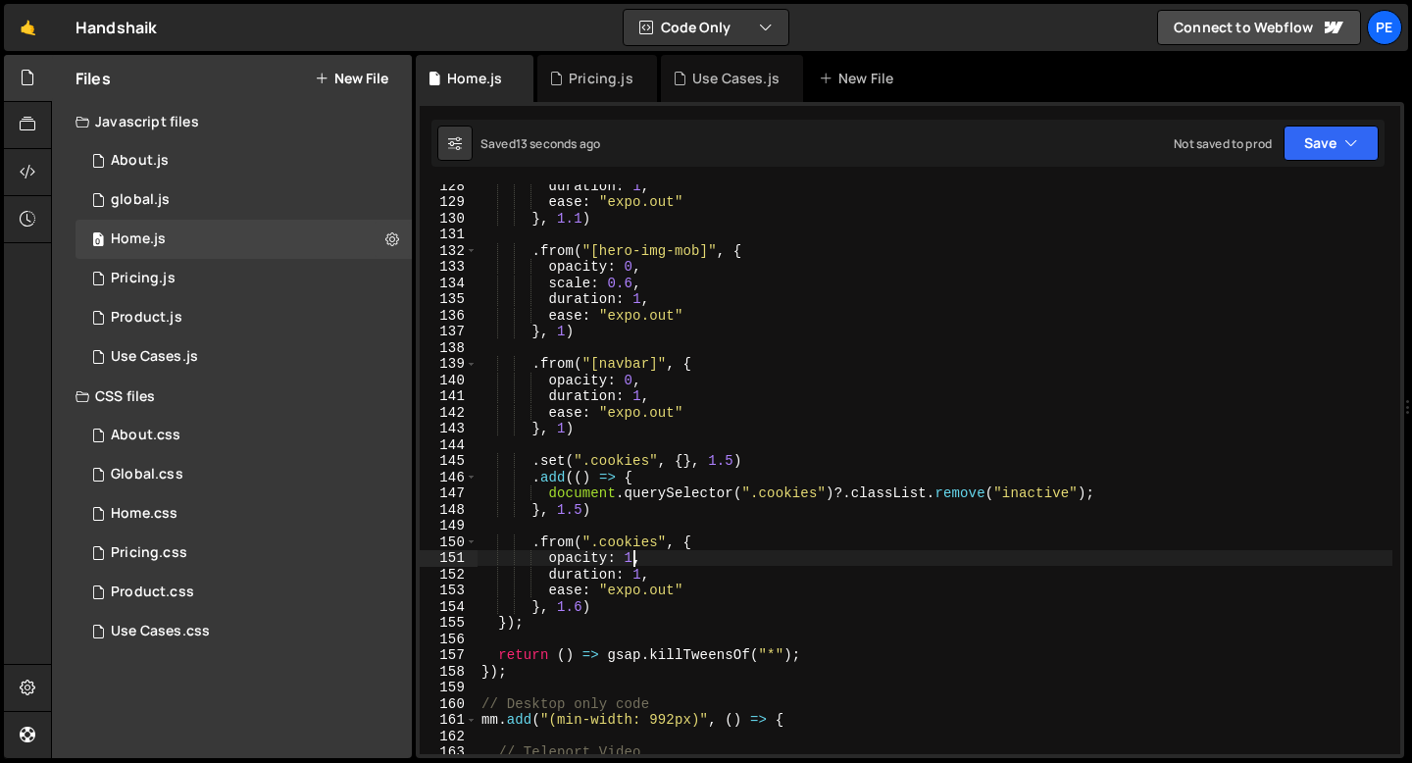
click at [592, 607] on div "duration : 1 , ease : "expo.out" } , 1.1 ) . from ( "[hero-img-mob]" , { opacit…" at bounding box center [935, 479] width 915 height 602
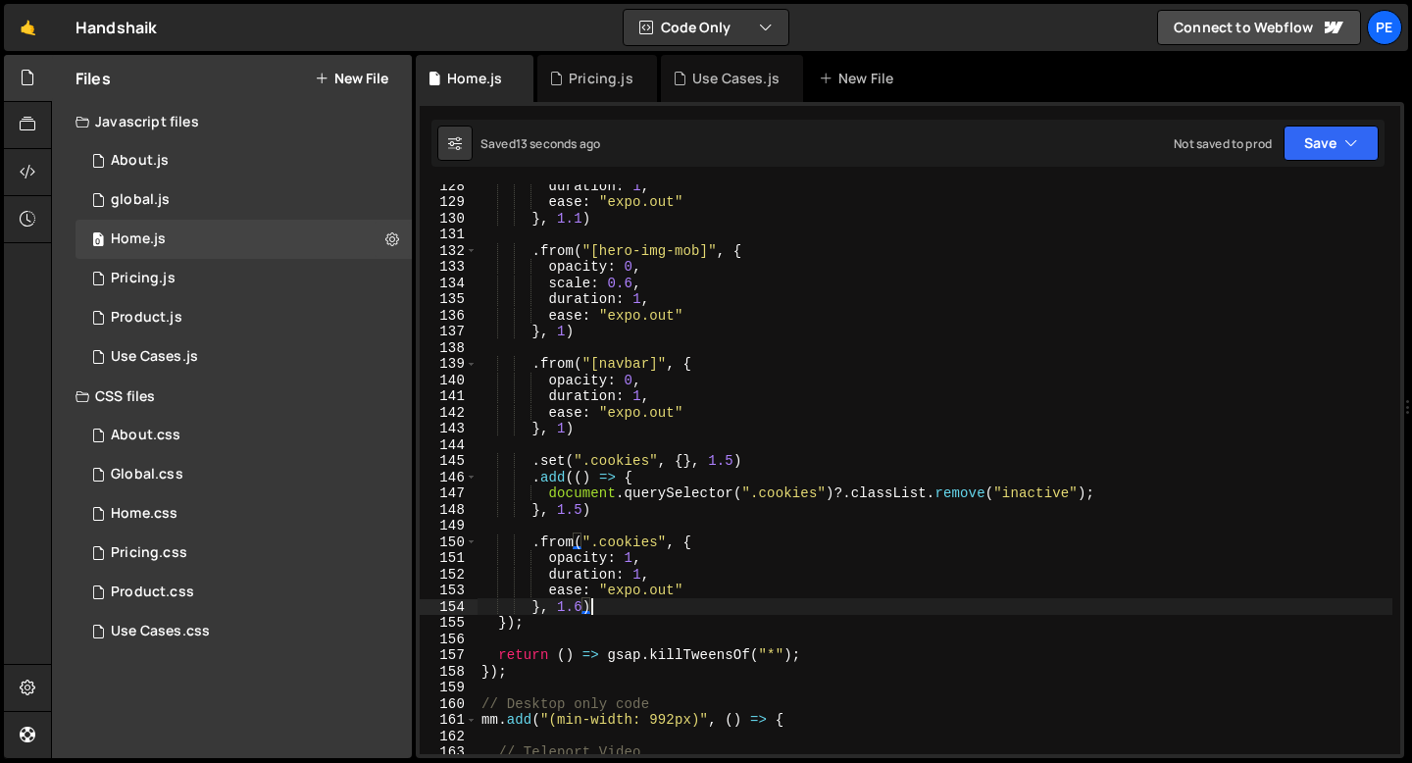
scroll to position [0, 7]
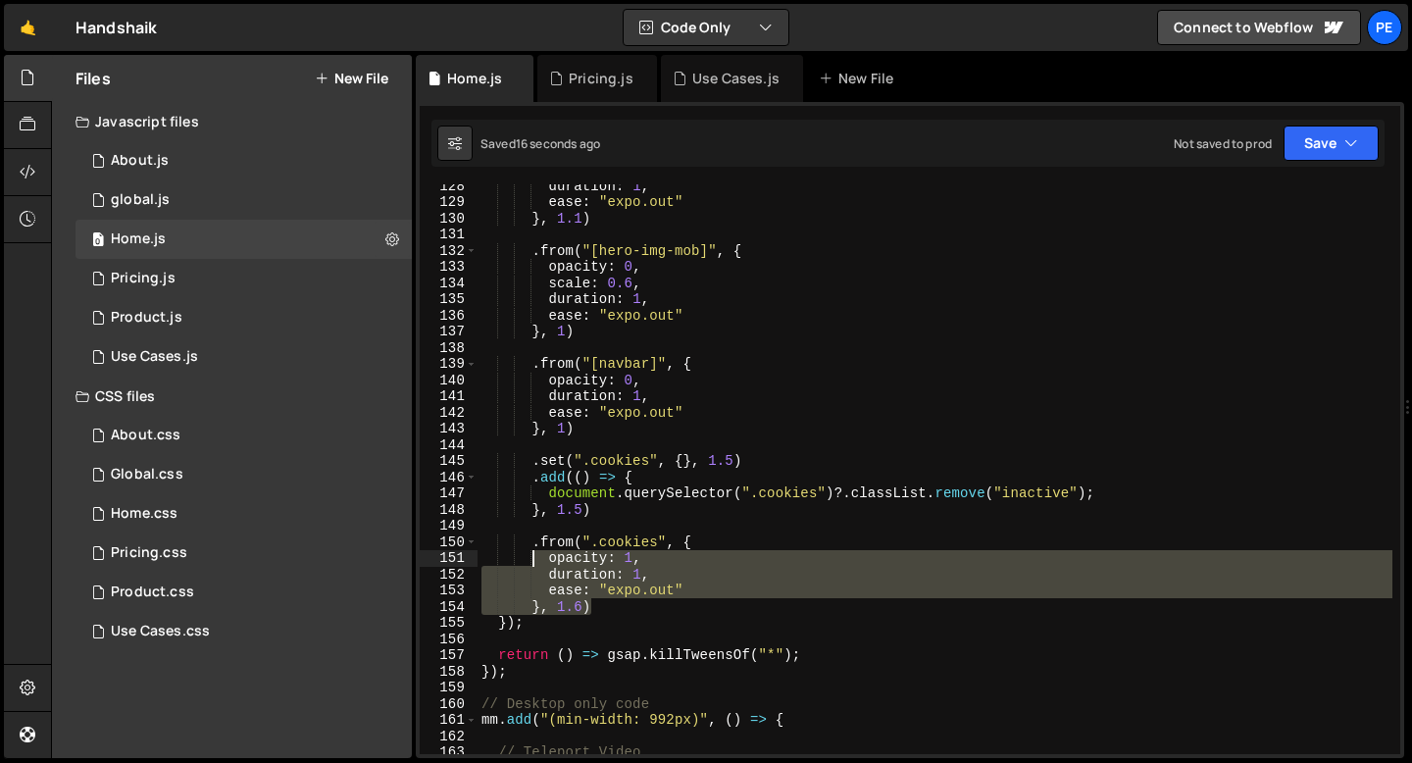
drag, startPoint x: 592, startPoint y: 607, endPoint x: 528, endPoint y: 545, distance: 89.5
click at [528, 545] on div "duration : 1 , ease : "expo.out" } , 1.1 ) . from ( "[hero-img-mob]" , { opacit…" at bounding box center [935, 479] width 915 height 602
type textarea ".from(".cookies", { opacity: 1,"
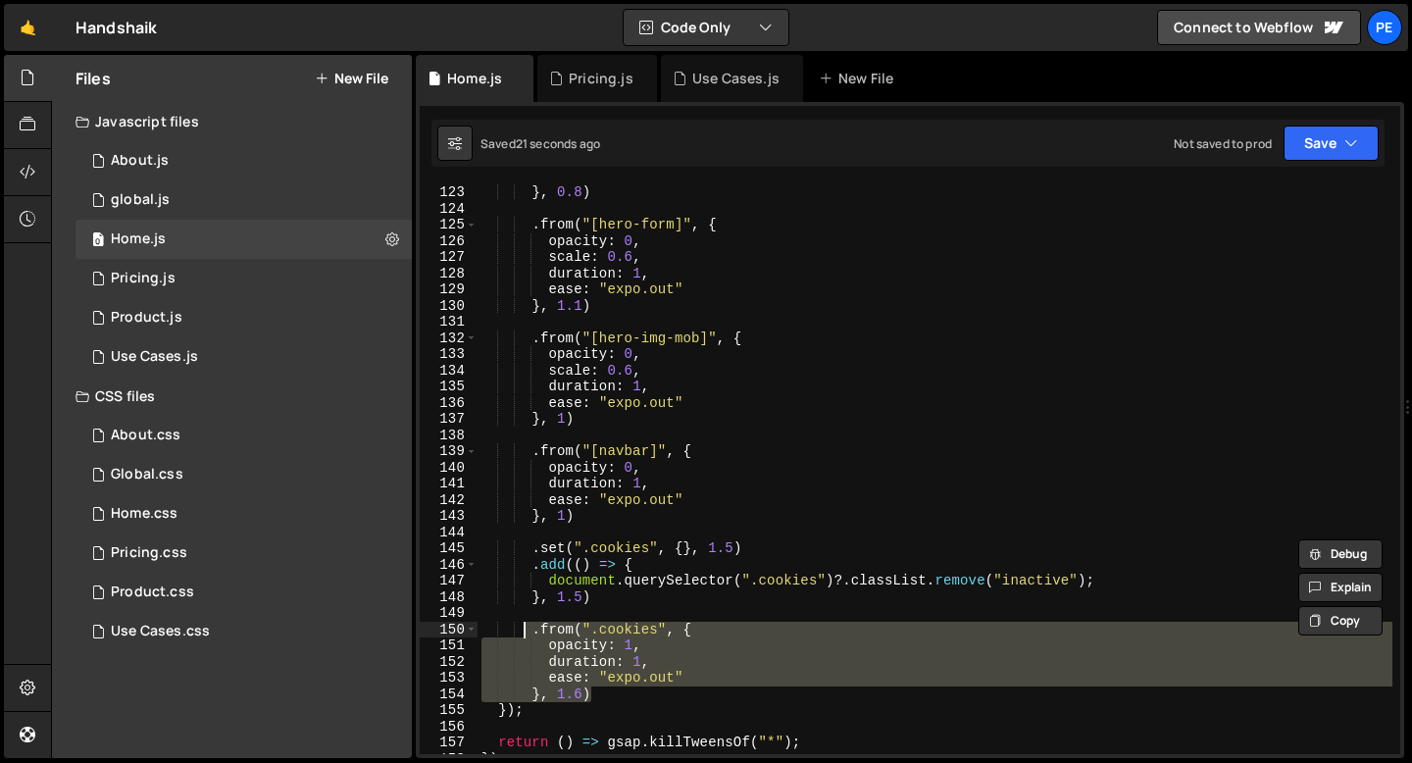
scroll to position [0, 2]
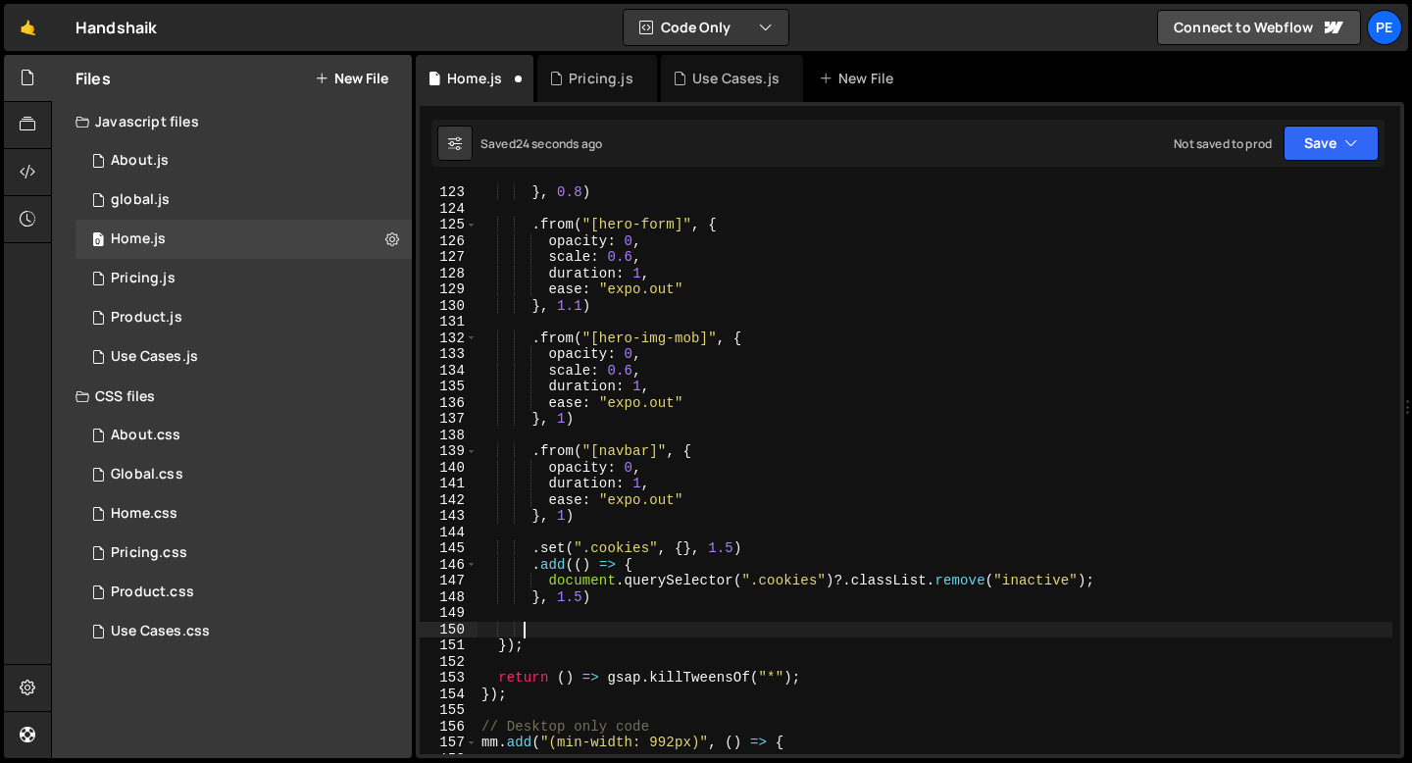
click at [578, 594] on div "} , 0.8 ) . from ( "[hero-form]" , { opacity : 0 , scale : 0.6 , duration : 1 ,…" at bounding box center [935, 485] width 915 height 602
type textarea "}, 1.5)"
click at [578, 594] on div "} , 0.8 ) . from ( "[hero-form]" , { opacity : 0 , scale : 0.6 , duration : 1 ,…" at bounding box center [935, 485] width 915 height 602
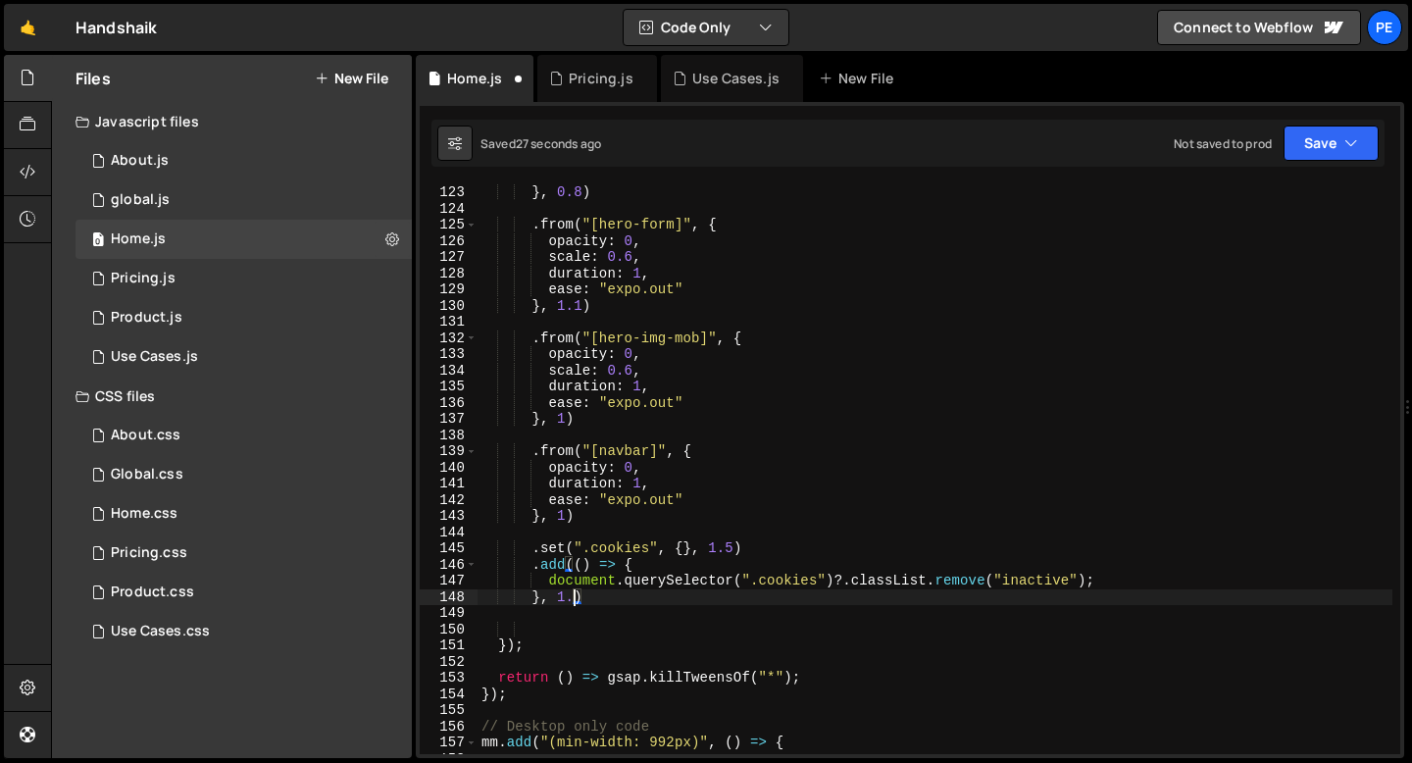
type textarea "}, 1.2)"
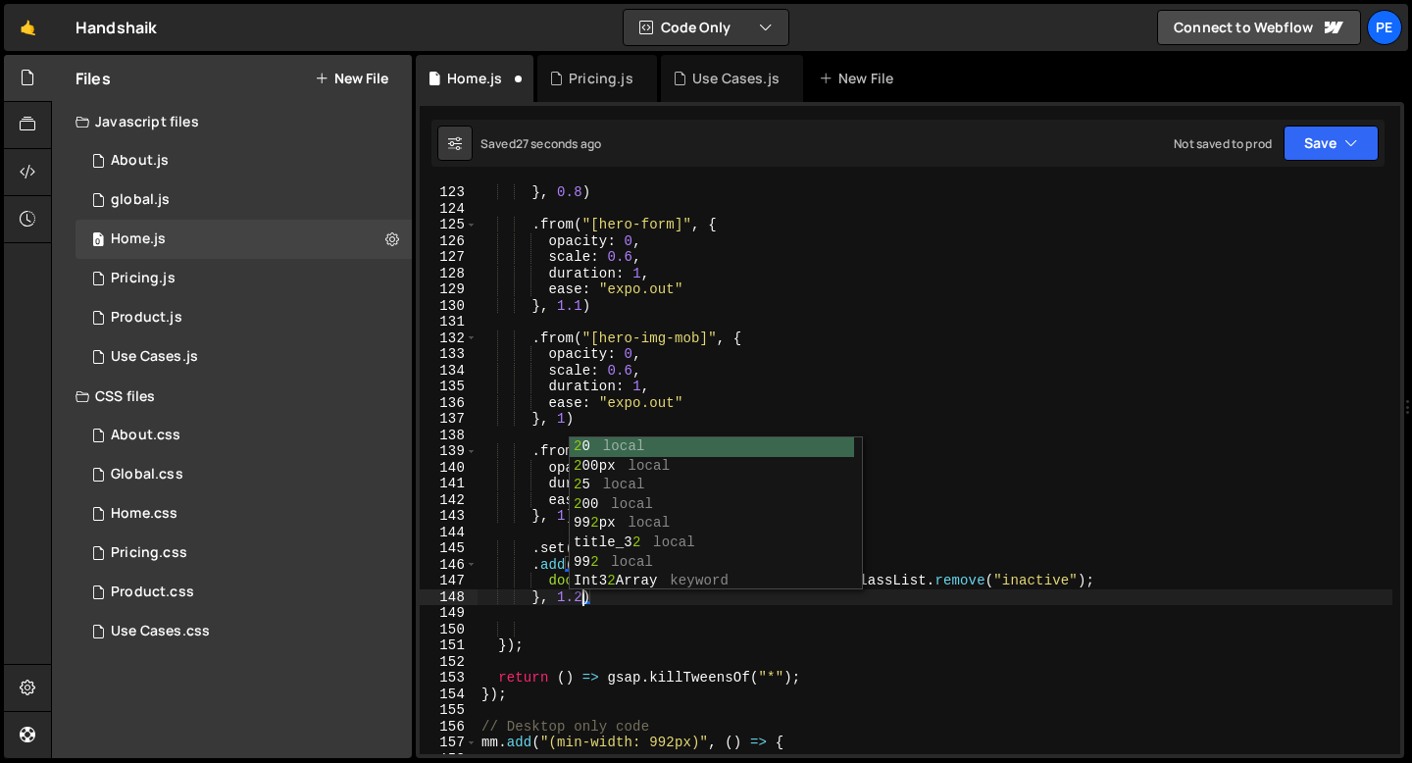
click at [700, 630] on div "} , 0.8 ) . from ( "[hero-form]" , { opacity : 0 , scale : 0.6 , duration : 1 ,…" at bounding box center [935, 485] width 915 height 602
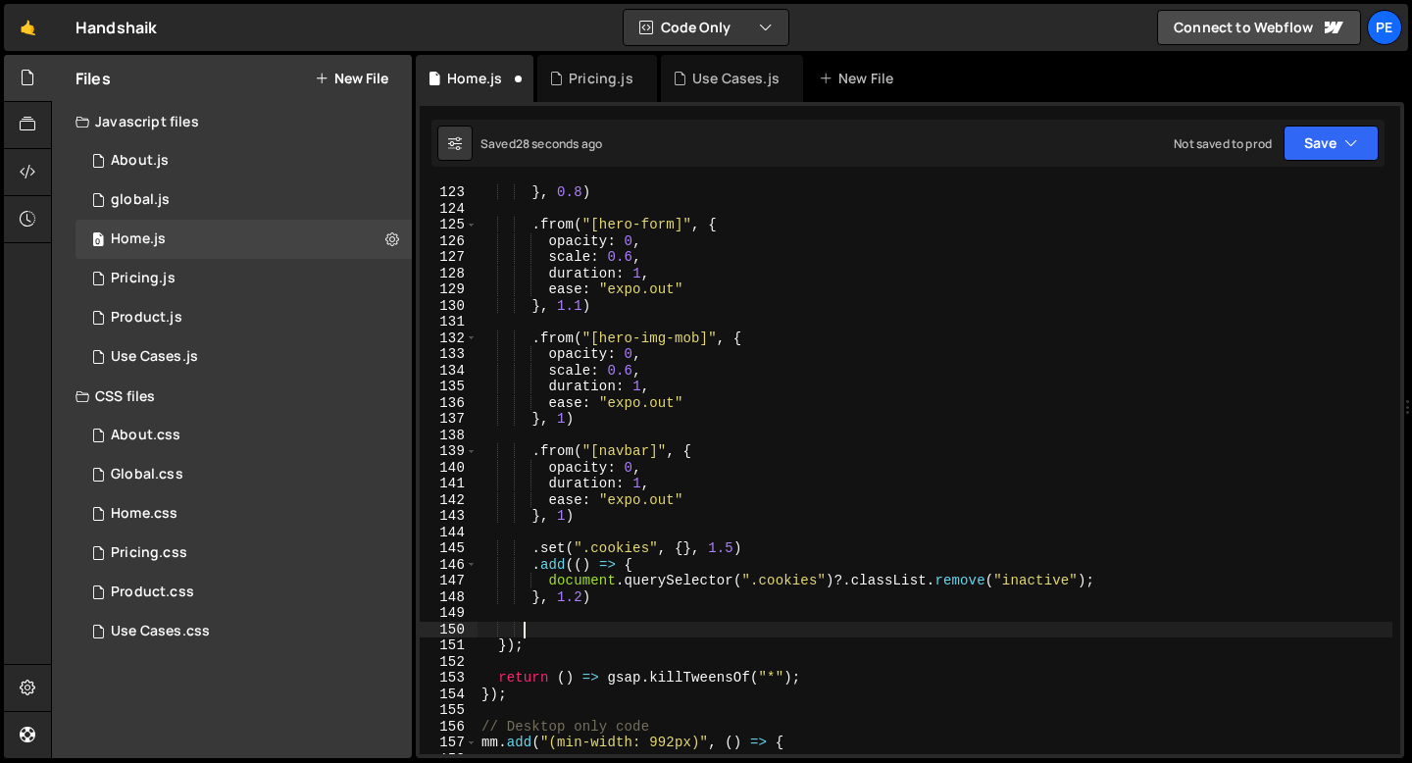
click at [735, 542] on div "} , 0.8 ) . from ( "[hero-form]" , { opacity : 0 , scale : 0.6 , duration : 1 ,…" at bounding box center [935, 485] width 915 height 602
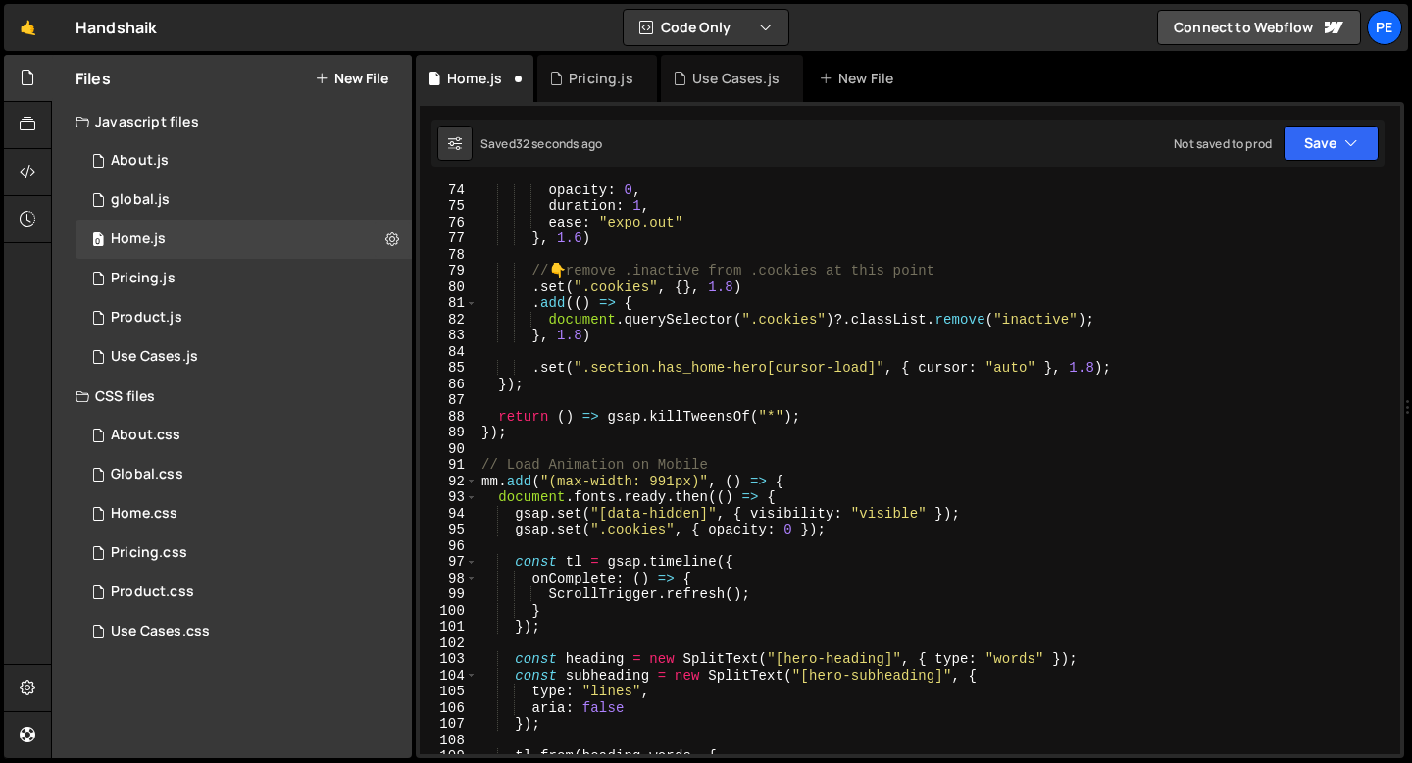
scroll to position [1105, 0]
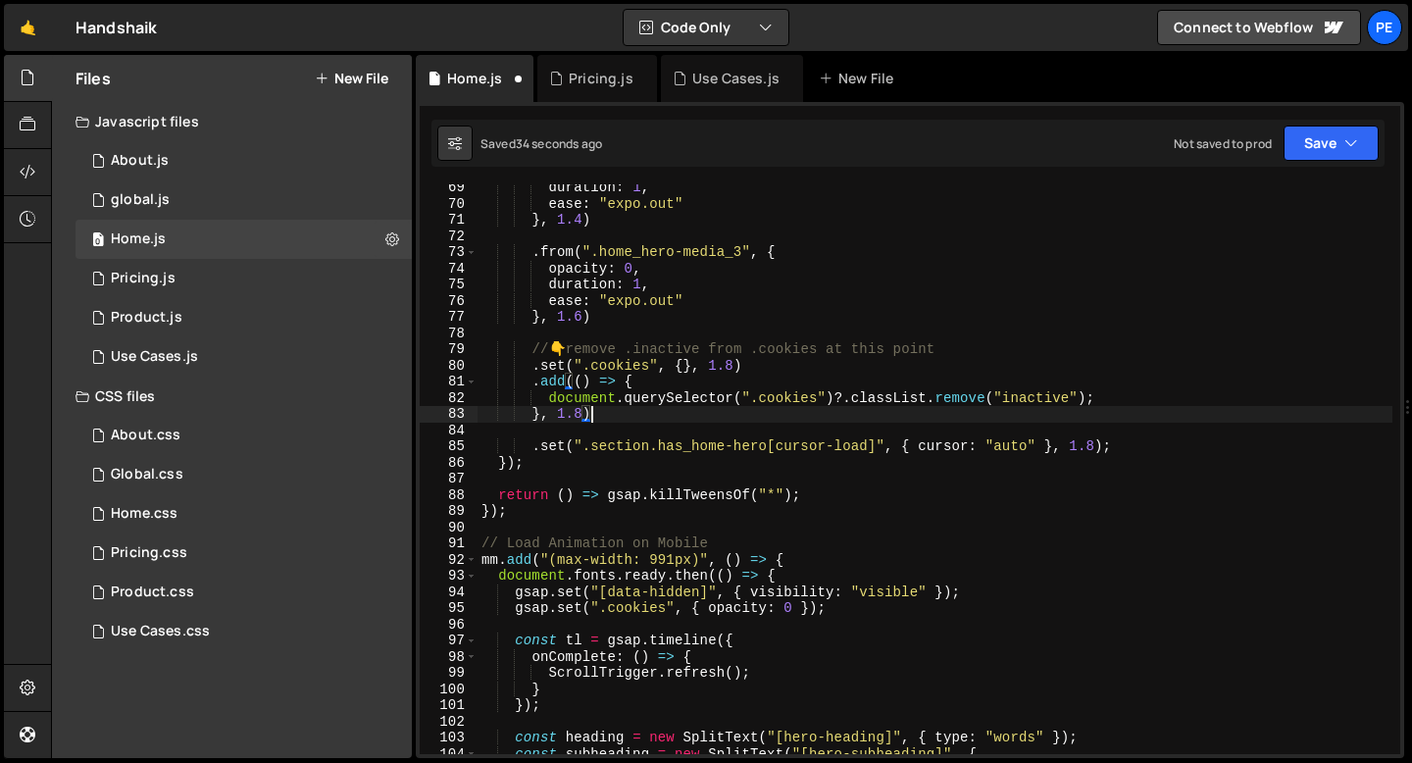
click at [629, 416] on div "duration : 1 , ease : "expo.out" } , 1.4 ) . from ( ".home_hero-media_3" , { op…" at bounding box center [935, 480] width 915 height 602
type textarea "}, 1.8)"
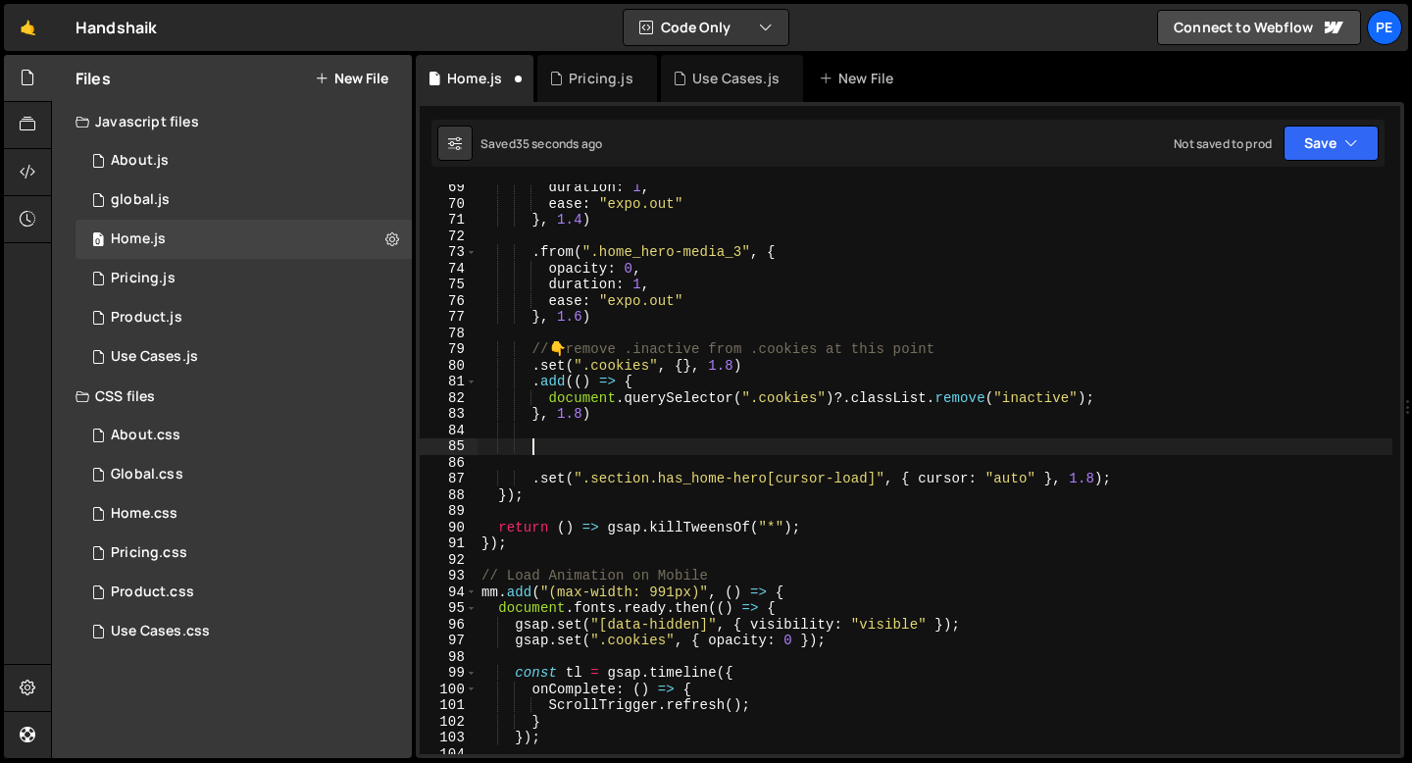
paste textarea "}, 1.6)"
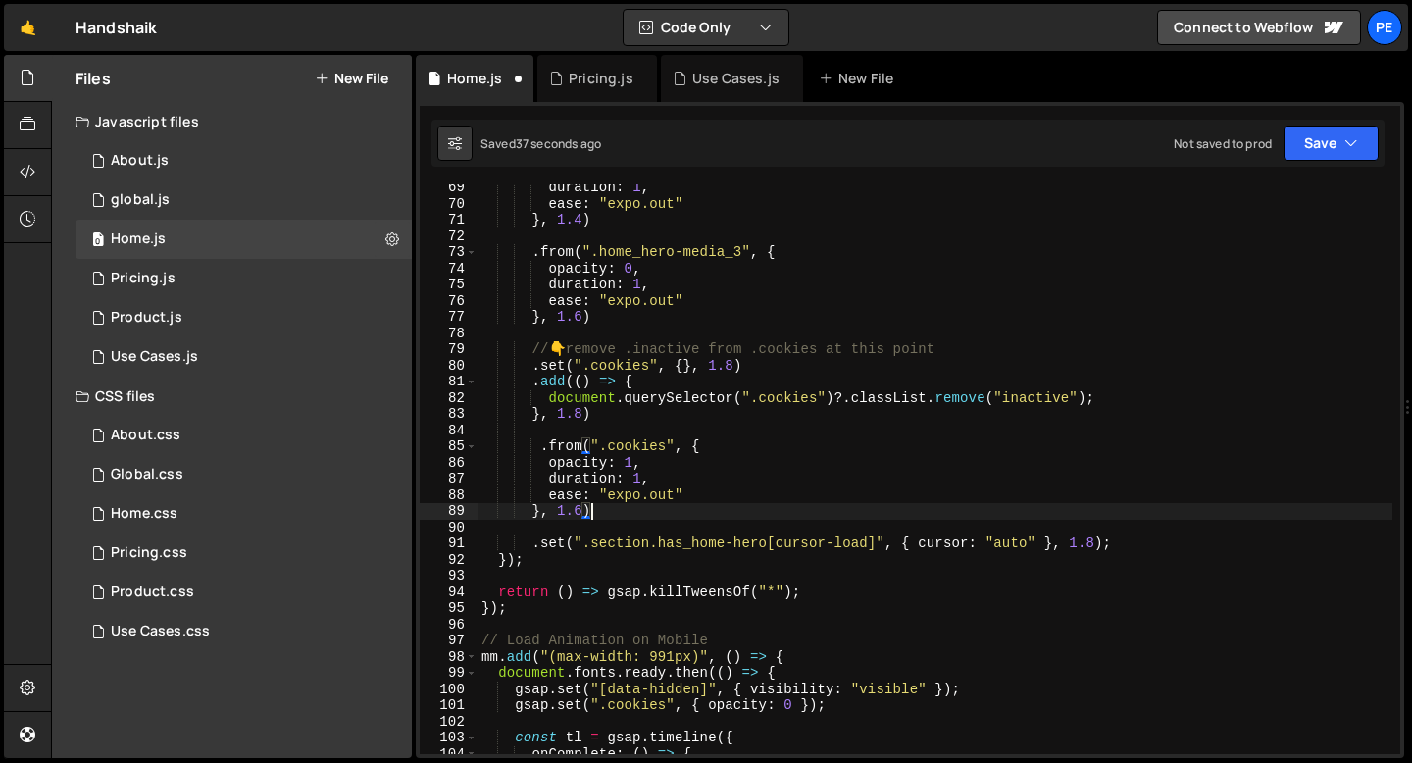
click at [583, 506] on div "duration : 1 , ease : "expo.out" } , 1.4 ) . from ( ".home_hero-media_3" , { op…" at bounding box center [935, 480] width 915 height 602
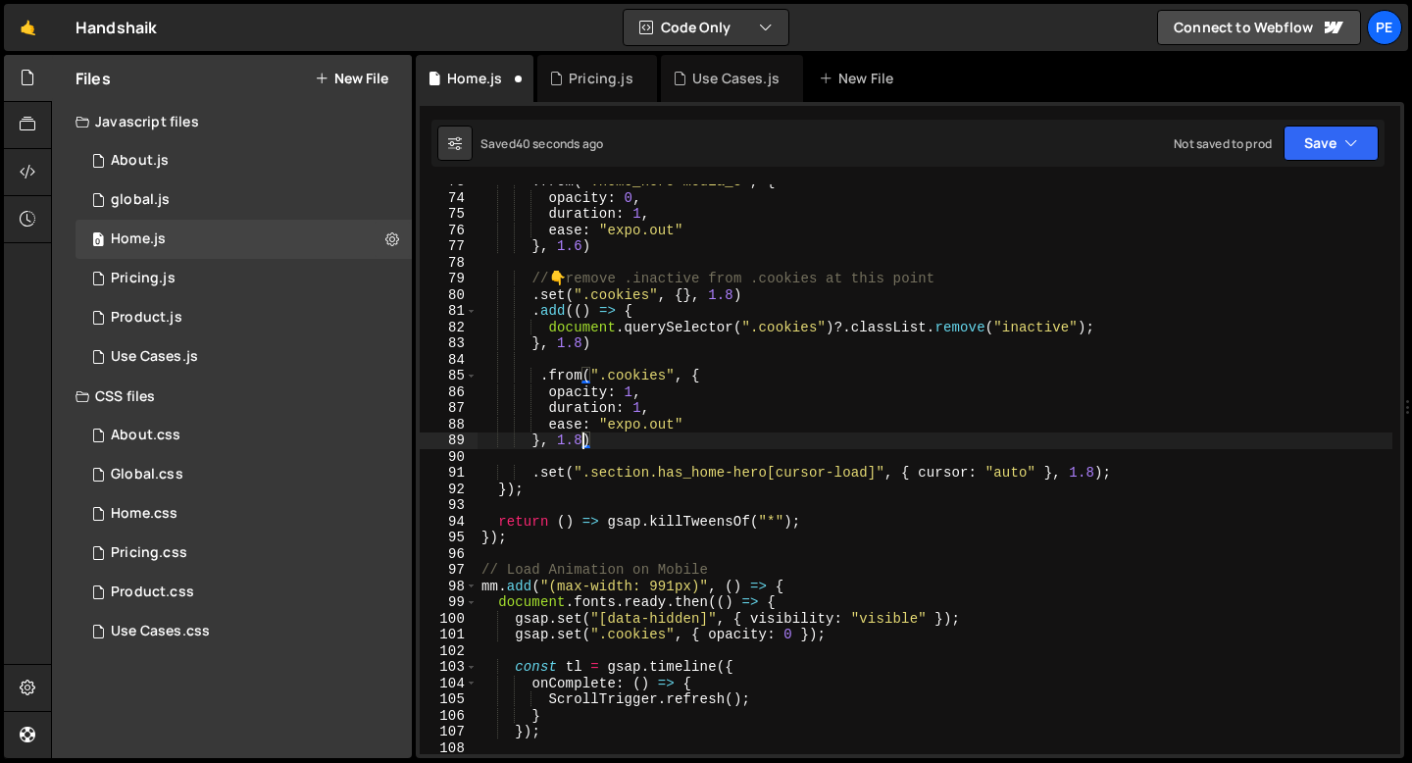
click at [572, 637] on div ". from ( ".home_hero-media_3" , { opacity : 0 , duration : 1 , ease : "expo.out…" at bounding box center [935, 475] width 915 height 602
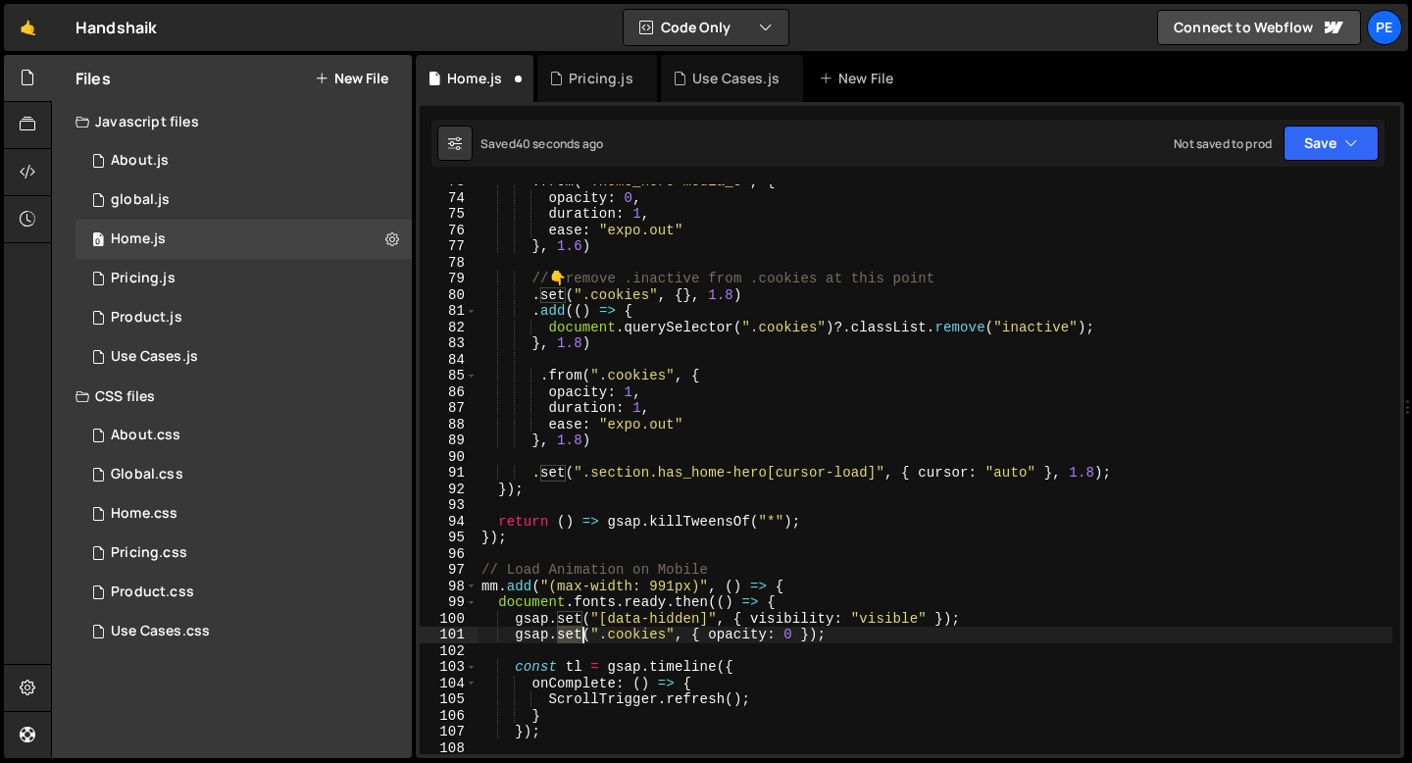
click at [572, 637] on div ". from ( ".home_hero-media_3" , { opacity : 0 , duration : 1 , ease : "expo.out…" at bounding box center [935, 475] width 915 height 602
type textarea "gsap.set(".cookies", { opacity: 0 });"
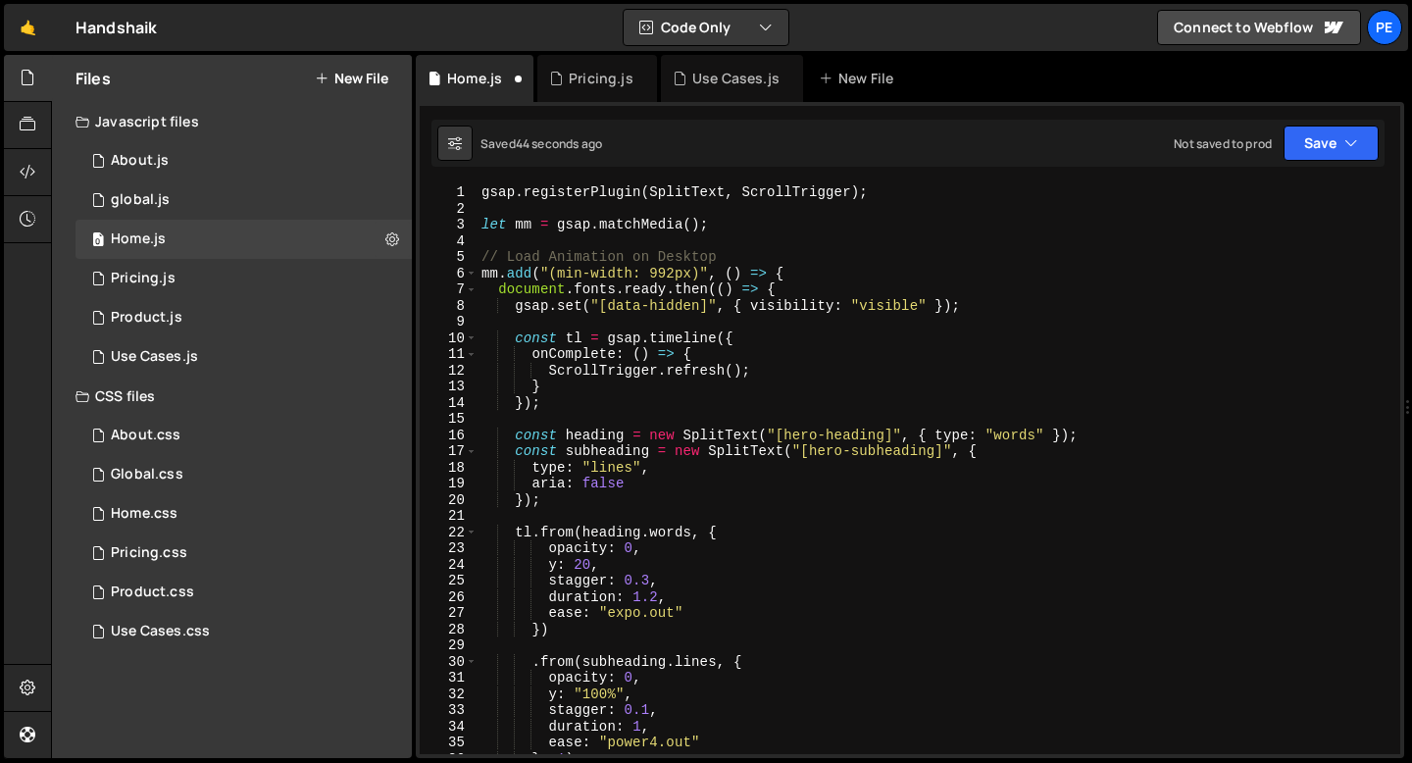
scroll to position [0, 0]
click at [971, 316] on div "gsap . registerPlugin ( SplitText , ScrollTrigger ) ; let mm = gsap . matchMedi…" at bounding box center [935, 485] width 915 height 602
click at [968, 300] on div "gsap . registerPlugin ( SplitText , ScrollTrigger ) ; let mm = gsap . matchMedi…" at bounding box center [935, 485] width 915 height 602
type textarea "gsap.set("[data-hidden]", { visibility: "visible" });"
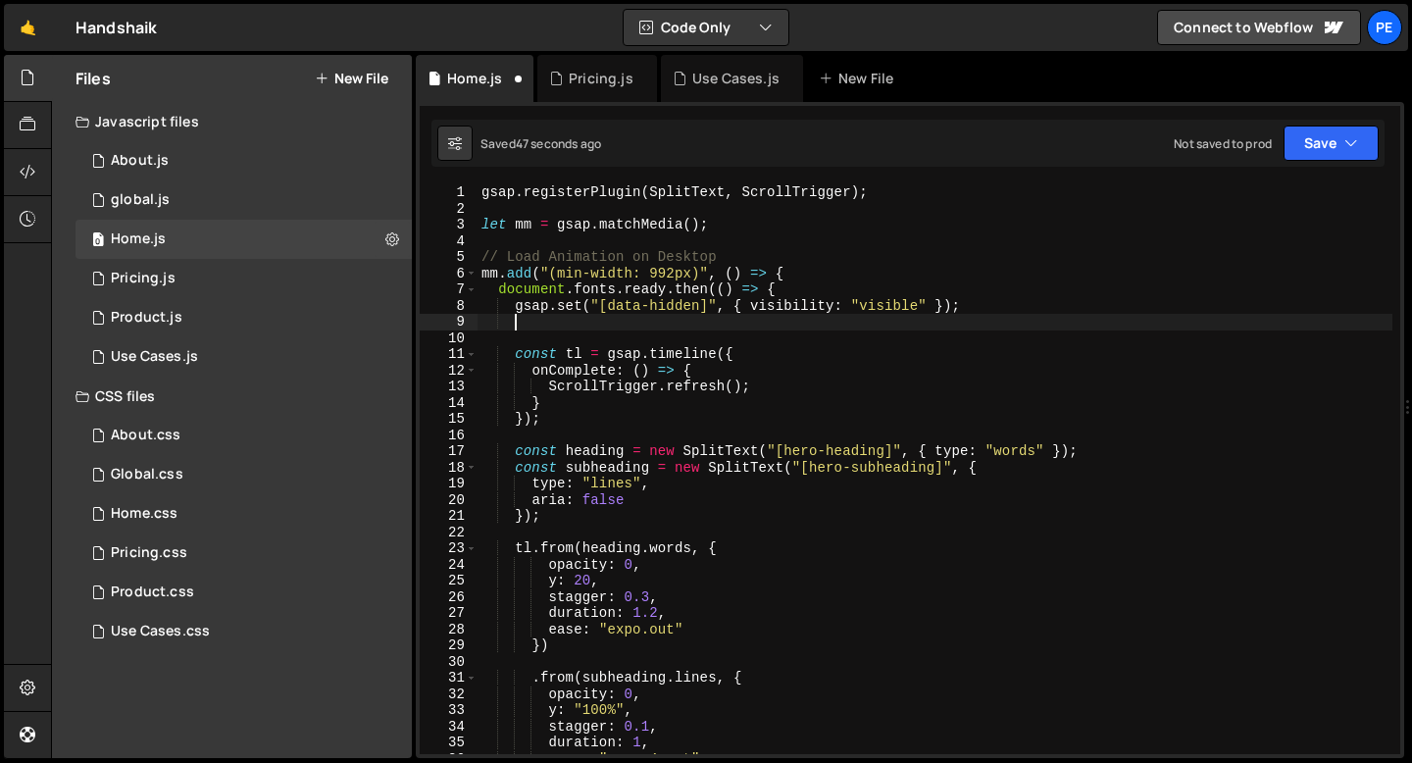
paste textarea
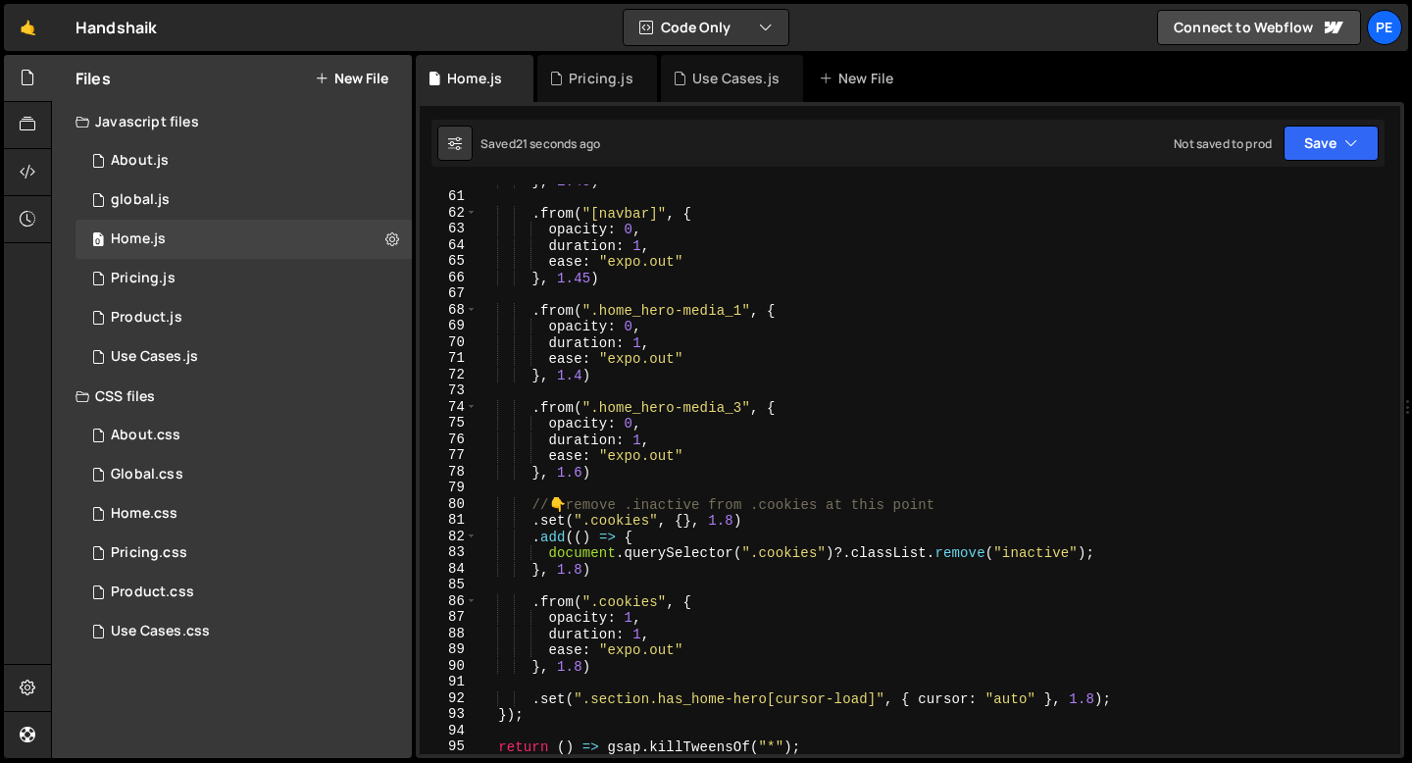
scroll to position [967, 0]
click at [627, 652] on div "} , 1.45 ) . from ( "[navbar]" , { opacity : 0 , duration : 1 , ease : "expo.ou…" at bounding box center [935, 474] width 915 height 602
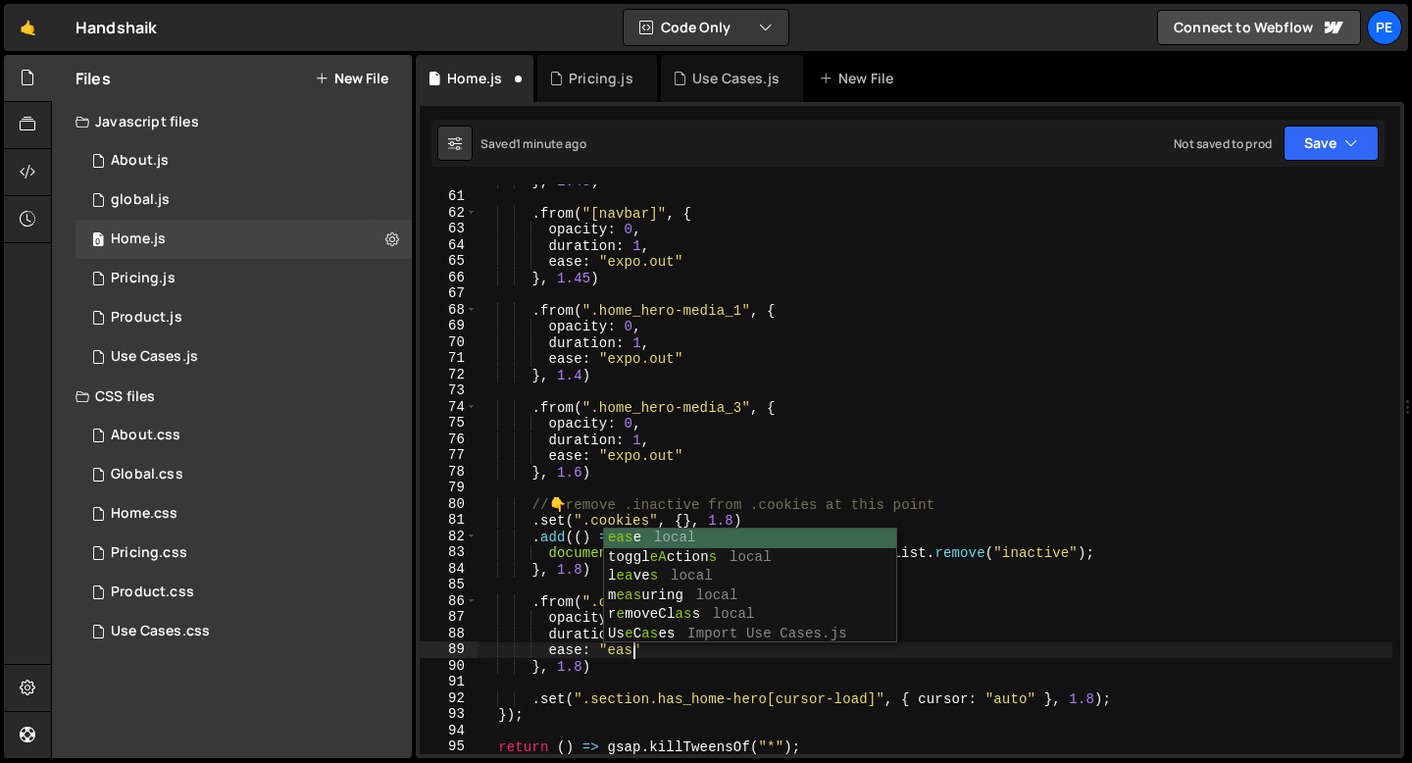
scroll to position [0, 11]
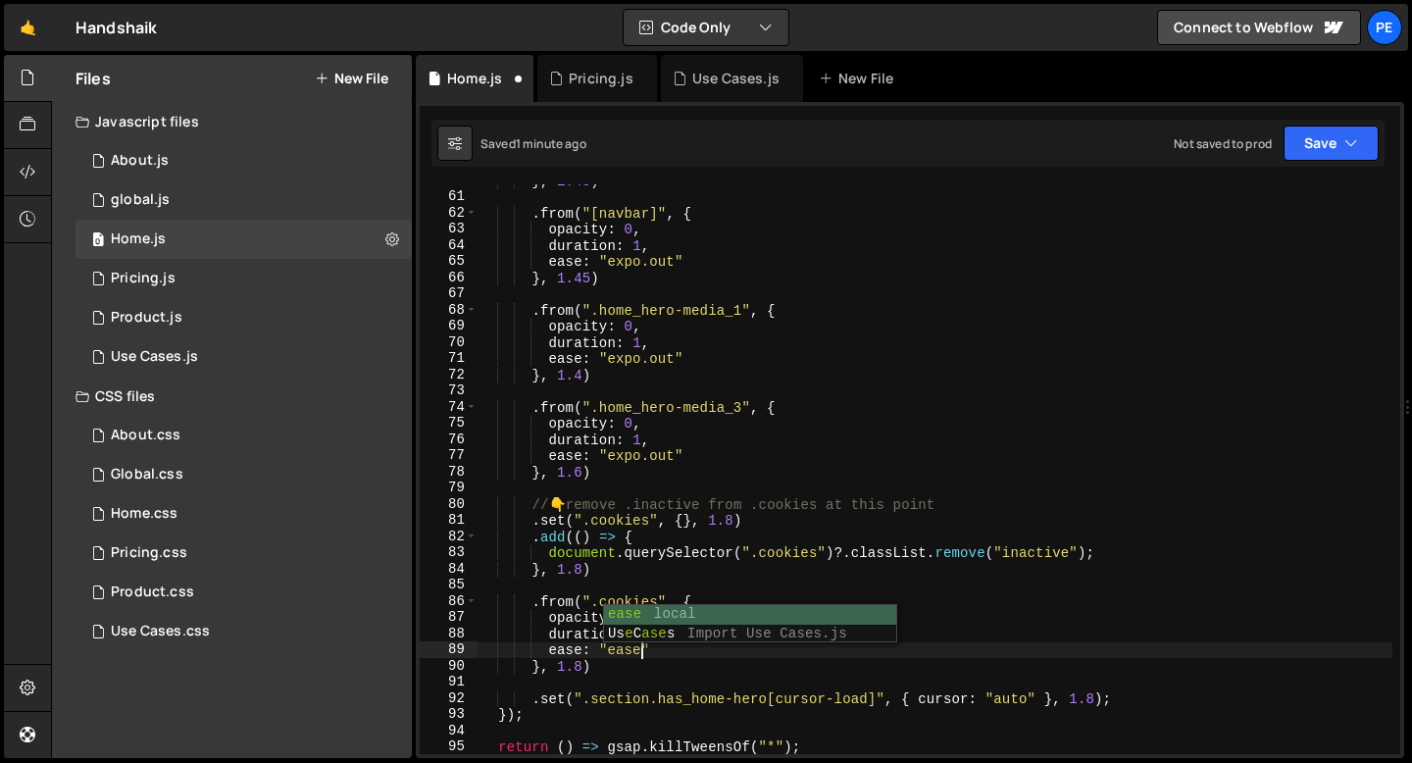
click at [548, 639] on div "} , 1.45 ) . from ( "[navbar]" , { opacity : 0 , duration : 1 , ease : "expo.ou…" at bounding box center [935, 474] width 915 height 602
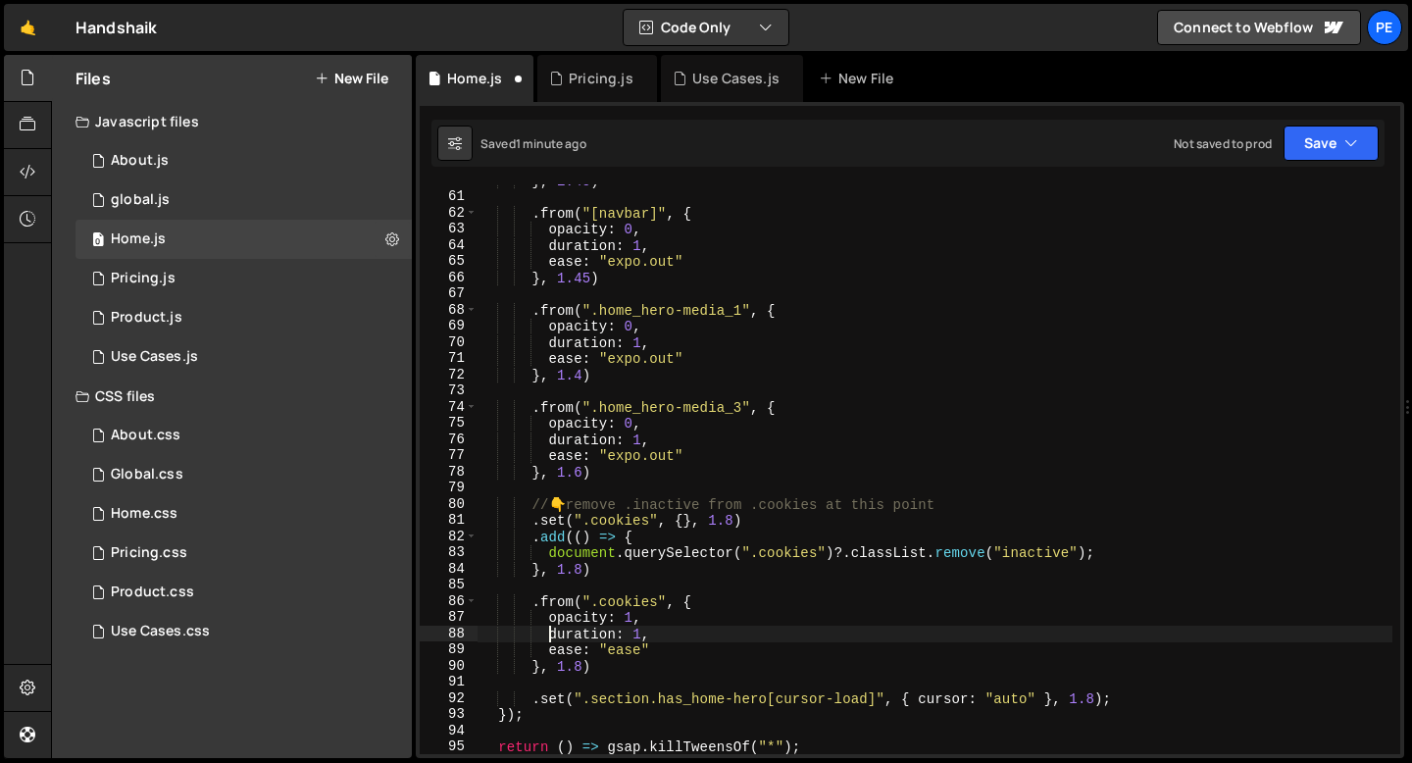
click at [632, 609] on div "} , 1.45 ) . from ( "[navbar]" , { opacity : 0 , duration : 1 , ease : "expo.ou…" at bounding box center [935, 474] width 915 height 602
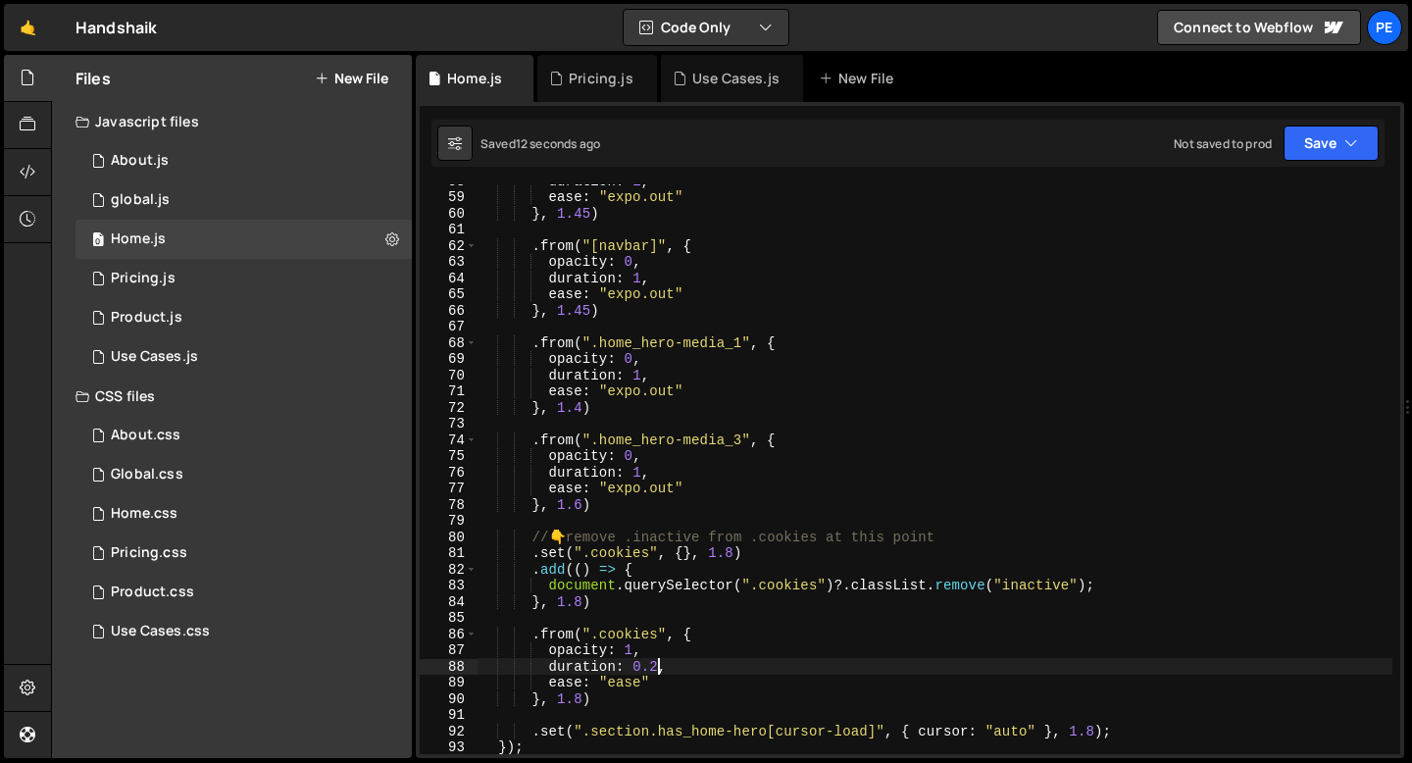
scroll to position [1017, 0]
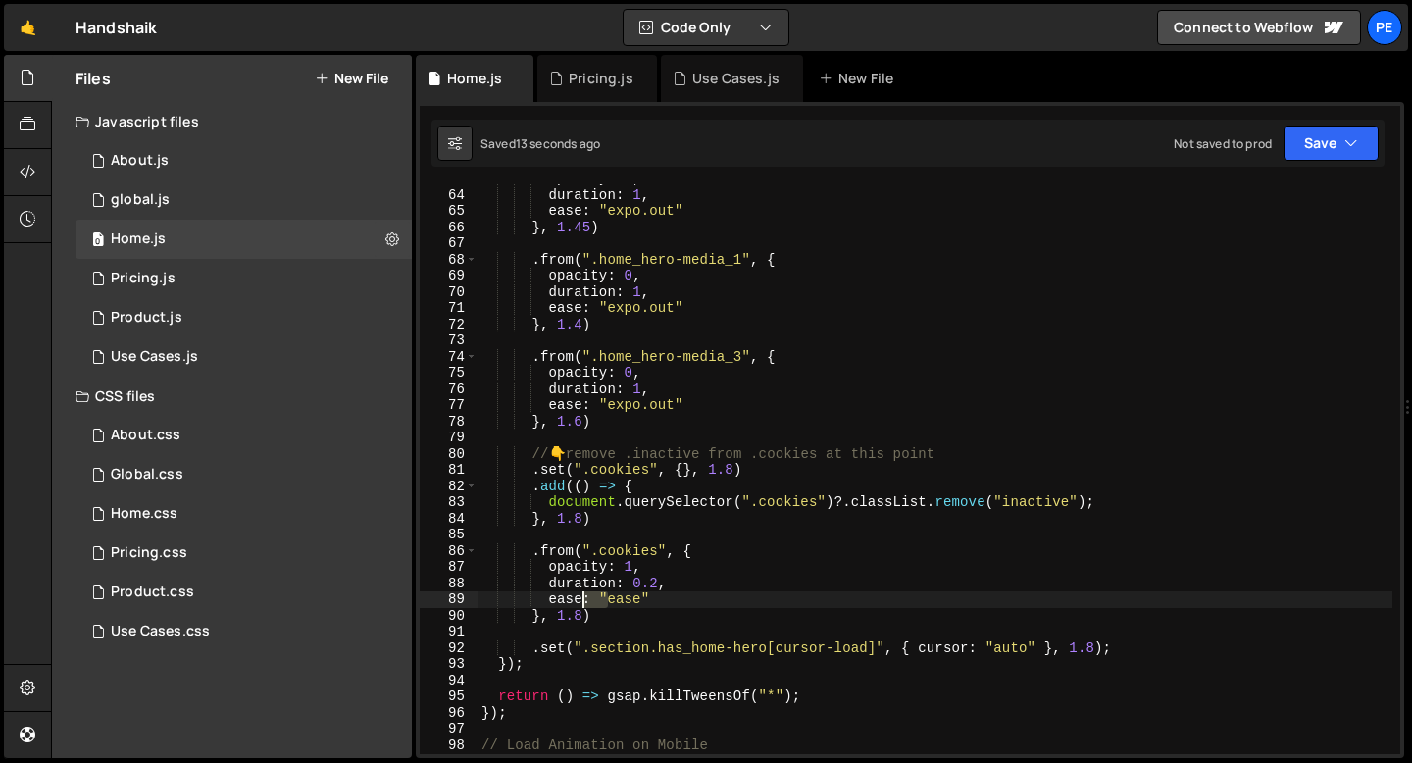
drag, startPoint x: 604, startPoint y: 607, endPoint x: 540, endPoint y: 574, distance: 71.9
click at [541, 574] on div "opacity : 0 , duration : 1 , ease : "expo.out" } , 1.45 ) . from ( ".home_hero-…" at bounding box center [935, 472] width 915 height 602
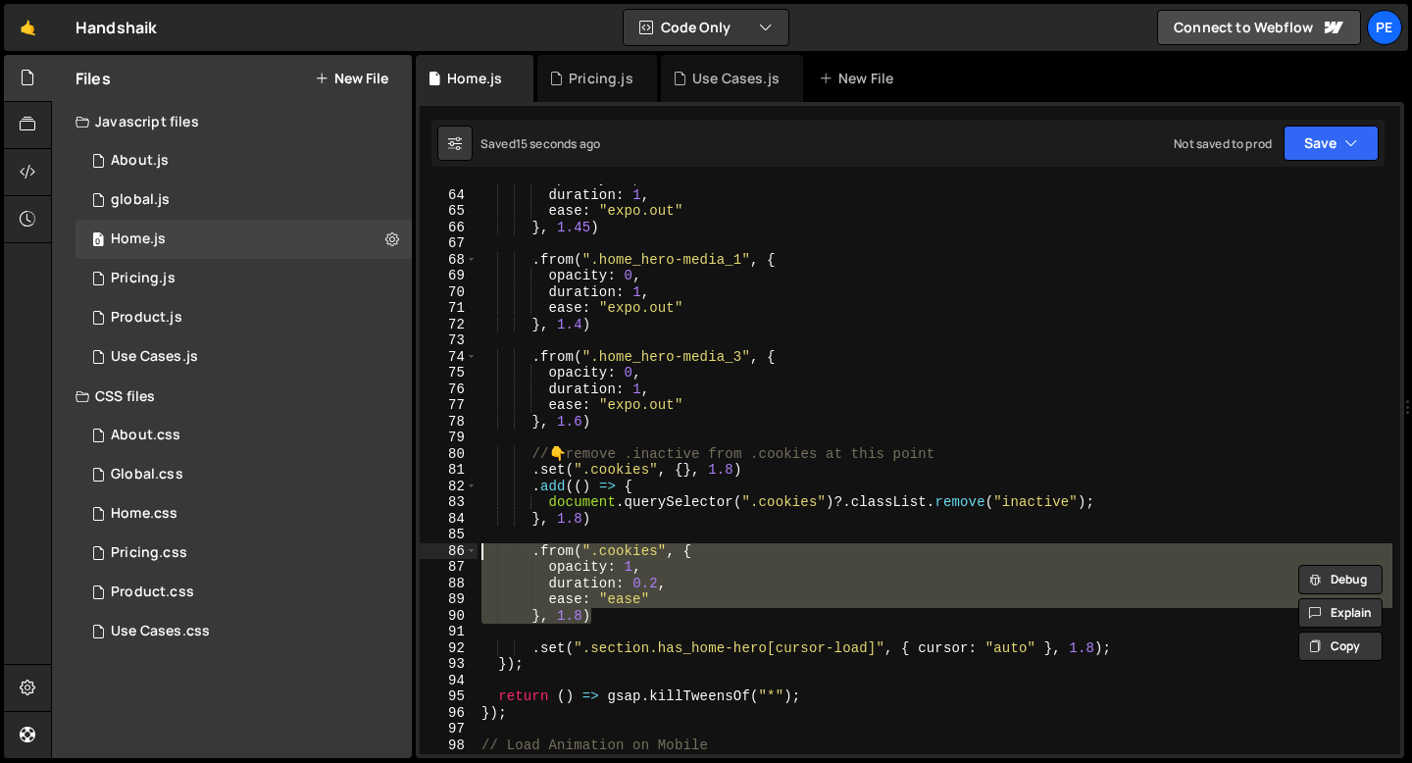
drag, startPoint x: 607, startPoint y: 615, endPoint x: 443, endPoint y: 553, distance: 175.0
click at [443, 553] on div "opacity: 1, duration: 0.2, 63 64 65 66 67 68 69 70 71 72 73 74 75 76 77 78 79 8…" at bounding box center [910, 469] width 981 height 570
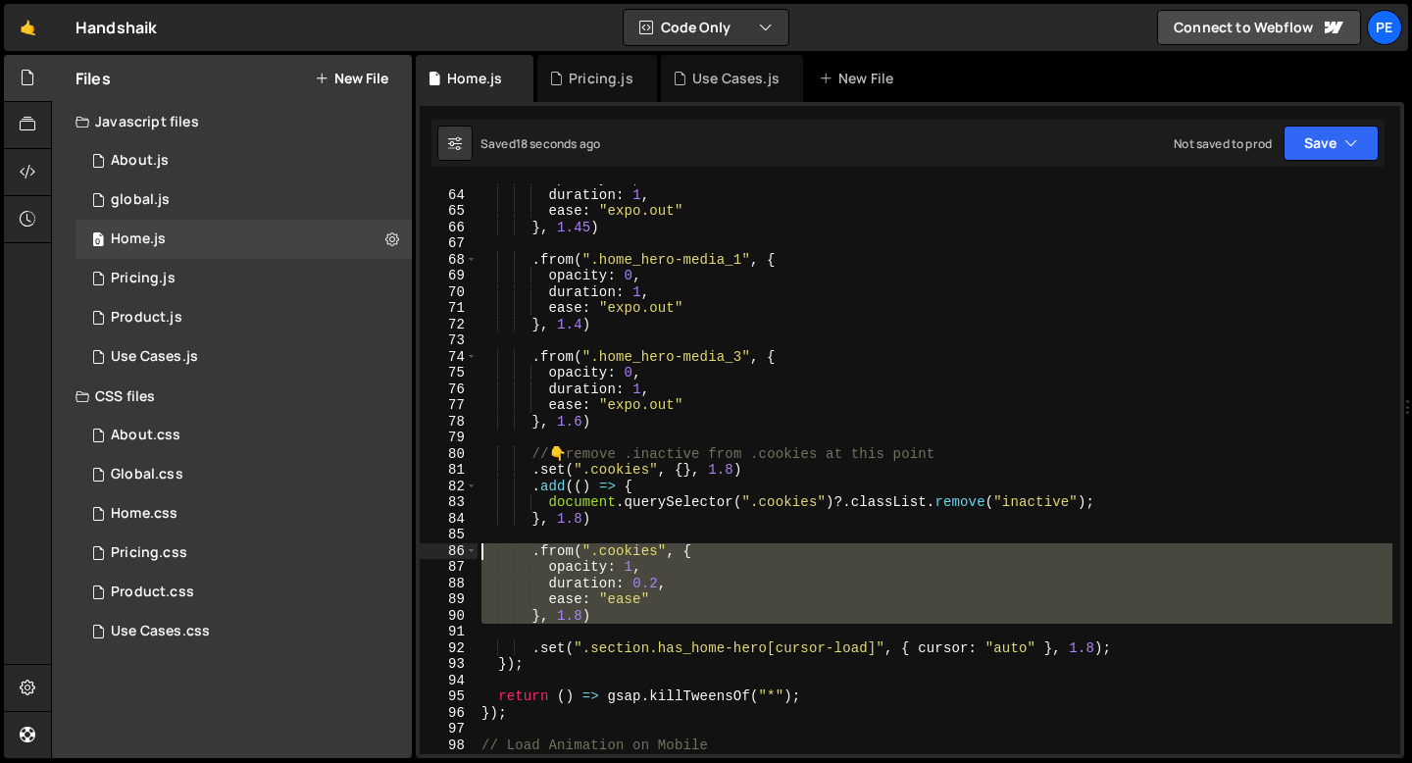
drag, startPoint x: 611, startPoint y: 624, endPoint x: 478, endPoint y: 551, distance: 151.8
click at [478, 553] on div "opacity : 0 , duration : 1 , ease : "expo.out" } , 1.45 ) . from ( ".home_hero-…" at bounding box center [935, 472] width 915 height 602
type textarea ".from(".cookies", { opacity: 1,"
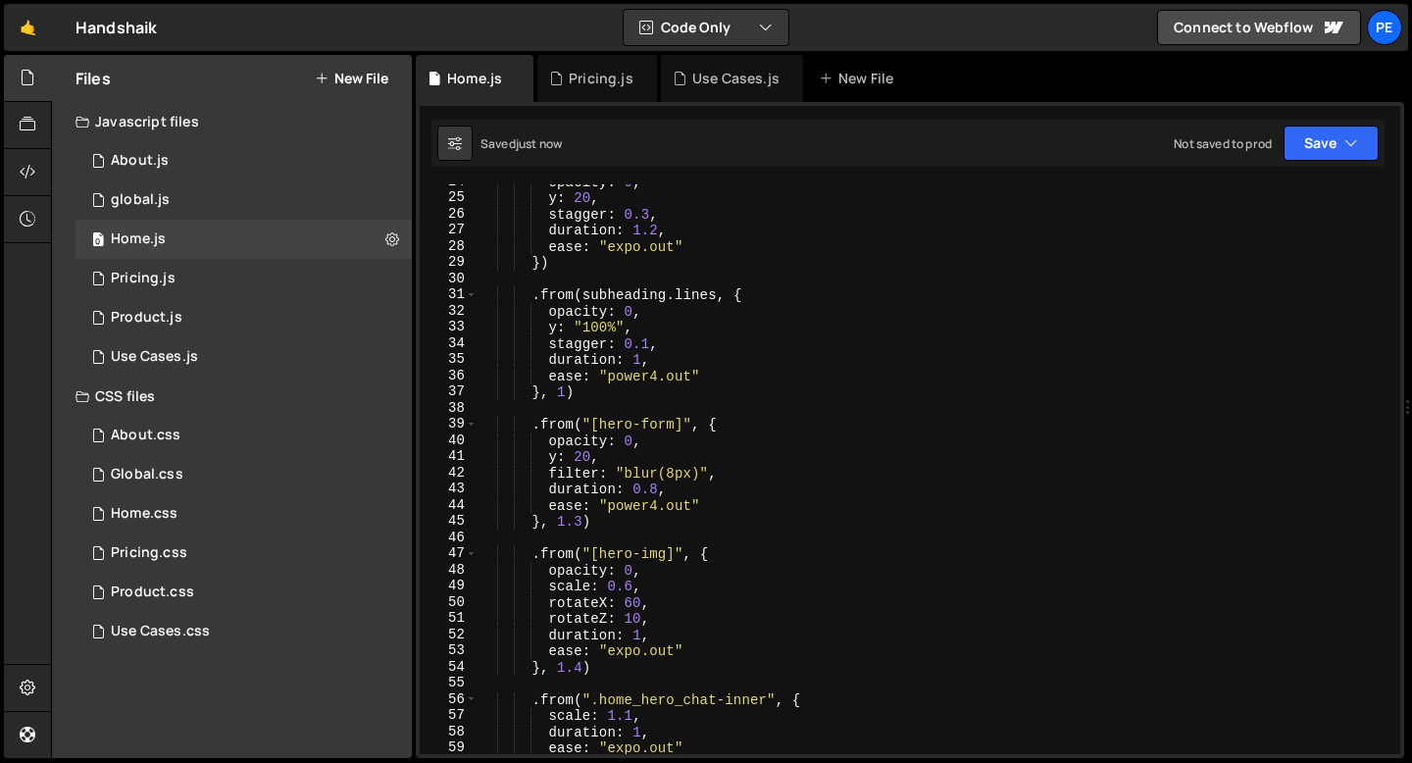
scroll to position [0, 0]
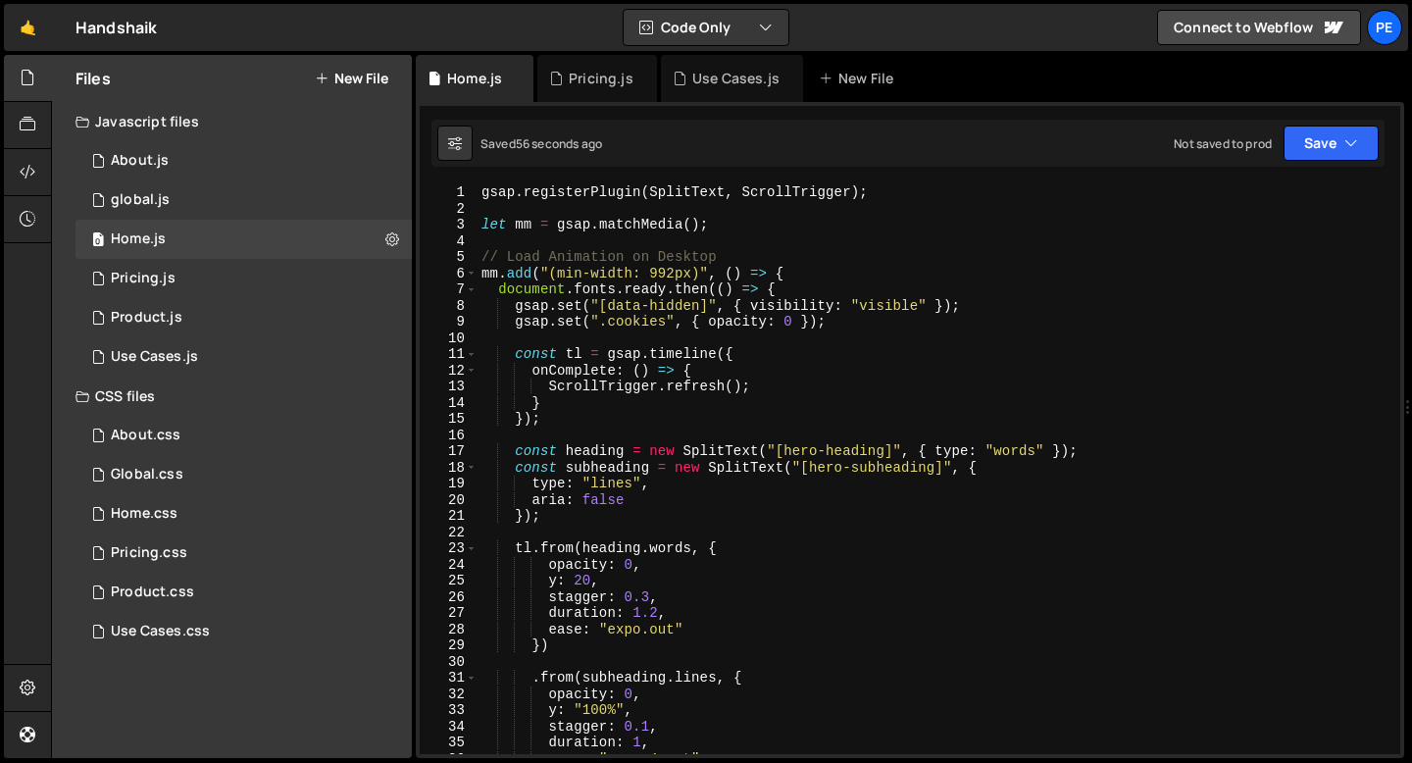
click at [610, 322] on div "gsap . registerPlugin ( SplitText , ScrollTrigger ) ; let mm = gsap . matchMedi…" at bounding box center [935, 485] width 915 height 602
type textarea "gsap.set(".cookies", { opacity: 0 });"
